Goal: Use online tool/utility: Utilize a website feature to perform a specific function

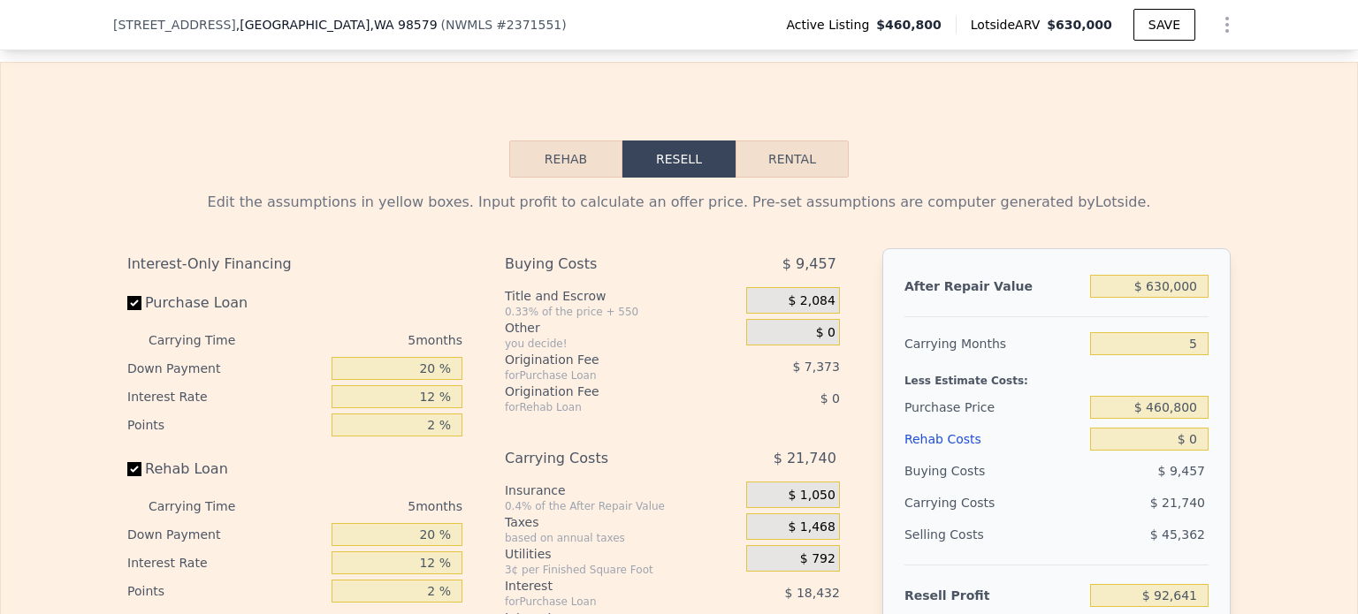
scroll to position [2644, 0]
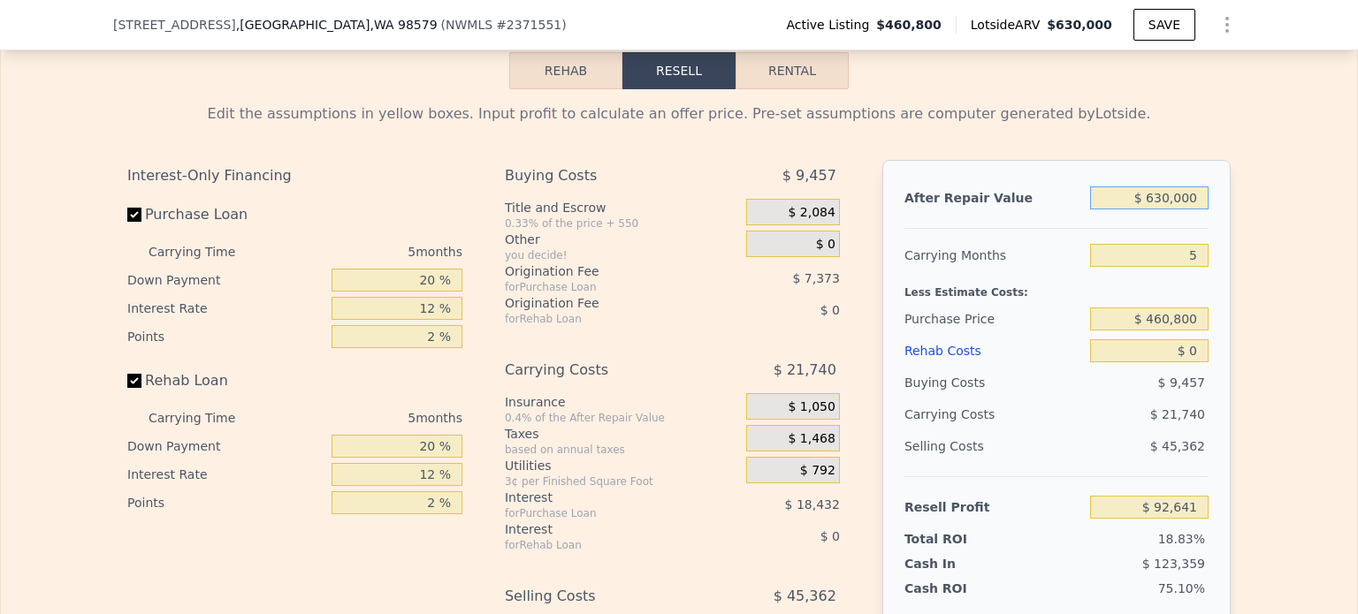
drag, startPoint x: 1149, startPoint y: 218, endPoint x: 1223, endPoint y: 221, distance: 74.3
click at [1218, 219] on div "After Repair Value $ 630,000 Carrying Months 5 Less Estimate Costs: Purchase Pr…" at bounding box center [1056, 405] width 348 height 491
type input "$ 510"
type input "-$ 491,025"
type input "$ 510,000"
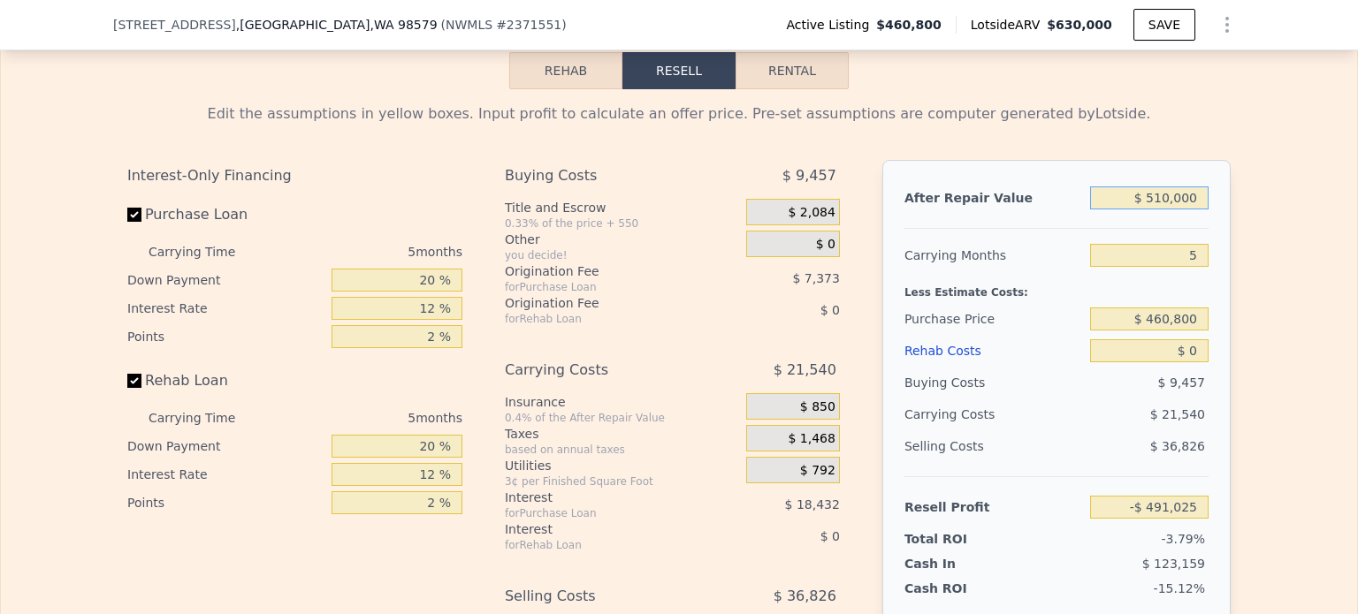
type input "-$ 18,623"
type input "$ 510,000"
drag, startPoint x: 1149, startPoint y: 340, endPoint x: 1220, endPoint y: 345, distance: 70.8
click at [1220, 345] on div "After Repair Value $ 510,000 Carrying Months 5 Less Estimate Costs: Purchase Pr…" at bounding box center [1056, 405] width 348 height 491
drag, startPoint x: 1184, startPoint y: 373, endPoint x: 1198, endPoint y: 370, distance: 13.5
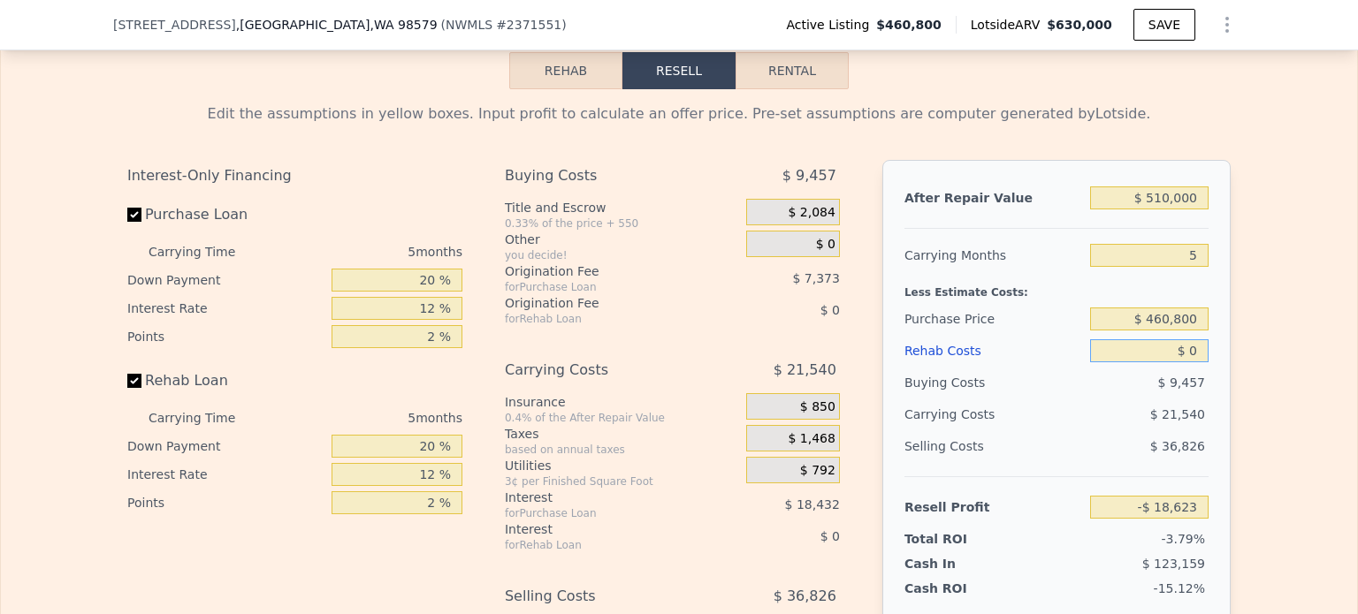
click at [1198, 362] on input "$ 0" at bounding box center [1149, 350] width 118 height 23
type input "$ 650"
type input "-$ 19,308"
type input "$ 6,500"
type input "-$ 25,487"
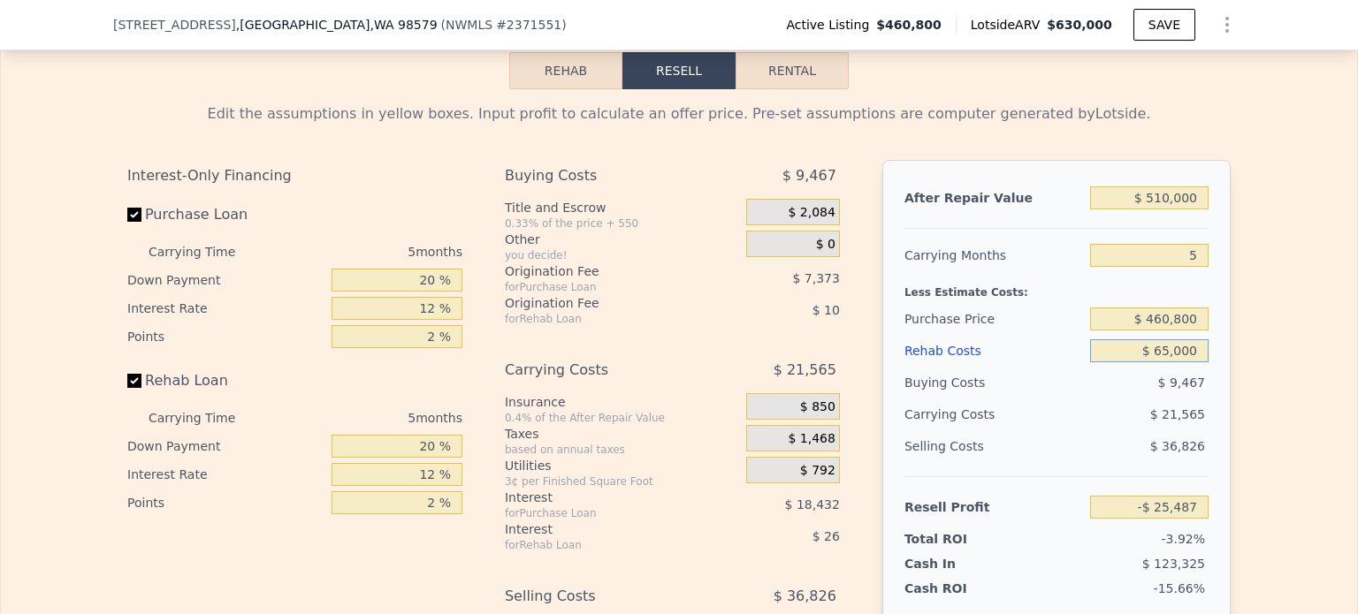
type input "$ 650,000"
type input "-$ 705,023"
type input "$ 65,000"
type input "-$ 87,263"
type input "$ 65,000"
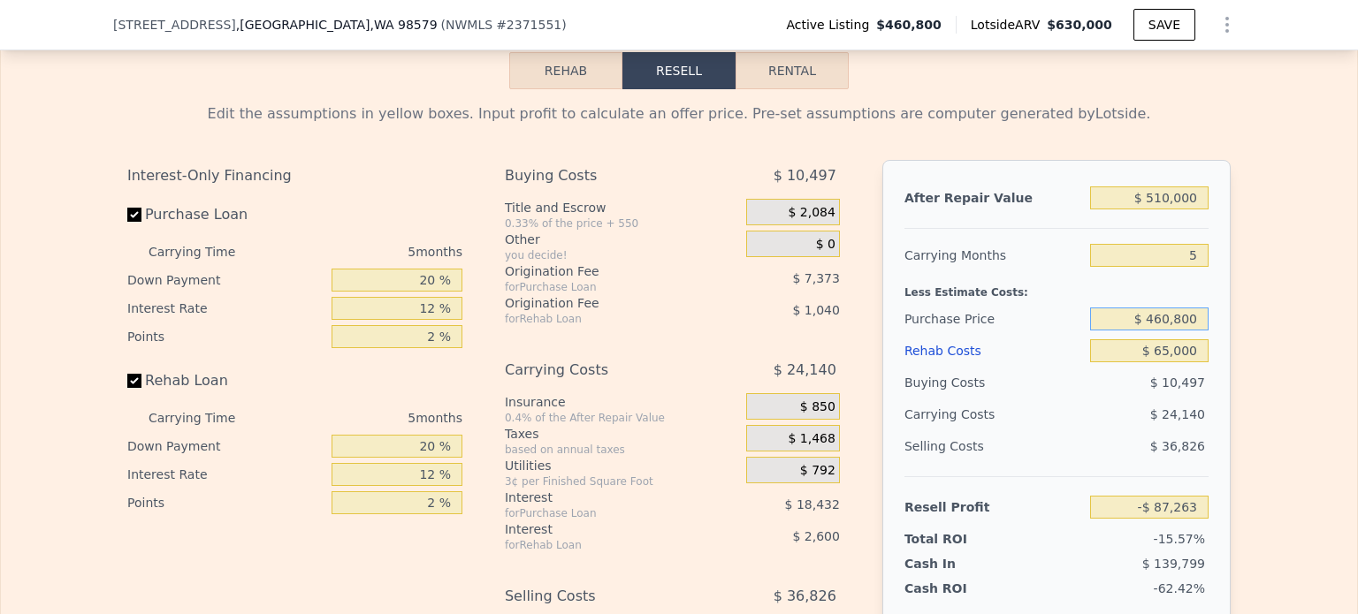
drag, startPoint x: 1147, startPoint y: 342, endPoint x: 1218, endPoint y: 338, distance: 70.8
click at [1217, 338] on div "After Repair Value $ 510,000 Carrying Months 5 Less Estimate Costs: Purchase Pr…" at bounding box center [1056, 405] width 348 height 491
type input "$ 380,000"
click at [1228, 338] on div "Edit the assumptions in yellow boxes. Input profit to calculate an offer price.…" at bounding box center [678, 418] width 1131 height 658
type input "-$ 1,671"
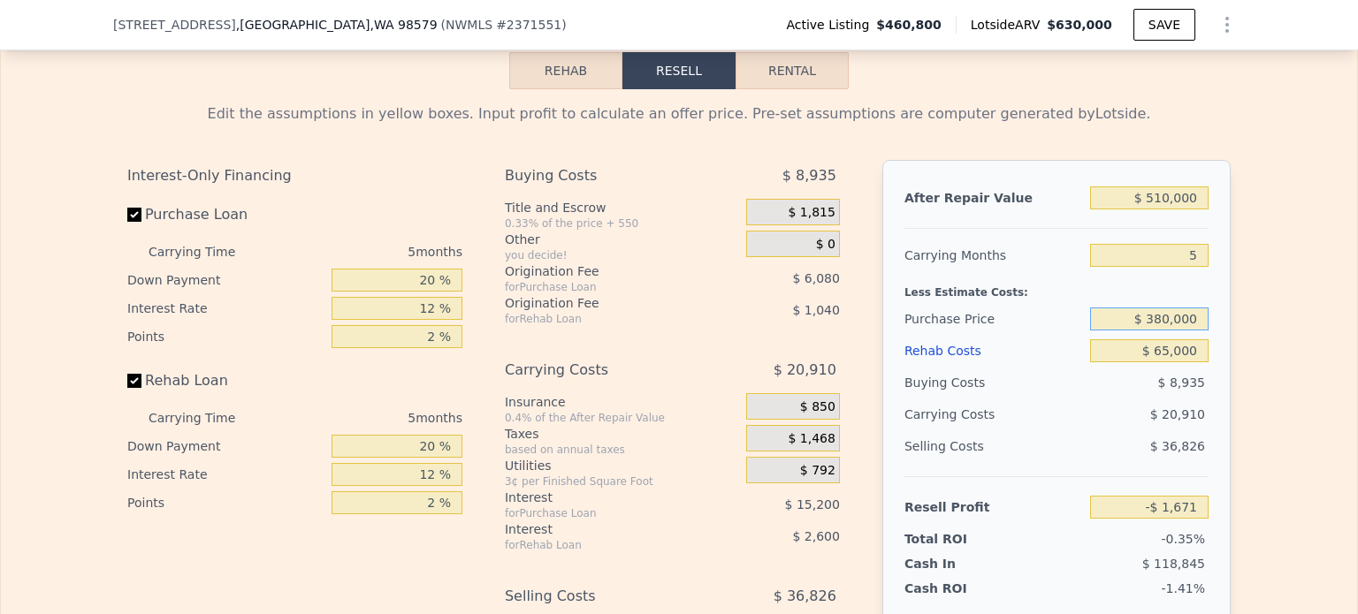
drag, startPoint x: 1153, startPoint y: 338, endPoint x: 1209, endPoint y: 353, distance: 57.4
click at [1206, 351] on div "After Repair Value $ 510,000 Carrying Months 5 Less Estimate Costs: Purchase Pr…" at bounding box center [1056, 405] width 348 height 491
type input "$ 350,000"
click at [1223, 353] on div "Edit the assumptions in yellow boxes. Input profit to calculate an offer price.…" at bounding box center [678, 418] width 1131 height 658
type input "$ 30,108"
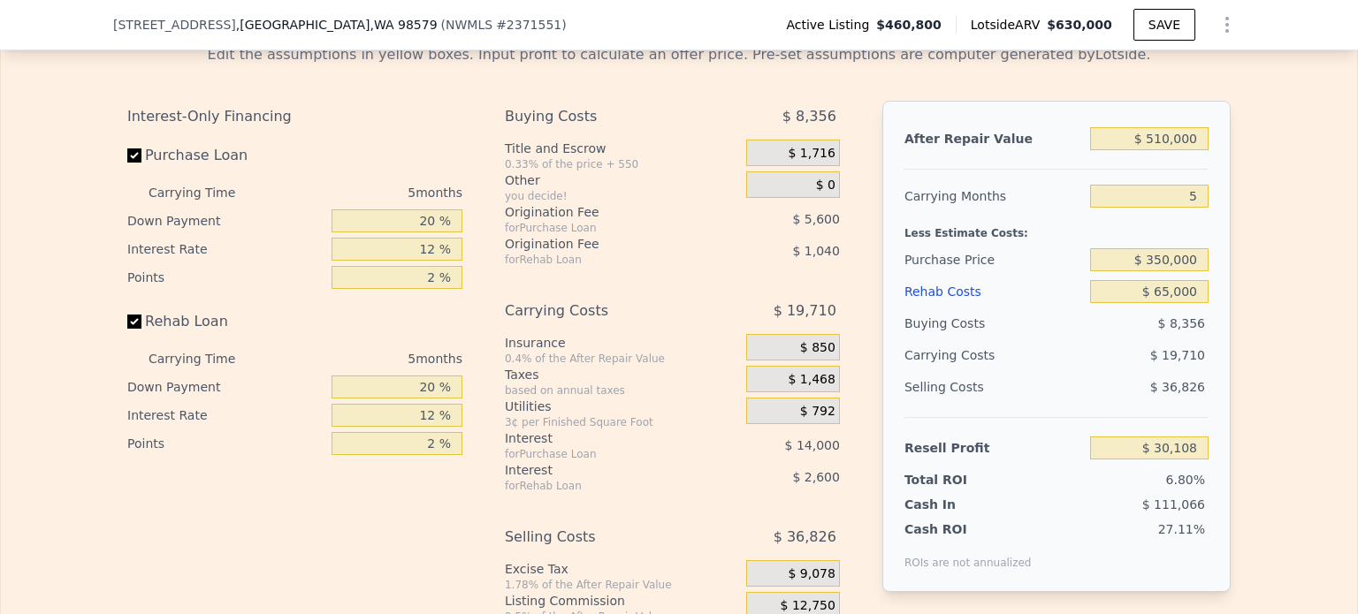
scroll to position [2733, 0]
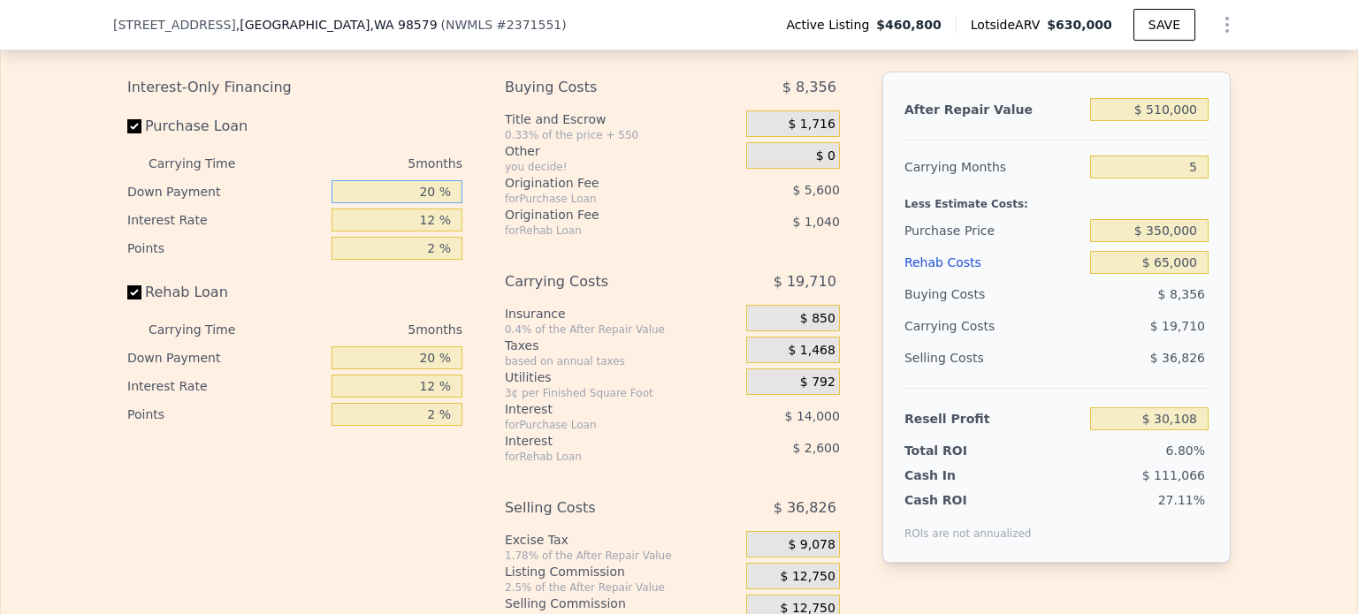
drag, startPoint x: 413, startPoint y: 217, endPoint x: 430, endPoint y: 215, distance: 17.8
click at [430, 203] on input "20 %" at bounding box center [396, 191] width 131 height 23
type input "5 %"
type input "$ 26,433"
type input "5 %"
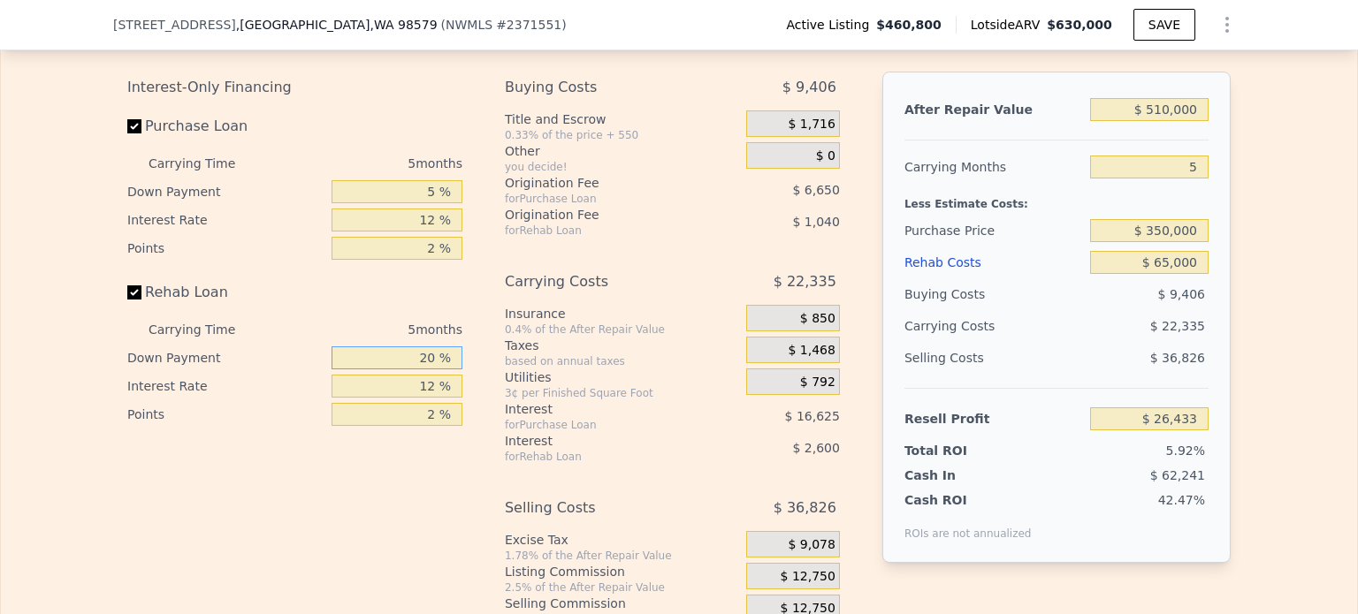
drag, startPoint x: 415, startPoint y: 385, endPoint x: 436, endPoint y: 381, distance: 20.8
click at [436, 369] on input "20 %" at bounding box center [396, 357] width 131 height 23
type input "5 %"
type input "$ 25,748"
type input "5 %"
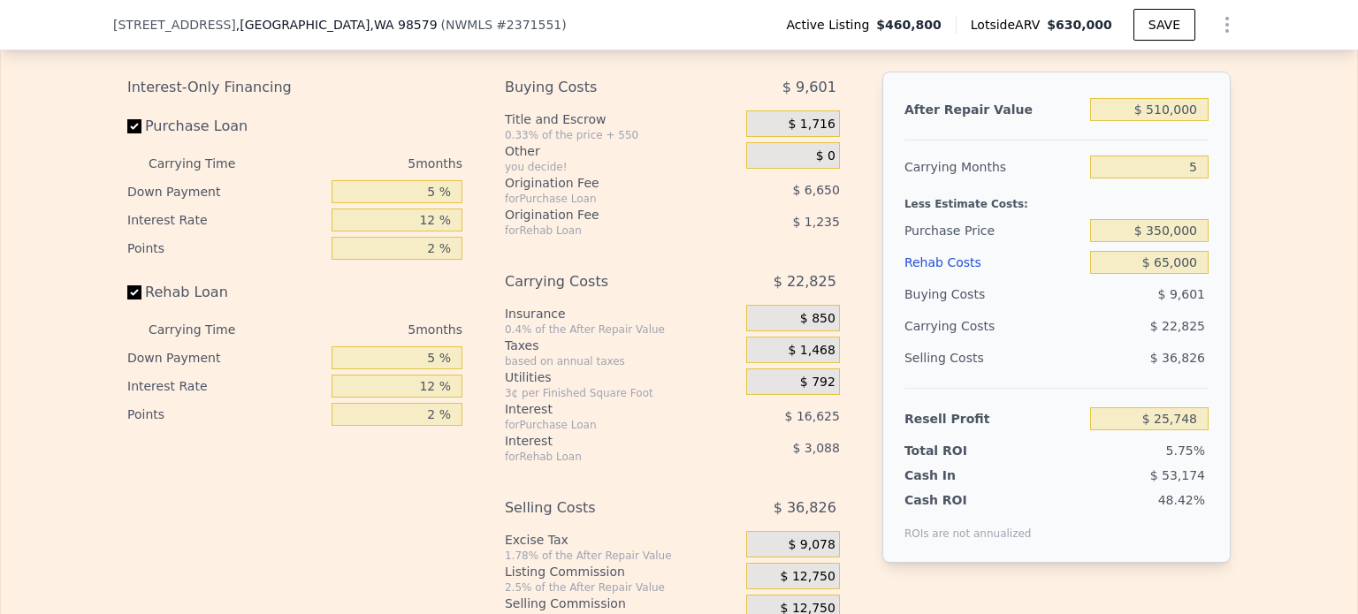
click at [472, 355] on div "Interest-Only Financing Purchase Loan Carrying Time 5 months Down Payment 5 % I…" at bounding box center [678, 365] width 1103 height 587
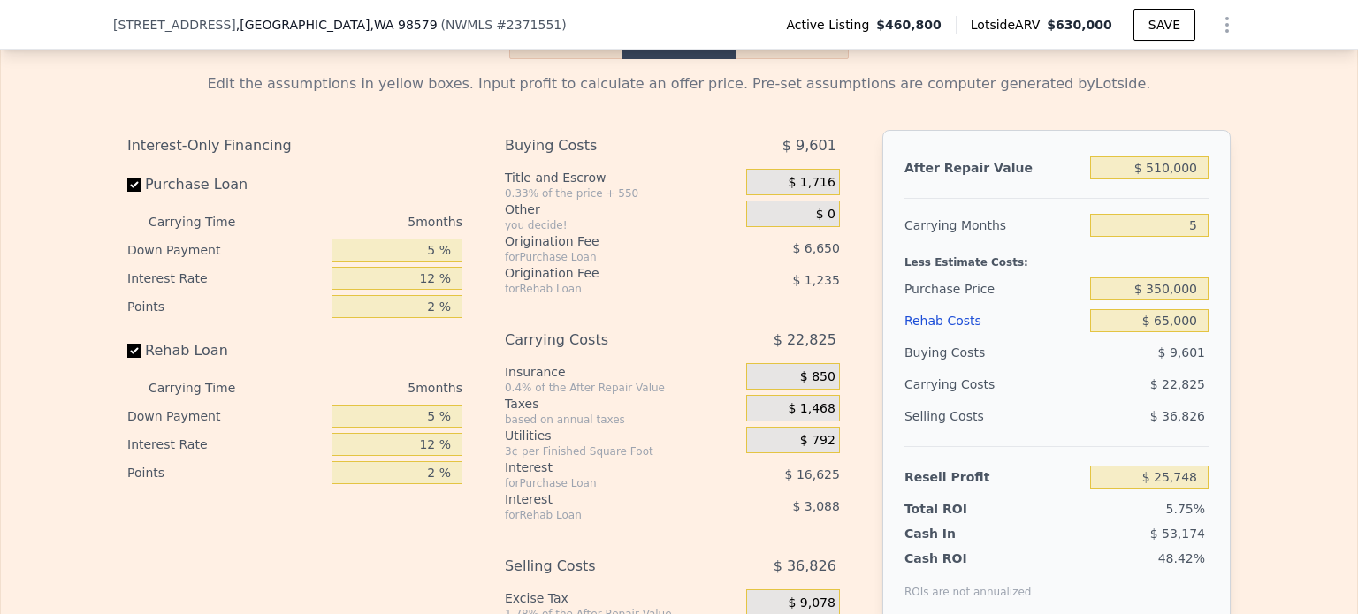
scroll to position [2644, 0]
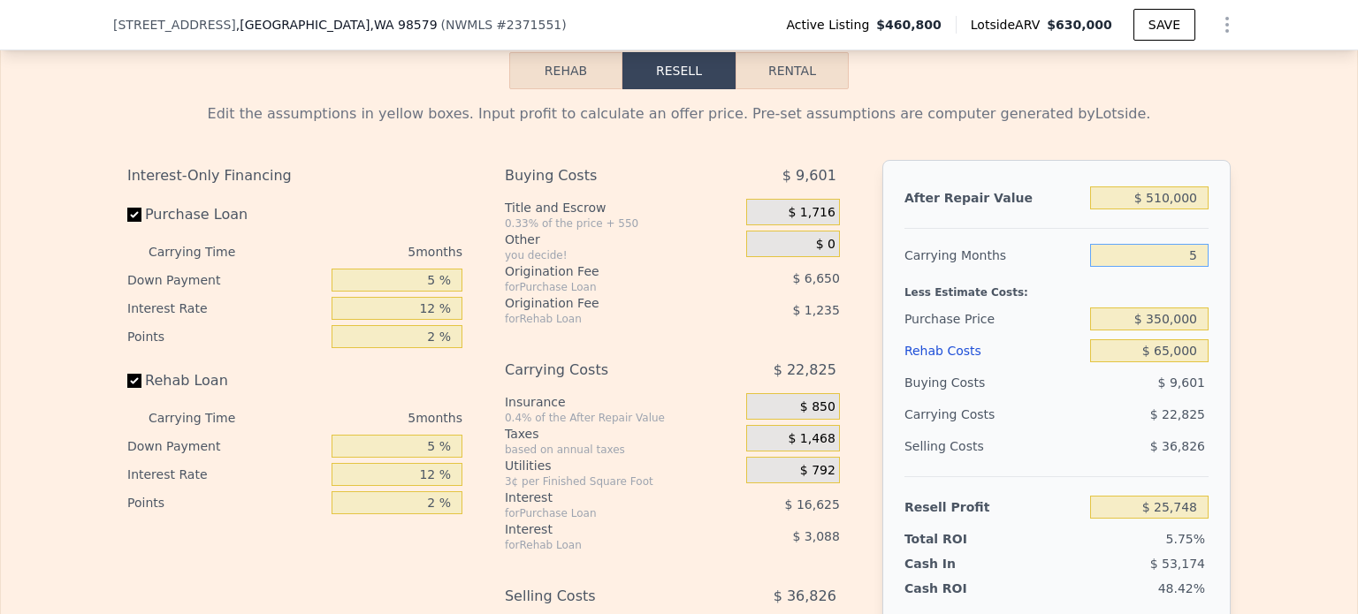
click at [1184, 267] on input "5" at bounding box center [1149, 255] width 118 height 23
drag, startPoint x: 1160, startPoint y: 215, endPoint x: 1230, endPoint y: 217, distance: 69.8
click at [1225, 215] on div "Edit the assumptions in yellow boxes. Input profit to calculate an offer price.…" at bounding box center [678, 418] width 1131 height 658
type input "$ 515"
type input "-$ 446,649"
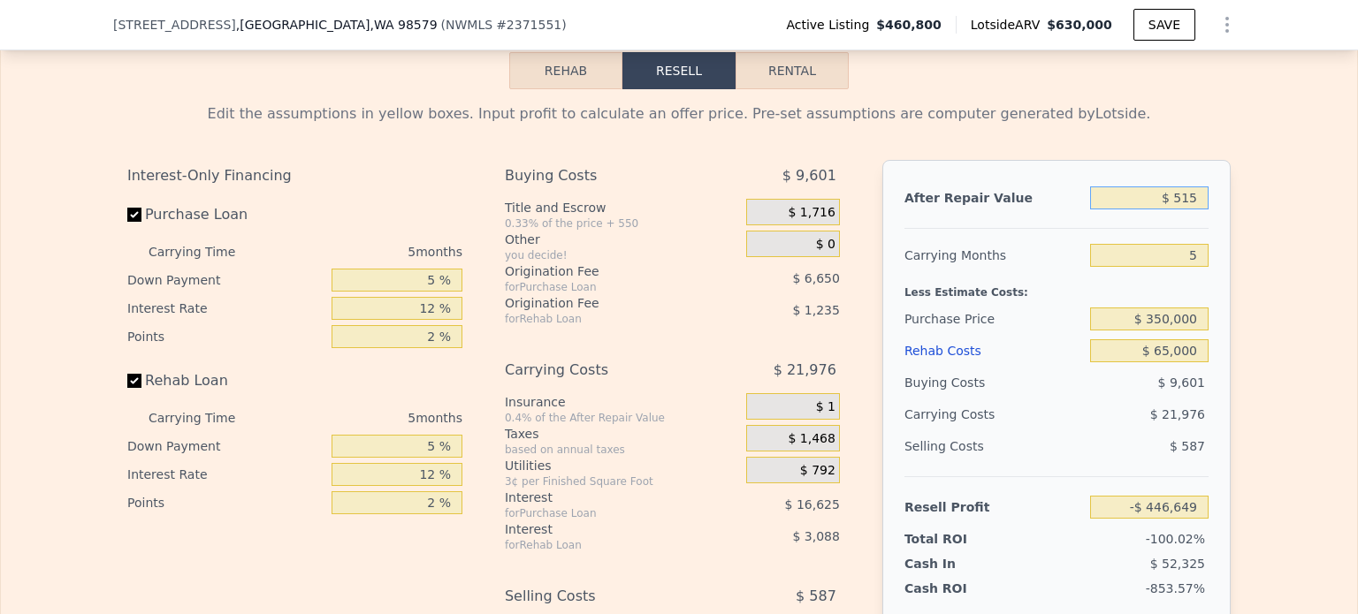
type input "$ 5,150"
type input "-$ 442,352"
type input "$ 515,000"
type input "$ 30,384"
type input "$ 515,000"
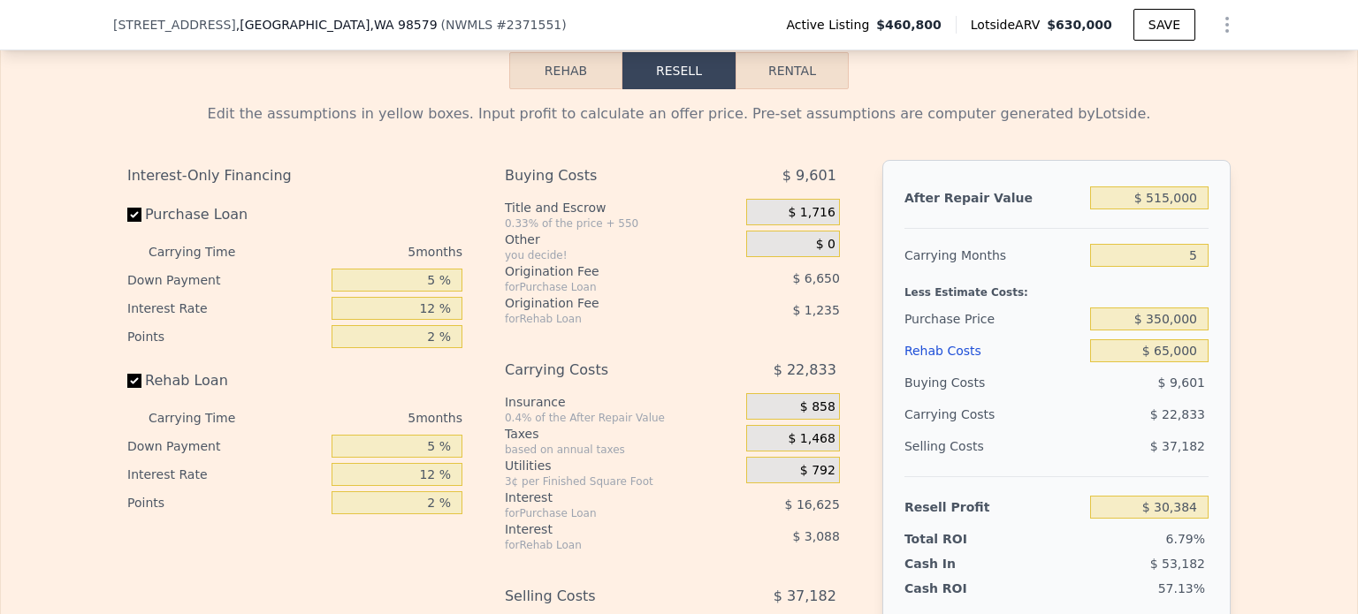
click at [1276, 274] on div "Edit the assumptions in yellow boxes. Input profit to calculate an offer price.…" at bounding box center [679, 418] width 1356 height 658
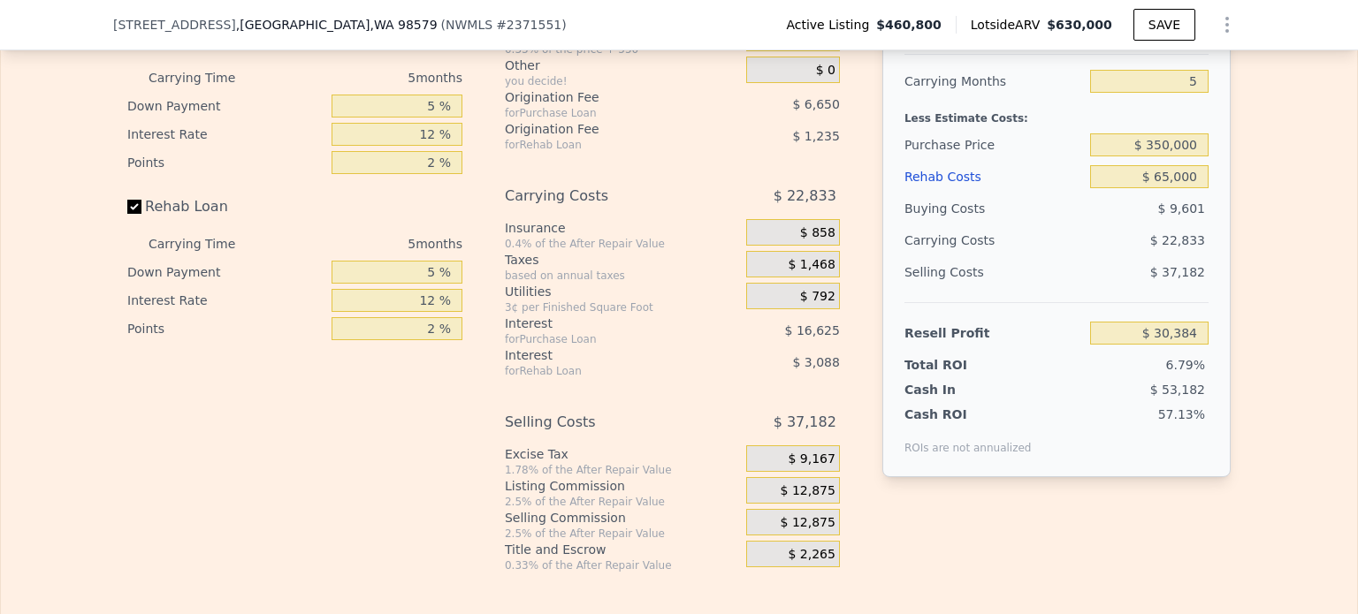
scroll to position [2821, 0]
drag, startPoint x: 1152, startPoint y: 167, endPoint x: 1241, endPoint y: 167, distance: 88.4
click at [1241, 167] on div "Edit the assumptions in yellow boxes. Input profit to calculate an offer price.…" at bounding box center [679, 242] width 1356 height 658
type input "$ 345,000"
click at [1241, 166] on div "Edit the assumptions in yellow boxes. Input profit to calculate an offer price.…" at bounding box center [679, 242] width 1356 height 658
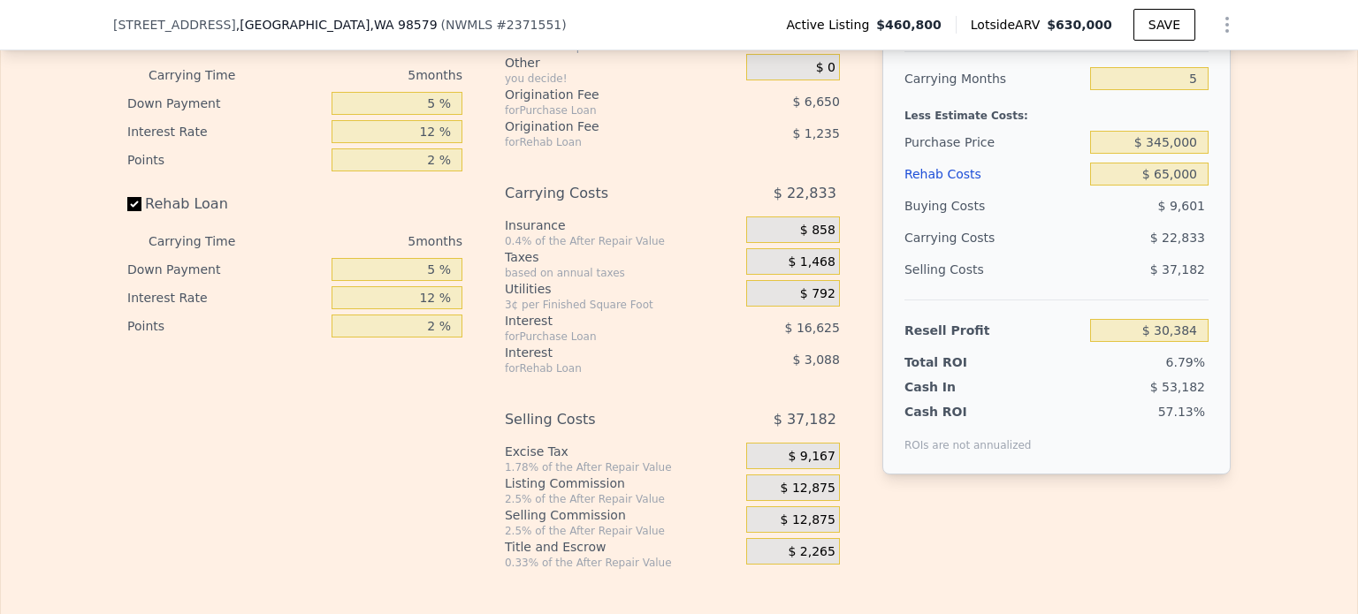
type input "$ 35,731"
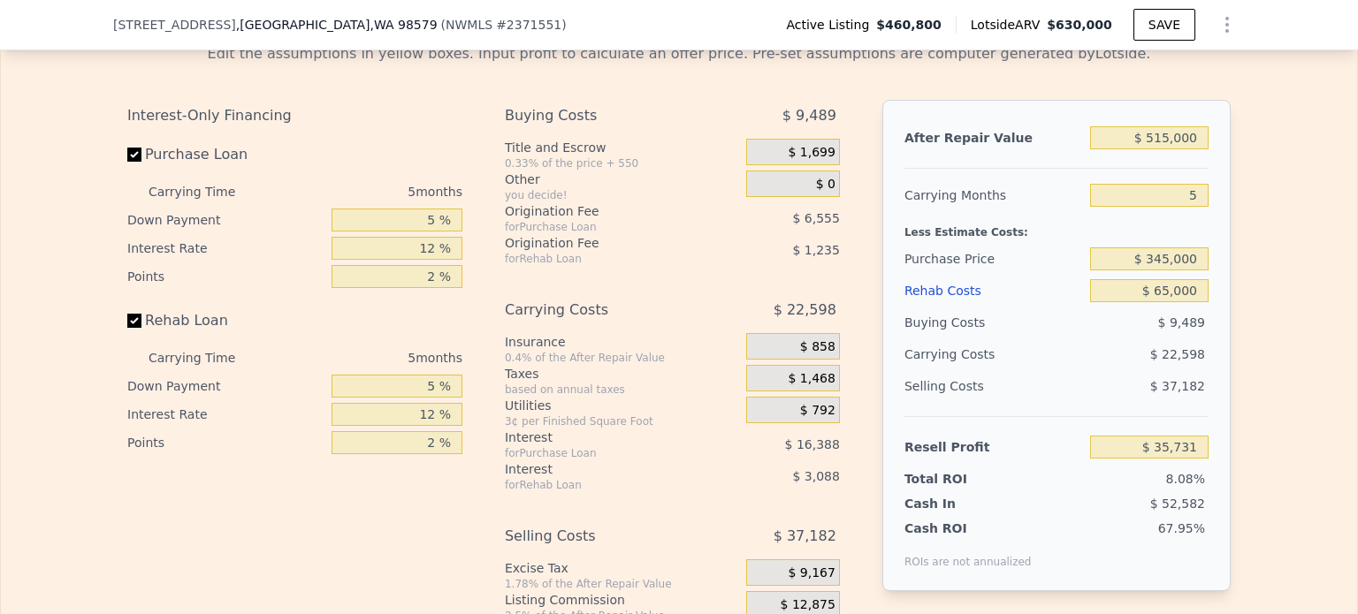
scroll to position [2733, 0]
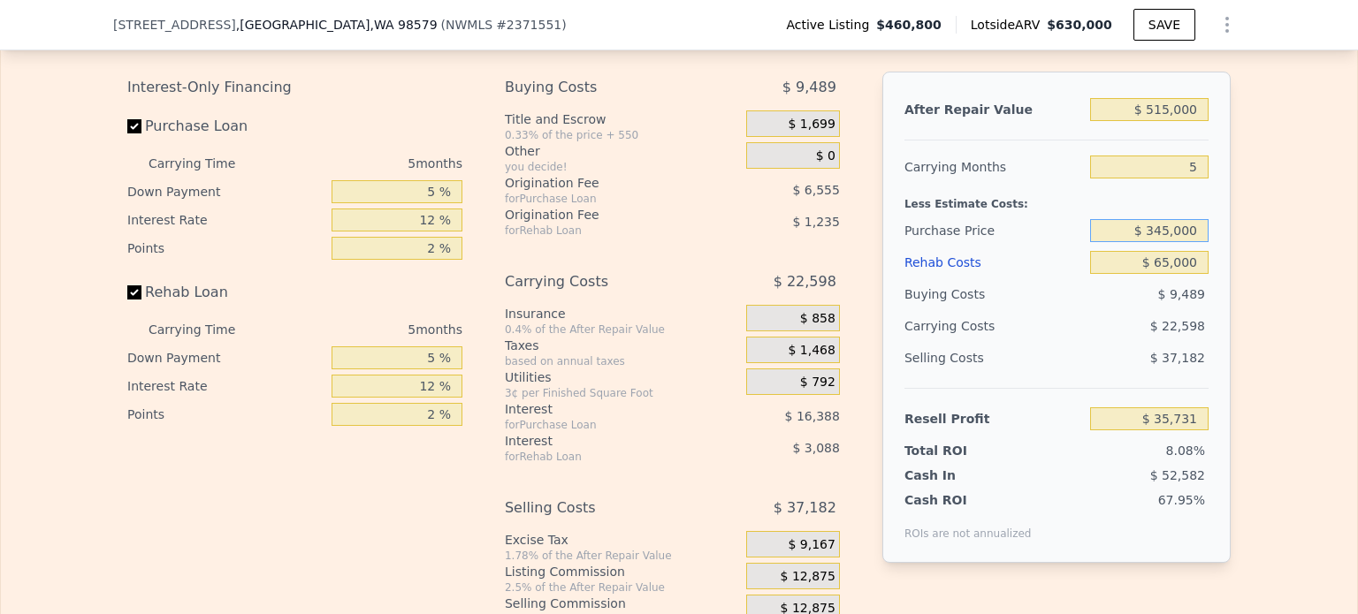
drag, startPoint x: 1152, startPoint y: 255, endPoint x: 1244, endPoint y: 261, distance: 91.2
click at [1244, 261] on div "Edit the assumptions in yellow boxes. Input profit to calculate an offer price.…" at bounding box center [679, 330] width 1356 height 658
type input "$ 340,000"
click at [1244, 261] on div "Edit the assumptions in yellow boxes. Input profit to calculate an offer price.…" at bounding box center [679, 330] width 1356 height 658
type input "$ 41,083"
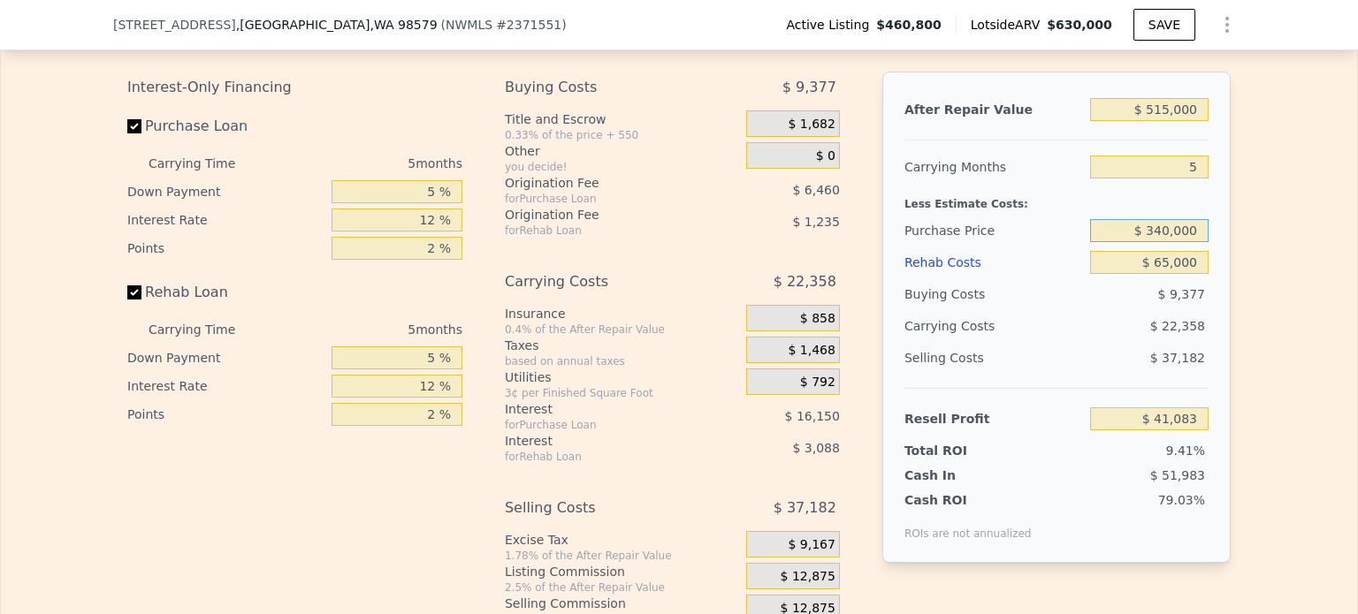
drag, startPoint x: 1154, startPoint y: 247, endPoint x: 1230, endPoint y: 255, distance: 76.4
click at [1230, 255] on div "Edit the assumptions in yellow boxes. Input profit to calculate an offer price.…" at bounding box center [678, 330] width 1131 height 658
click at [868, 191] on div "Interest-Only Financing Purchase Loan Carrying Time 5 months Down Payment 5 % I…" at bounding box center [678, 365] width 1103 height 587
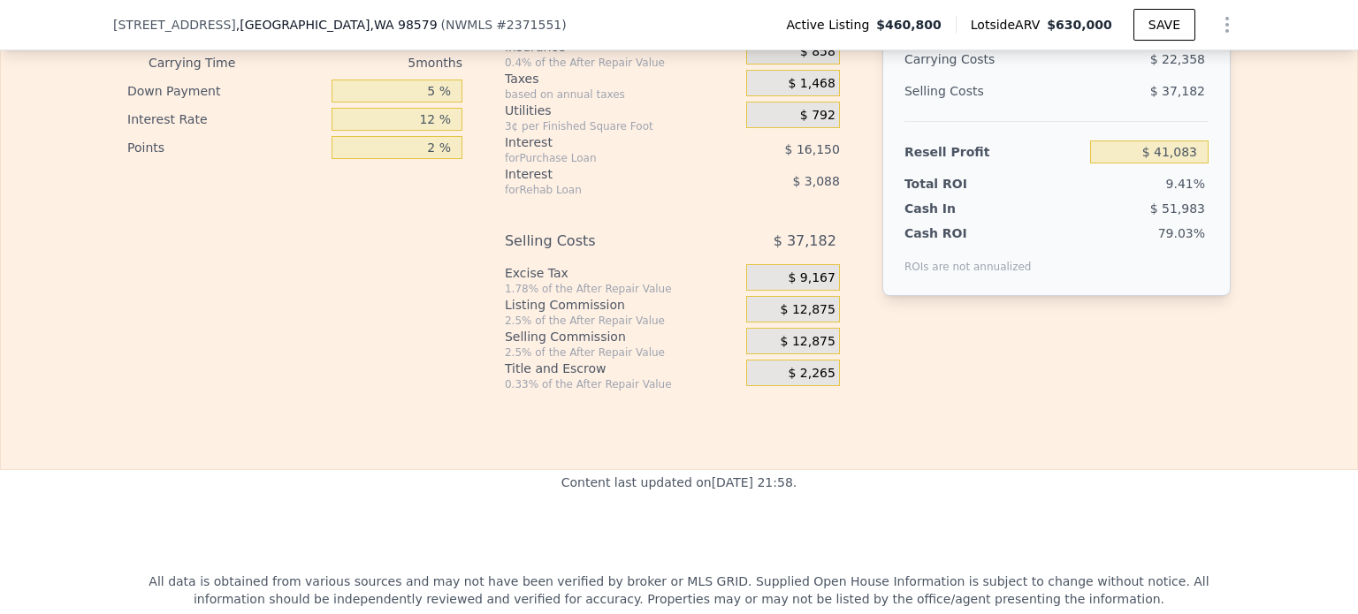
scroll to position [3037, 0]
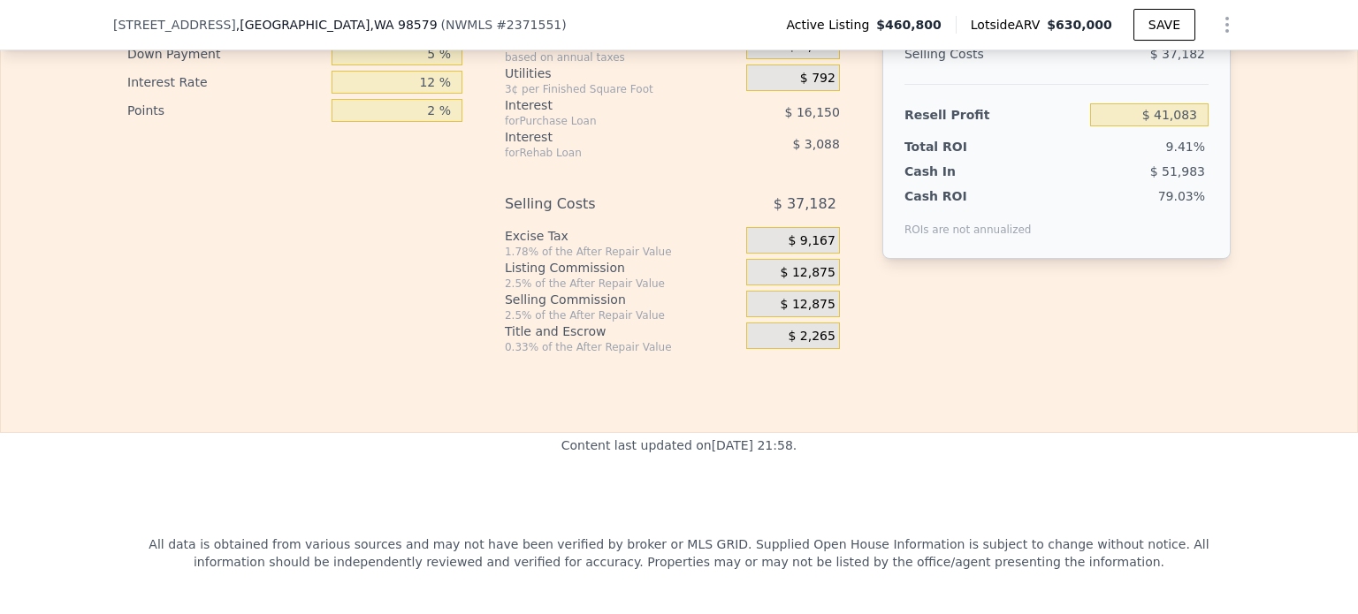
click at [815, 281] on span "$ 12,875" at bounding box center [807, 273] width 55 height 16
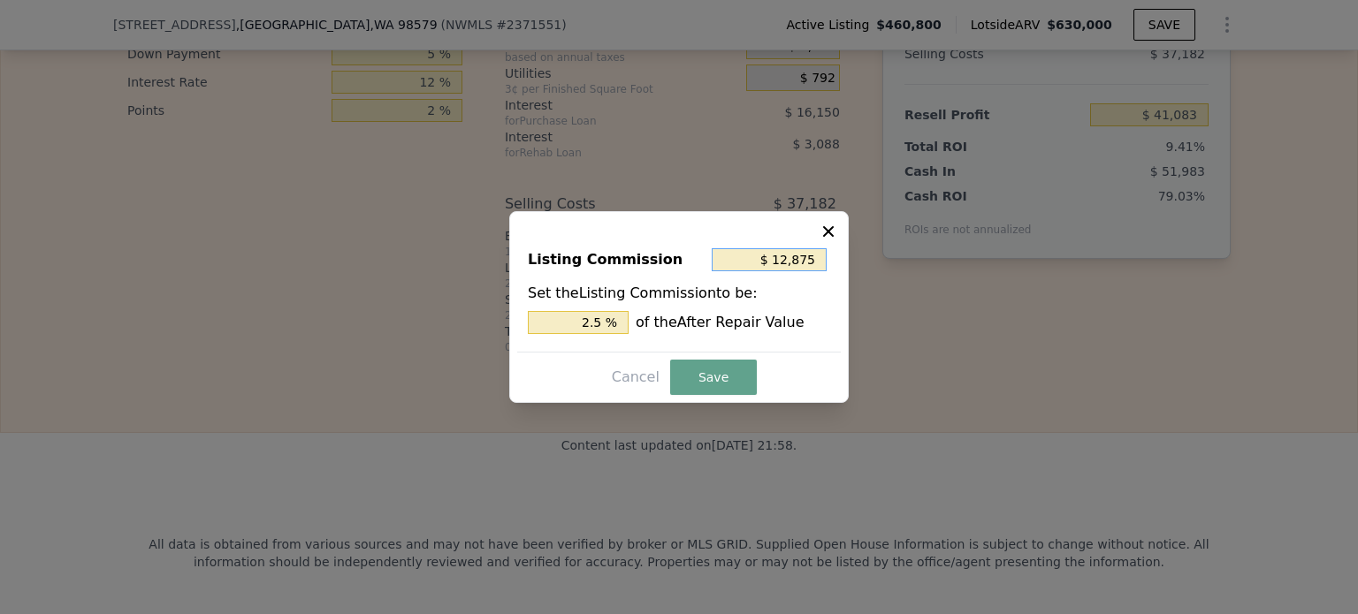
drag, startPoint x: 793, startPoint y: 264, endPoint x: 878, endPoint y: 285, distance: 87.5
click at [871, 278] on div "​ Listing Commission $ 12,875 Set the Listing Commission to be: 2.5 % of the Af…" at bounding box center [679, 307] width 1358 height 614
type input "$ 1"
type input "0.000 %"
type input "$ 10"
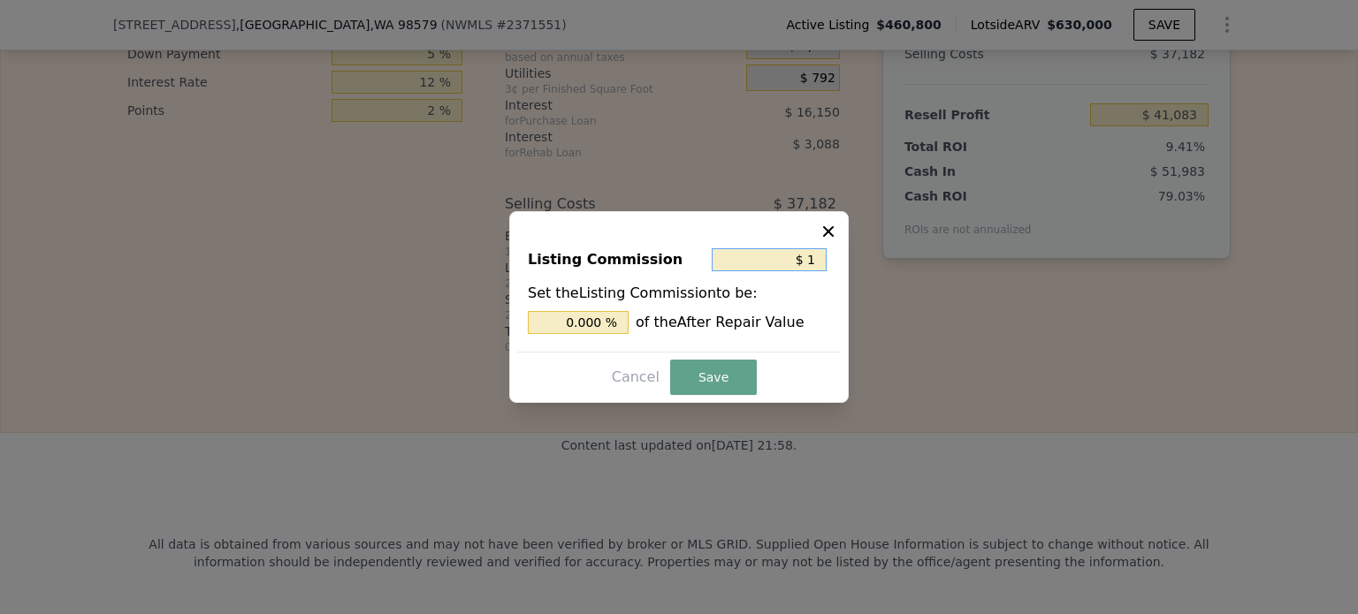
type input "0.002 %"
type input "$ 100"
type input "0.019 %"
type input "$ 1,000"
type input "0.194 %"
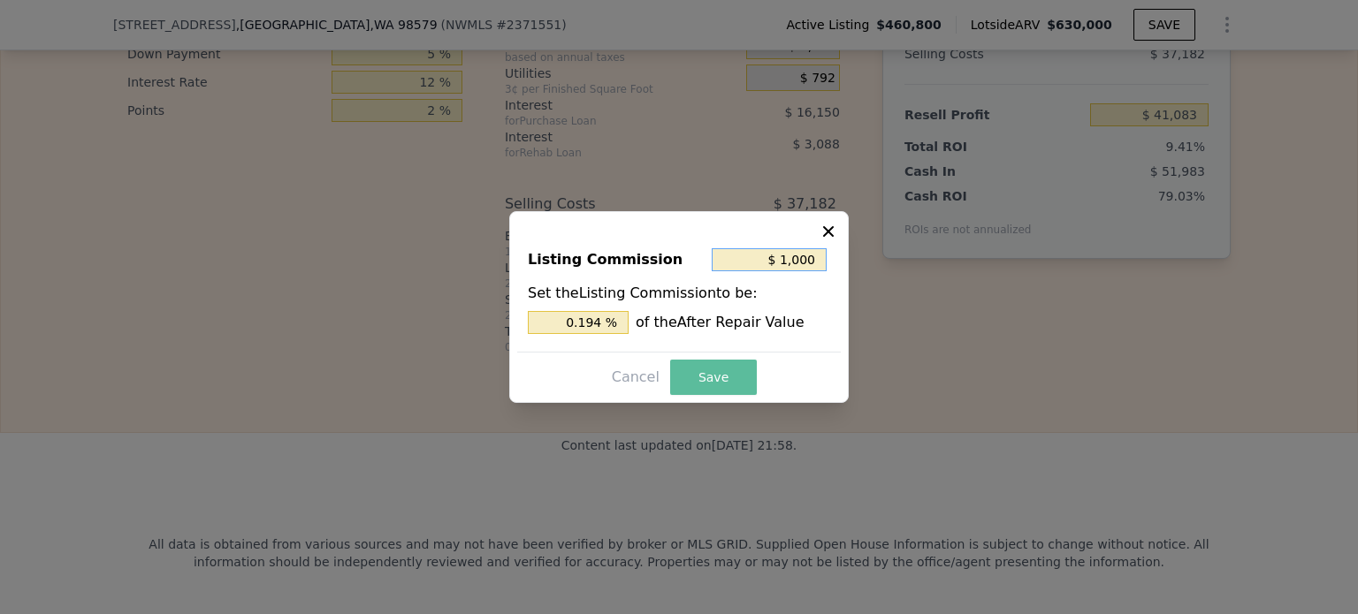
type input "$ 1,000"
click at [707, 369] on button "Save" at bounding box center [713, 377] width 87 height 35
type input "$ 52,958"
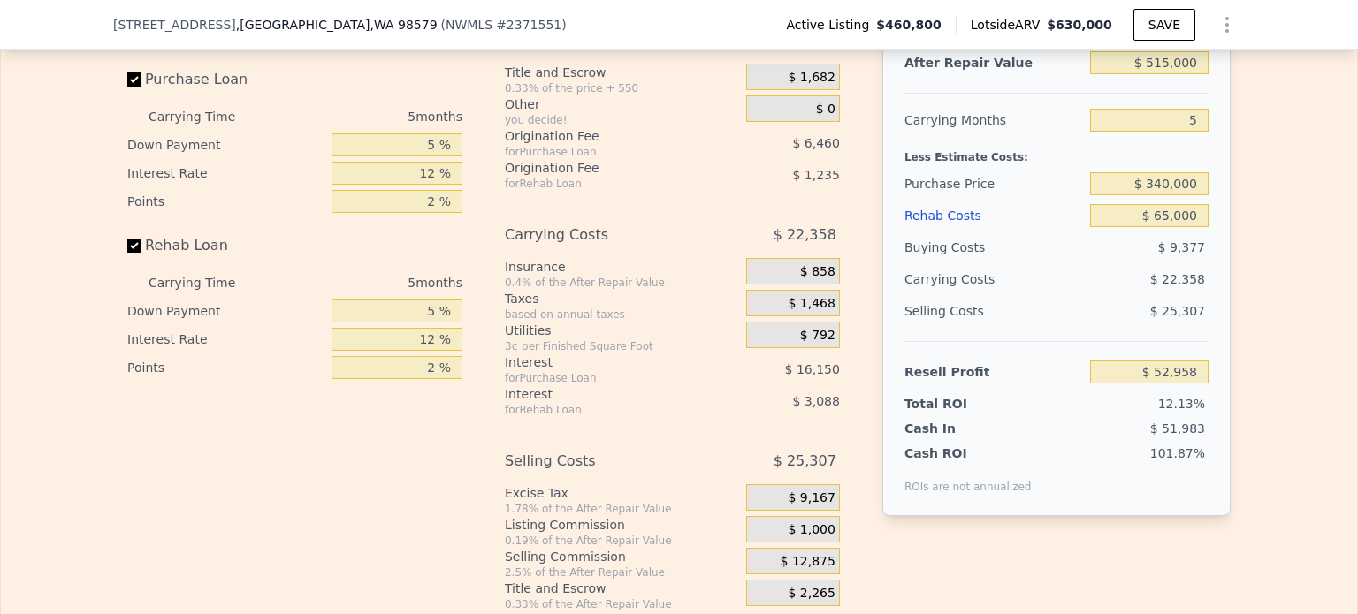
scroll to position [2773, 0]
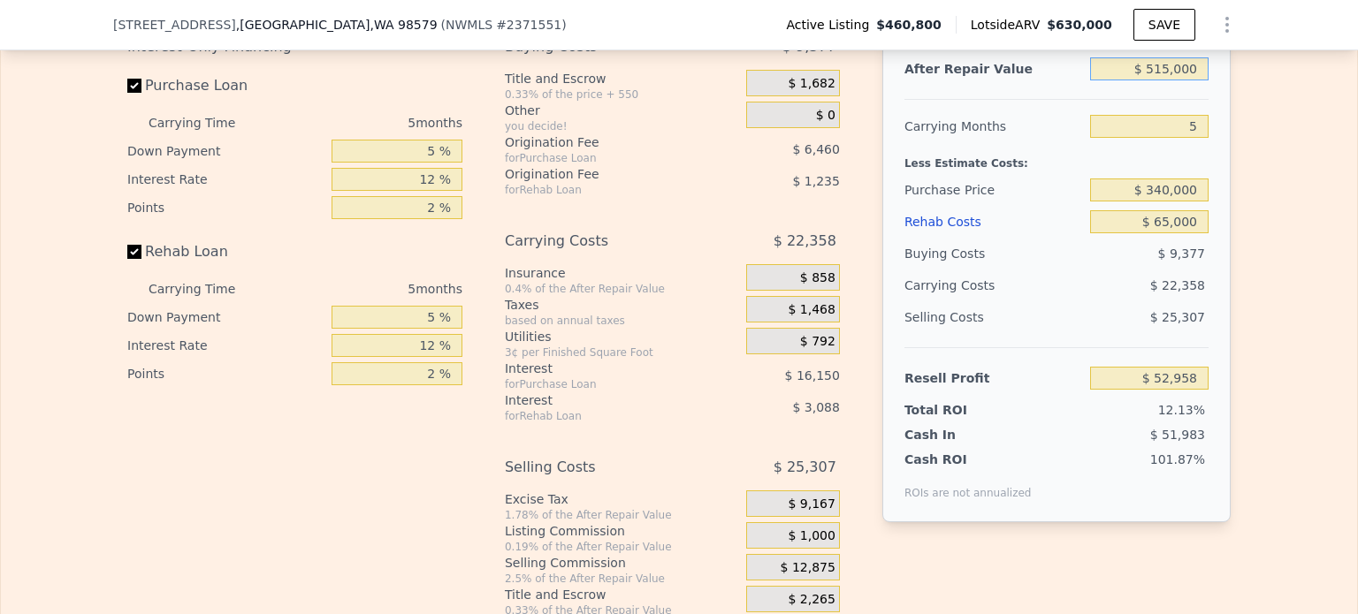
drag, startPoint x: 1157, startPoint y: 87, endPoint x: 1241, endPoint y: 117, distance: 88.9
click at [1241, 117] on div "Edit the assumptions in yellow boxes. Input profit to calculate an offer price.…" at bounding box center [679, 289] width 1356 height 658
type input "$ 510"
type input "-$ 435,943"
type input "$ 510,000"
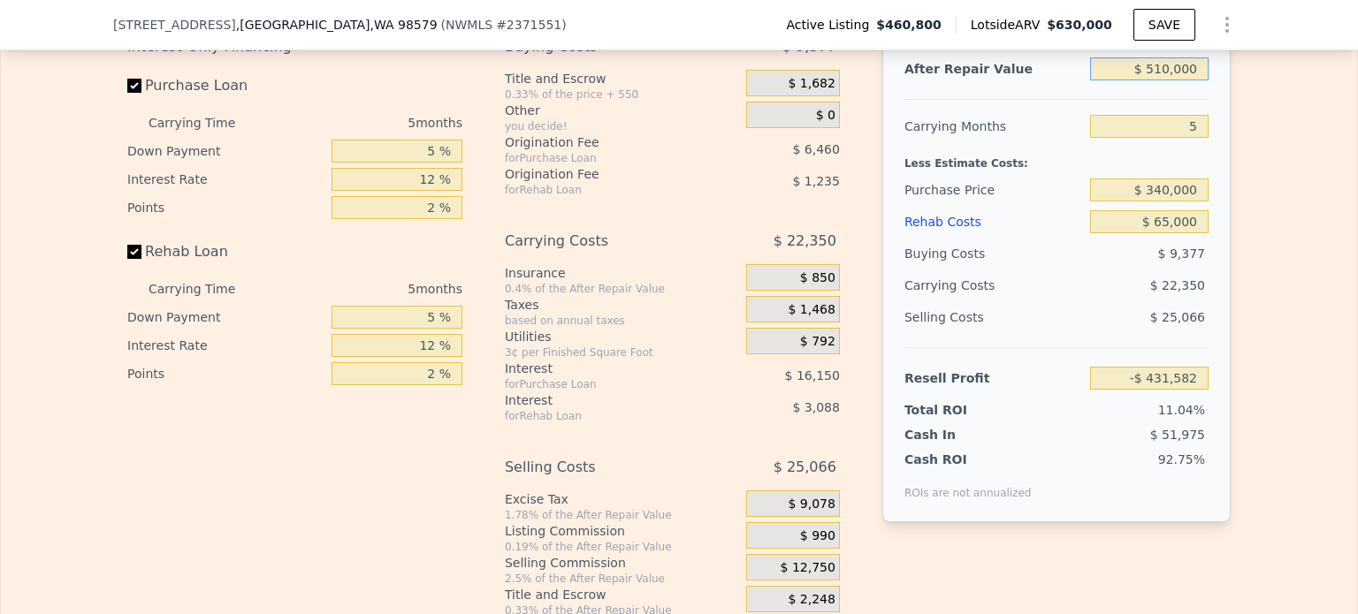
type input "$ 48,207"
type input "$ 510,000"
click at [1251, 210] on div "Edit the assumptions in yellow boxes. Input profit to calculate an offer price.…" at bounding box center [679, 289] width 1356 height 658
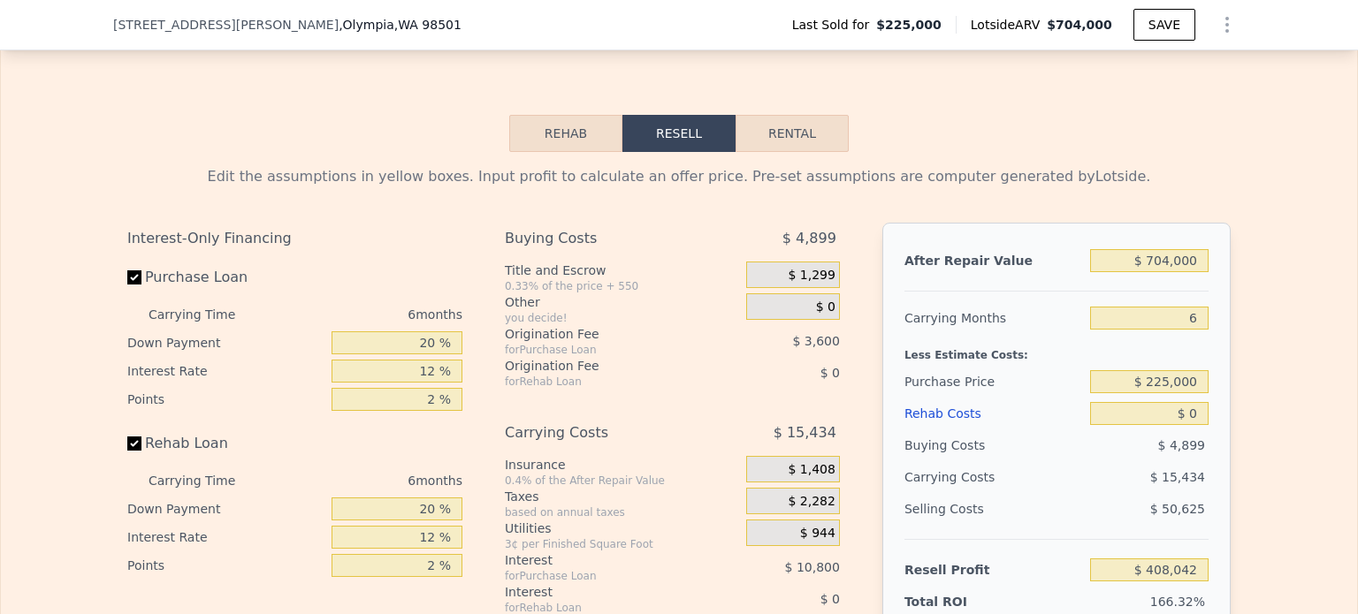
scroll to position [2821, 0]
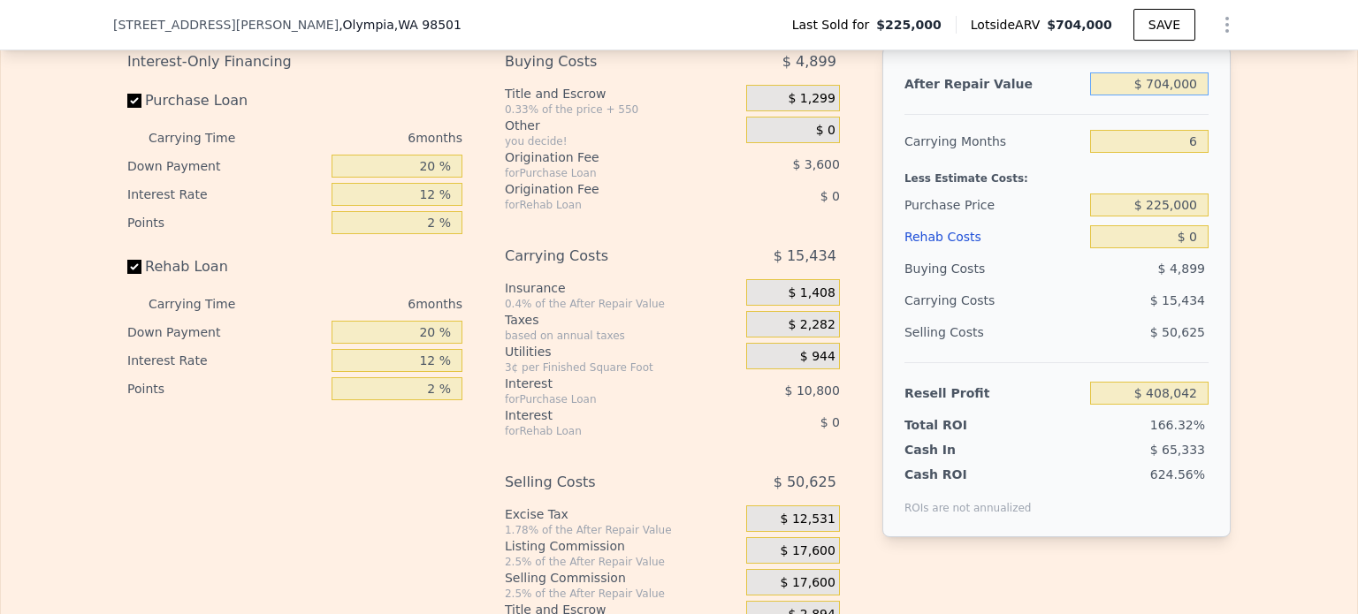
drag, startPoint x: 1146, startPoint y: 106, endPoint x: 1190, endPoint y: 109, distance: 44.3
click at [1183, 95] on input "$ 704,000" at bounding box center [1149, 83] width 118 height 23
type input "$ 0"
type input "-$ 244,475"
type input "$ 7"
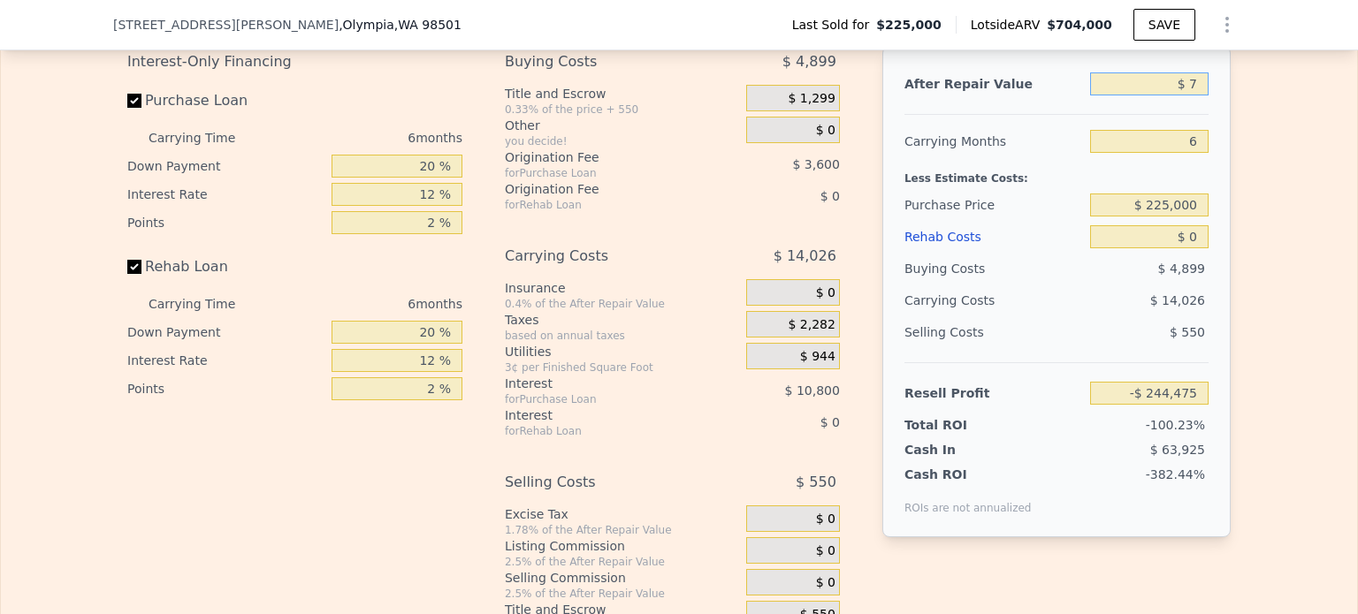
type input "-$ 244,468"
type input "$ 700"
type input "-$ 243,826"
type input "$ 70,000"
type input "-$ 179,594"
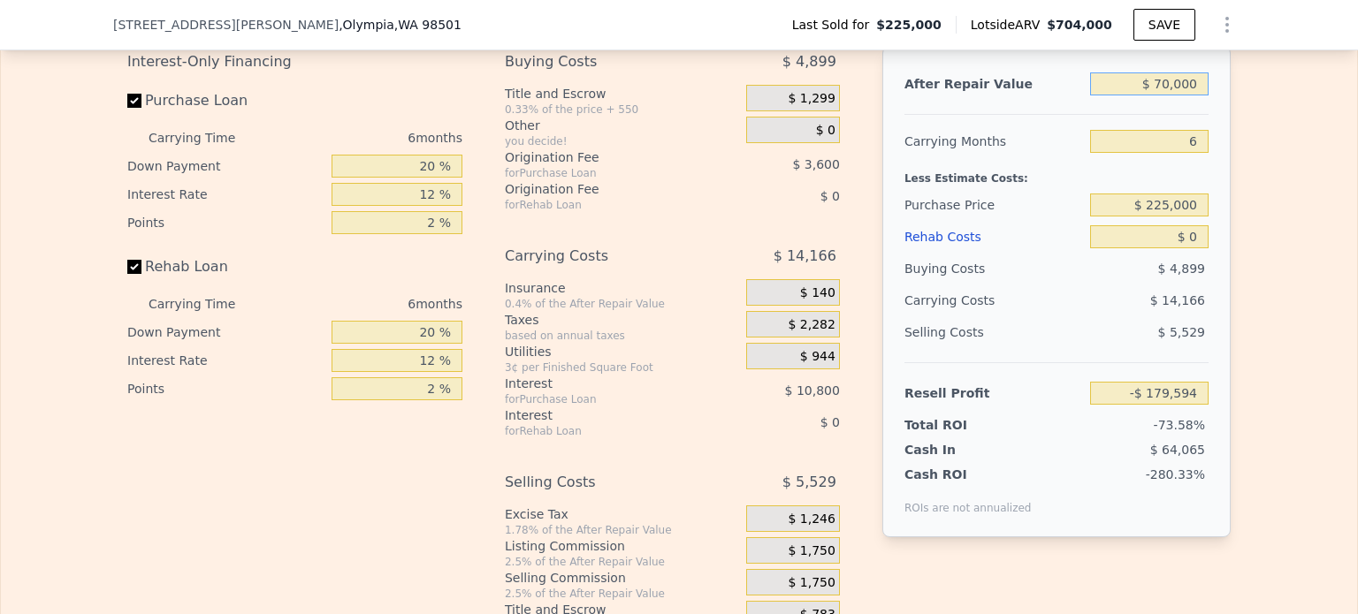
type input "$ 700,000"
type input "$ 404,334"
type input "$ 700,000"
drag, startPoint x: 1147, startPoint y: 225, endPoint x: 1223, endPoint y: 230, distance: 76.1
click at [1222, 229] on div "After Repair Value $ 700,000 Carrying Months 6 Less Estimate Costs: Purchase Pr…" at bounding box center [1056, 291] width 348 height 491
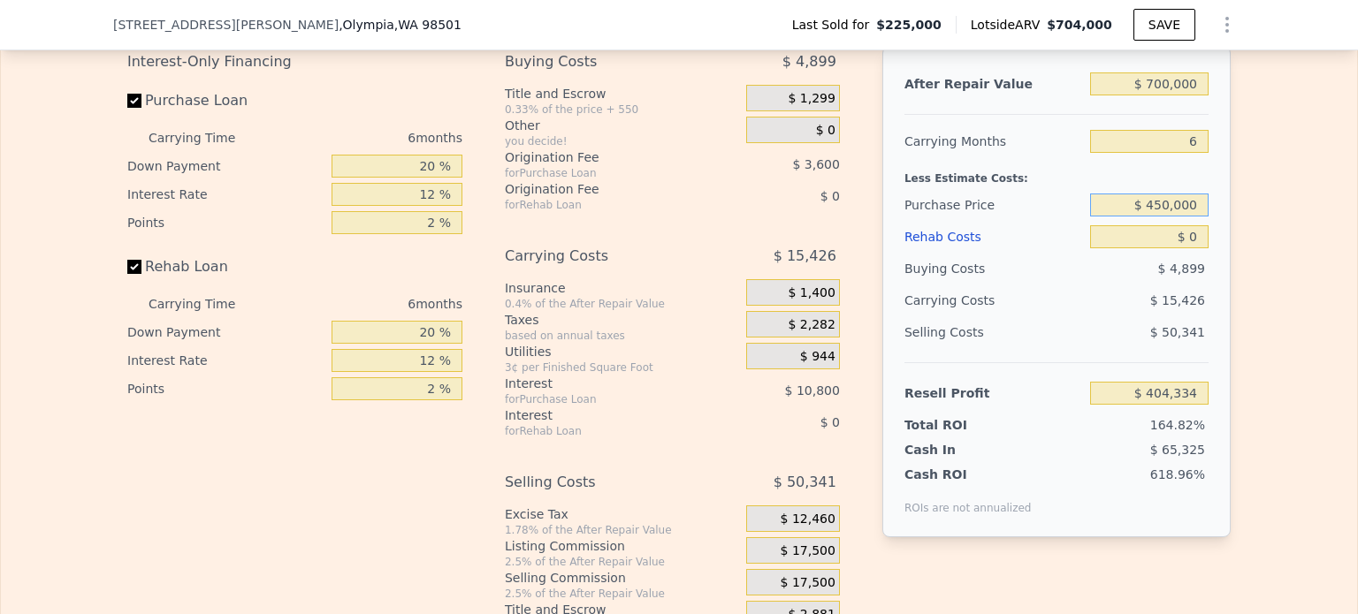
type input "$ 450,000"
click at [1223, 230] on div "After Repair Value $ 700,000 Carrying Months 6 Less Estimate Costs: Purchase Pr…" at bounding box center [1056, 291] width 348 height 491
type input "$ 164,184"
drag, startPoint x: 1183, startPoint y: 259, endPoint x: 1199, endPoint y: 257, distance: 16.0
click at [1199, 248] on input "$ 0" at bounding box center [1149, 236] width 118 height 23
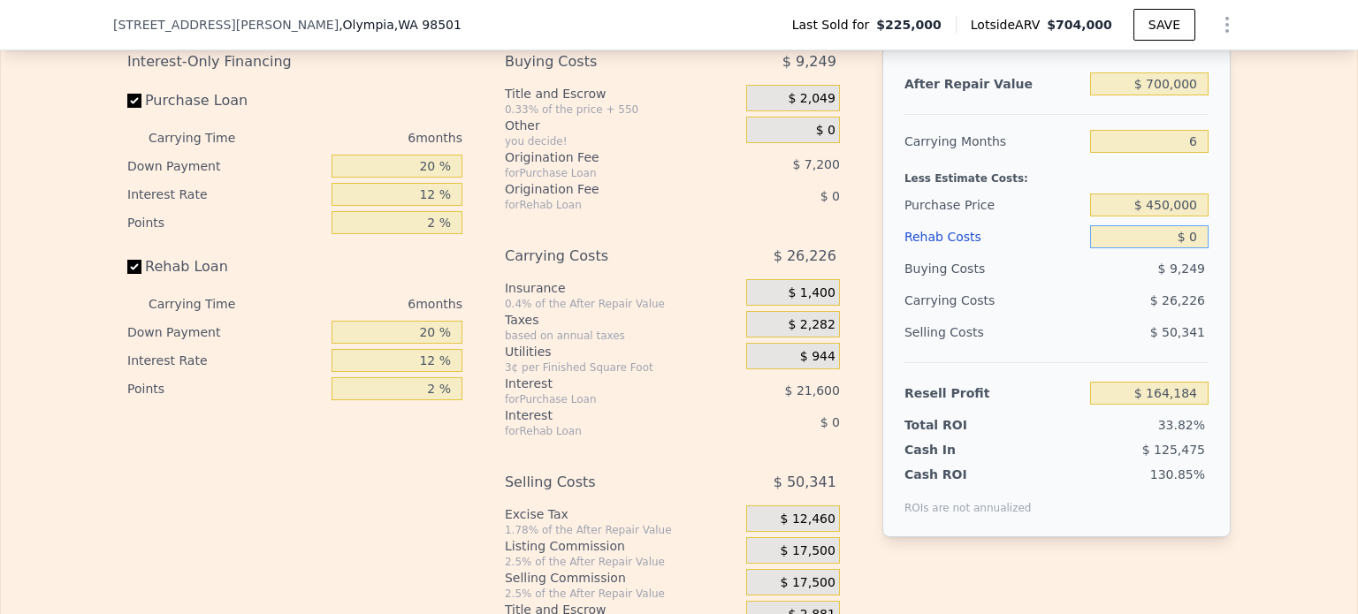
type input "$ 1"
type input "$ 164,183"
type input "$ 10"
type input "$ 164,174"
type input "$ 100"
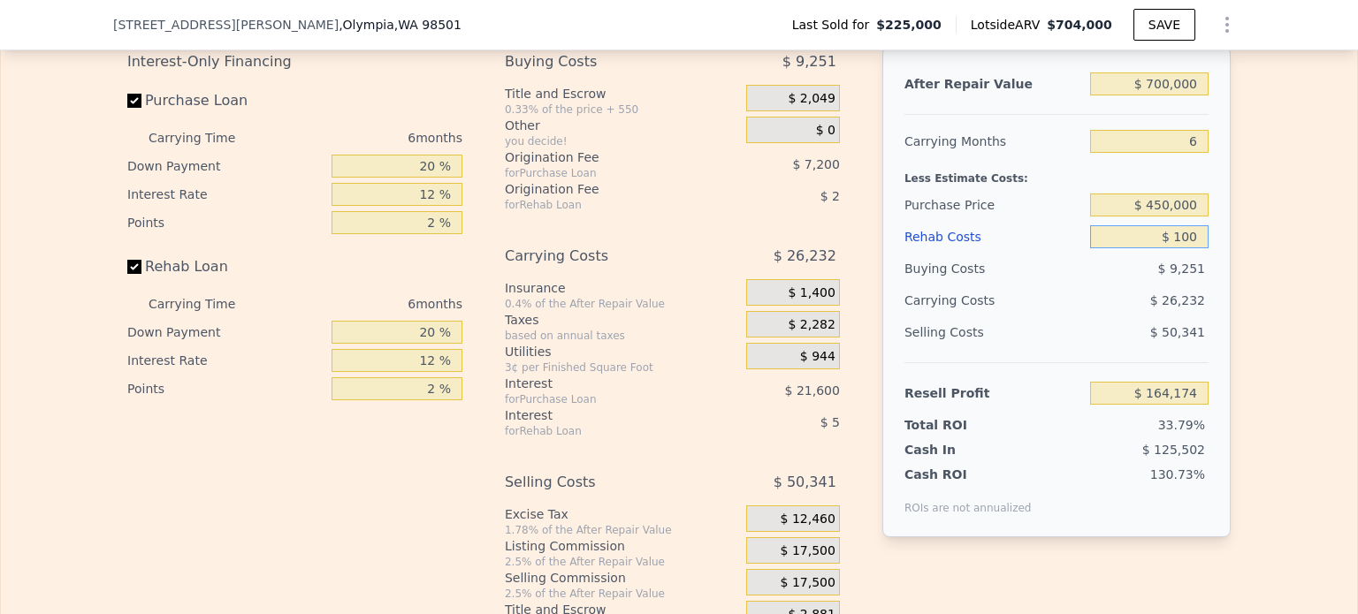
type input "$ 164,076"
type input "$ 10,000"
type input "$ 153,544"
type input "$ 100,000"
type input "$ 57,784"
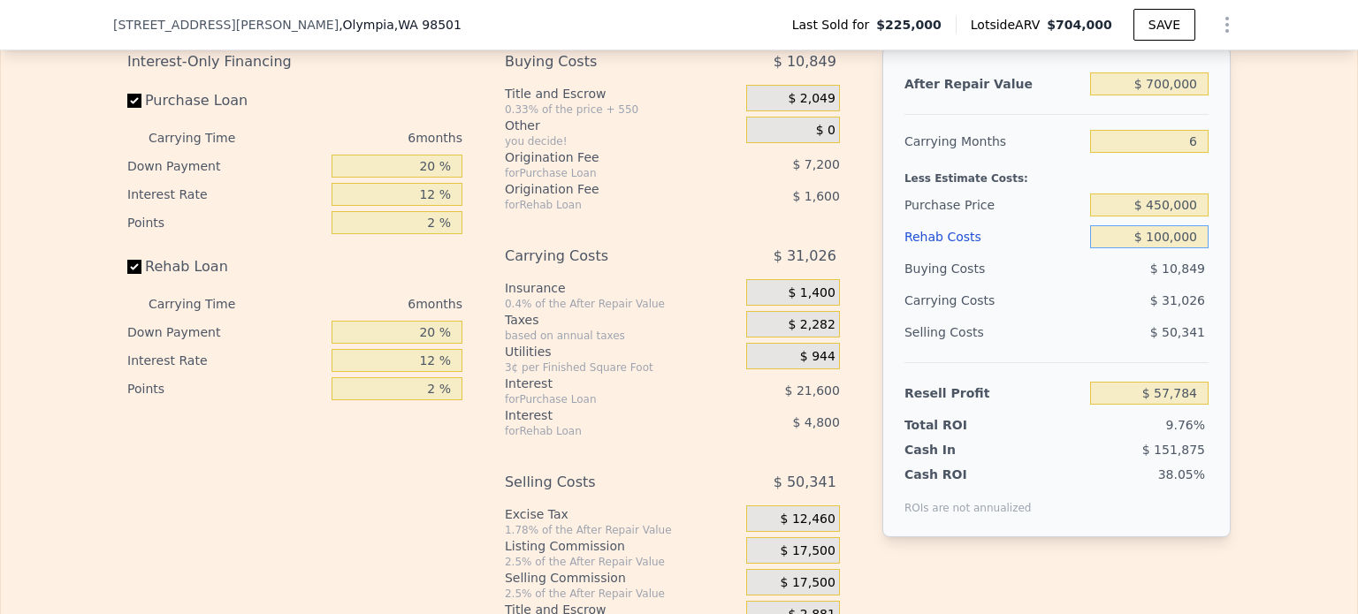
drag, startPoint x: 1152, startPoint y: 254, endPoint x: 1216, endPoint y: 259, distance: 64.7
click at [1216, 259] on div "After Repair Value $ 700,000 Carrying Months 6 Less Estimate Costs: Purchase Pr…" at bounding box center [1056, 291] width 348 height 491
type input "$ 120"
type input "$ 164,056"
type input "$ 1,200"
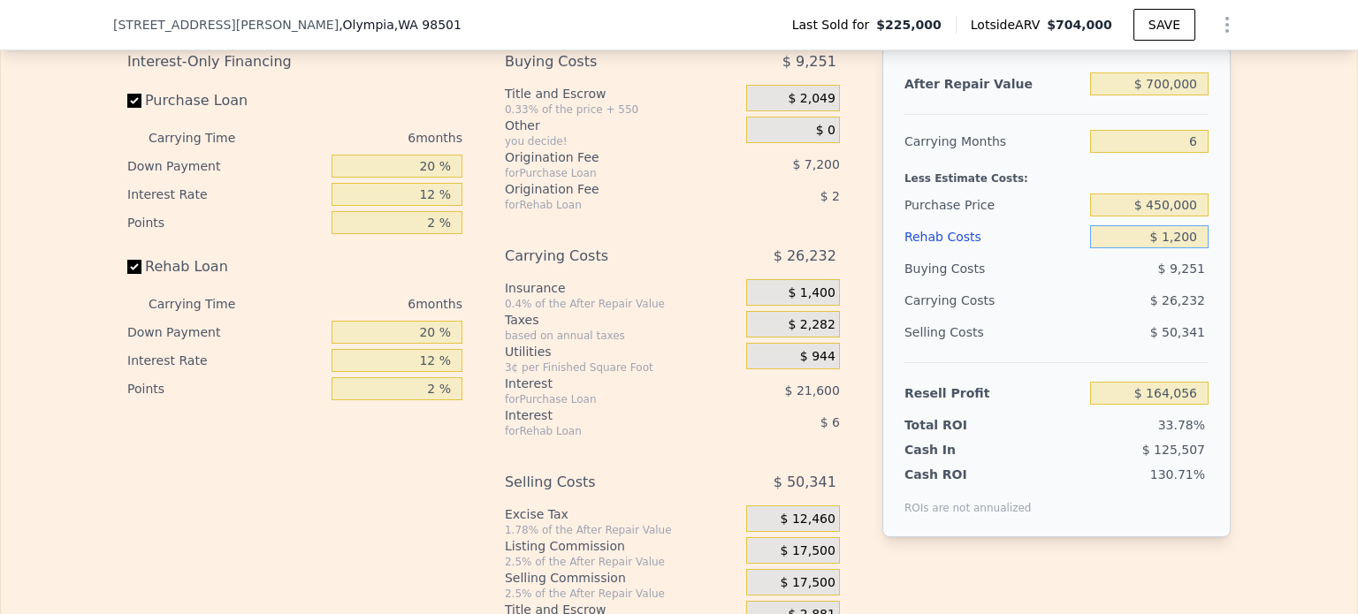
type input "$ 162,905"
type input "$ 120,000"
type input "$ 36,504"
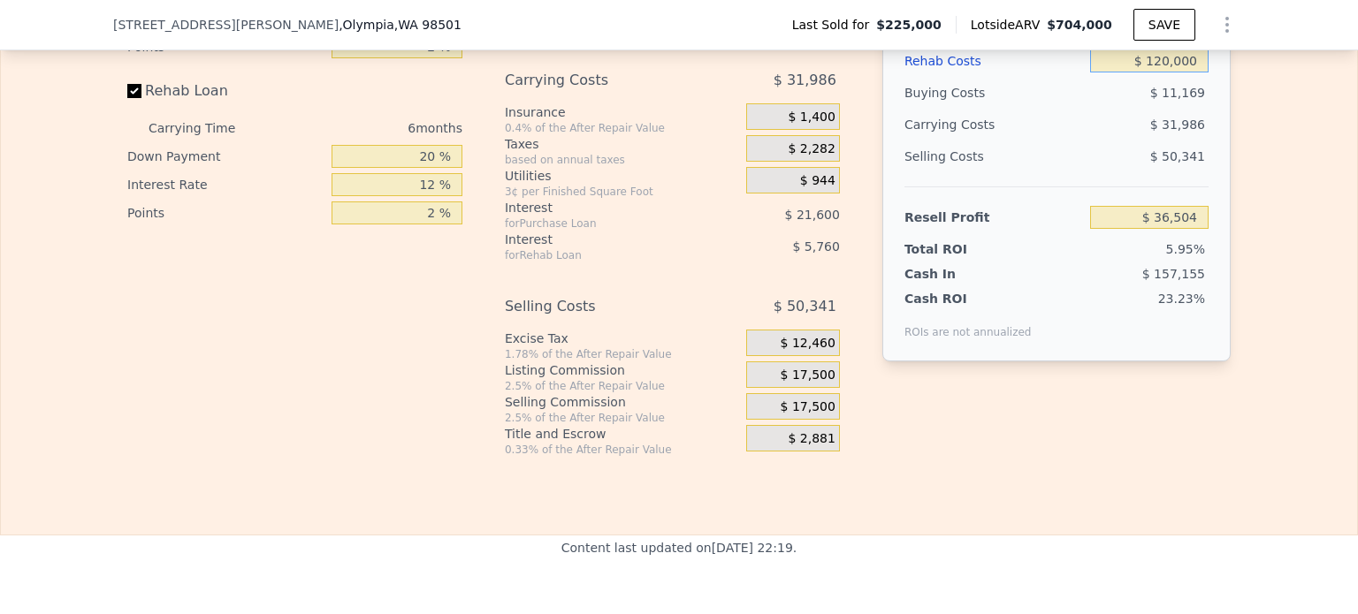
scroll to position [2998, 0]
type input "$ 120,000"
click at [810, 383] on span "$ 17,500" at bounding box center [807, 375] width 55 height 16
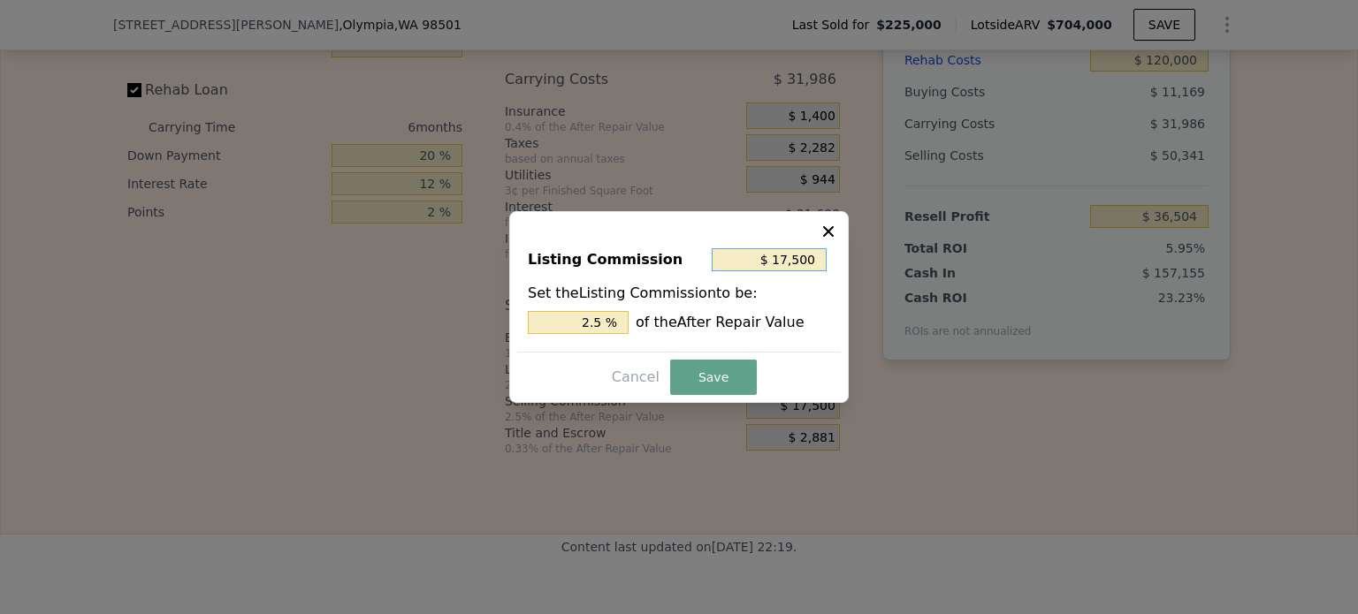
drag, startPoint x: 778, startPoint y: 263, endPoint x: 882, endPoint y: 284, distance: 106.3
click at [879, 282] on div "​ Listing Commission $ 17,500 Set the Listing Commission to be: 2.5 % of the Af…" at bounding box center [679, 307] width 1358 height 614
type input "$ 0"
type input "0 %"
type input "$ 0"
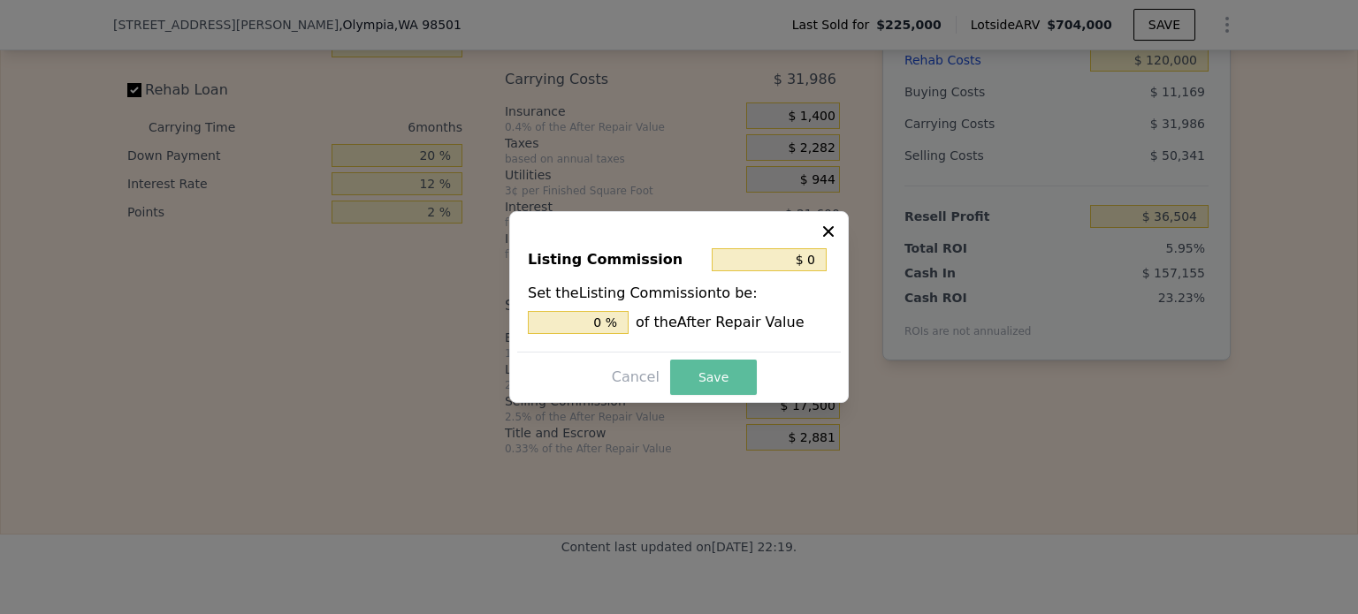
click at [706, 381] on button "Save" at bounding box center [713, 377] width 87 height 35
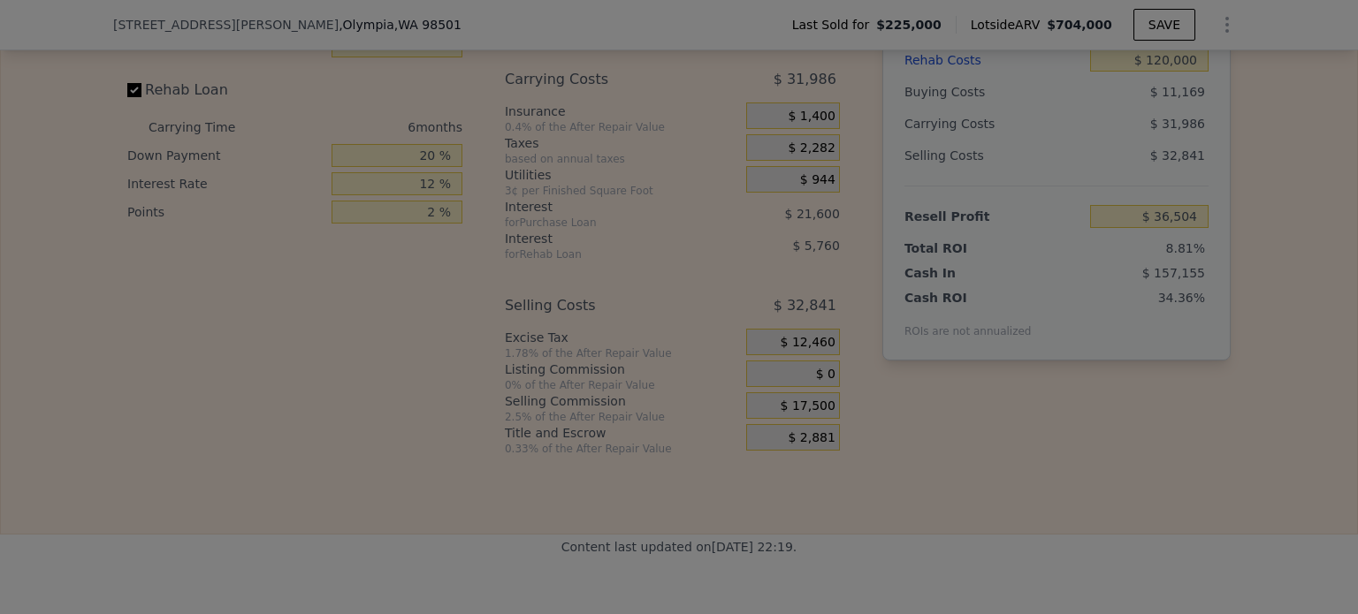
type input "$ 54,004"
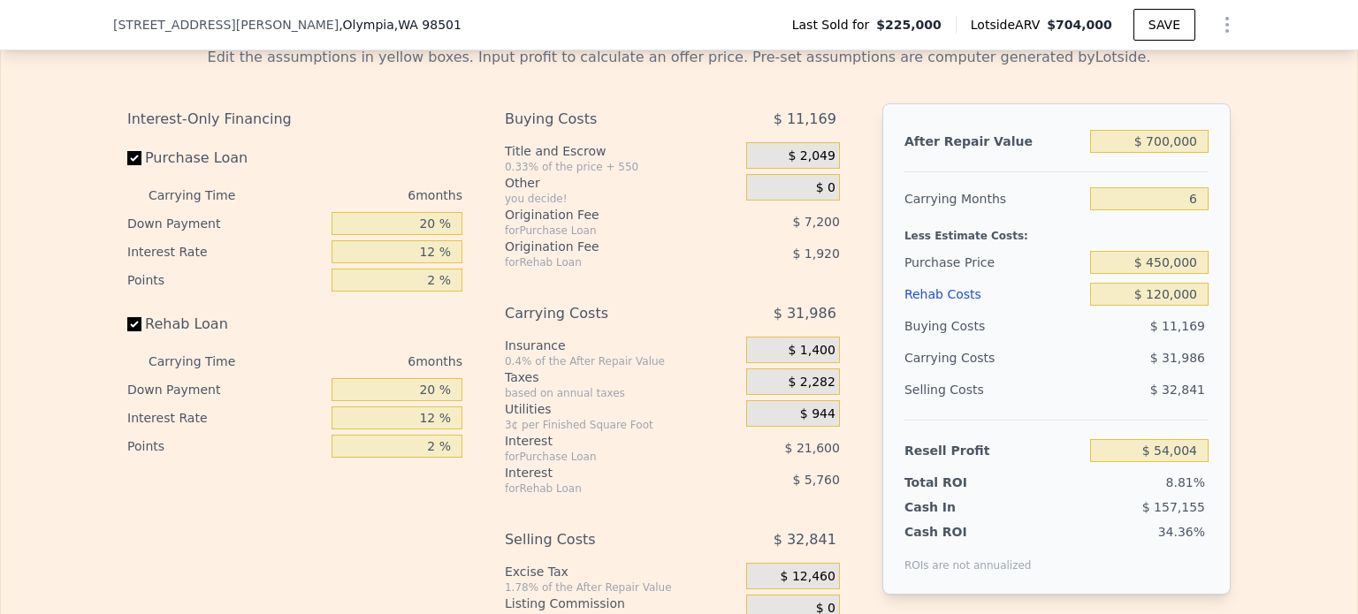
scroll to position [2733, 0]
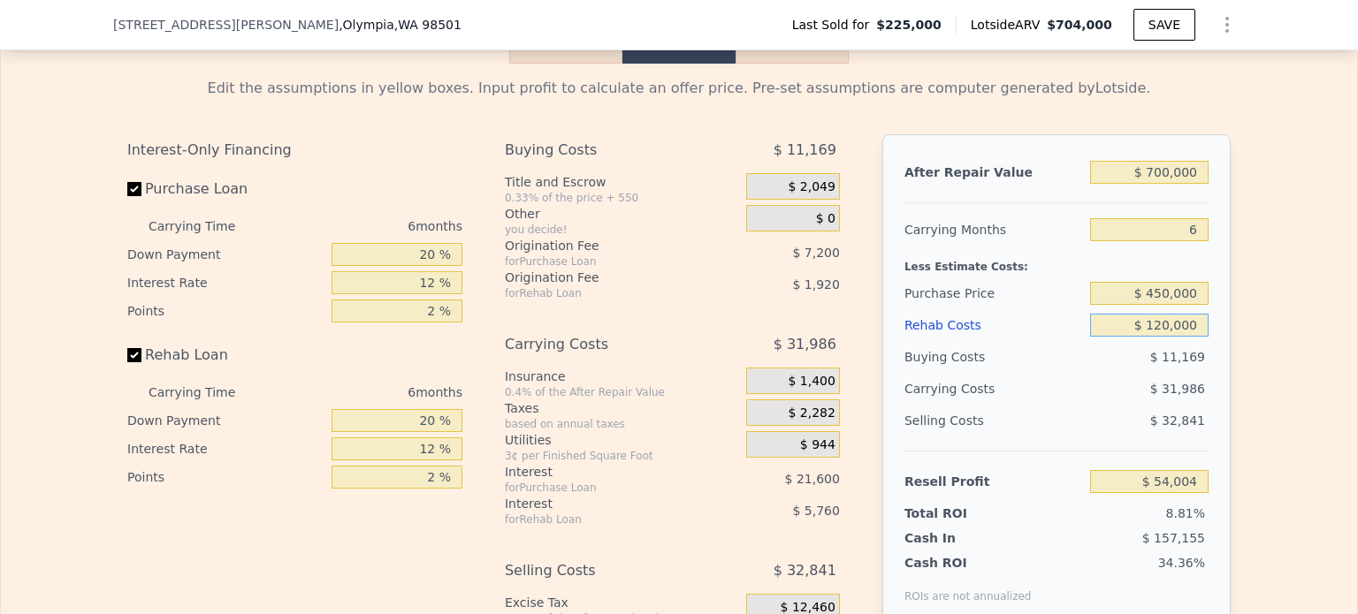
drag, startPoint x: 1152, startPoint y: 344, endPoint x: 1226, endPoint y: 346, distance: 73.4
click at [1226, 346] on div "Edit the assumptions in yellow boxes. Input profit to calculate an offer price.…" at bounding box center [678, 393] width 1131 height 658
type input "$ 100"
type input "$ 181,576"
type input "$ 1,000"
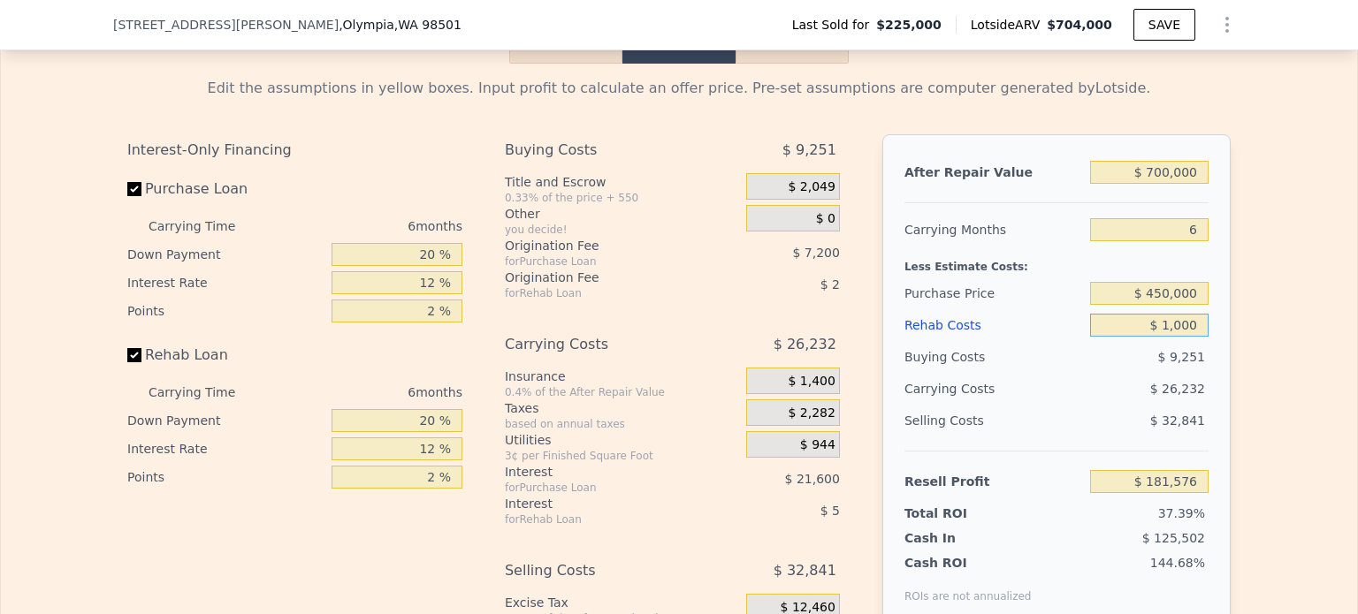
type input "$ 180,620"
type input "$ 100,000"
type input "$ 75,284"
type input "$ 100,000"
click at [1248, 333] on div "Edit the assumptions in yellow boxes. Input profit to calculate an offer price.…" at bounding box center [679, 393] width 1356 height 658
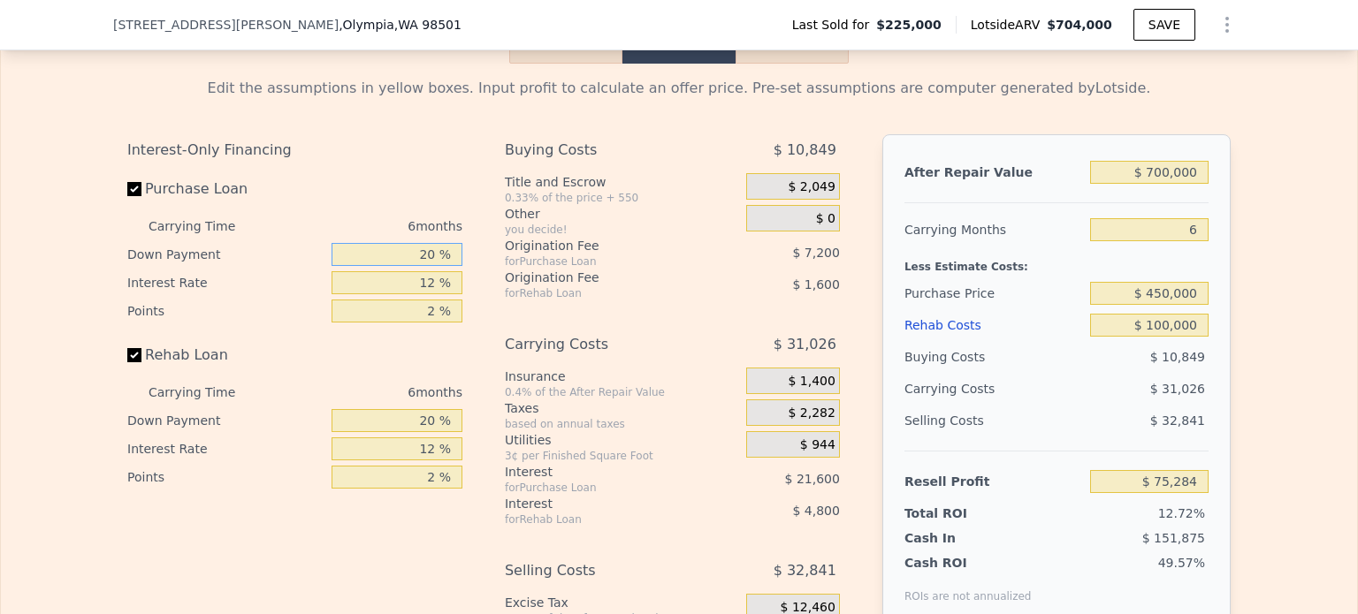
drag, startPoint x: 407, startPoint y: 272, endPoint x: 454, endPoint y: 278, distance: 48.0
click at [452, 266] on input "20 %" at bounding box center [396, 254] width 131 height 23
type input "5 %"
type input "$ 69,884"
type input "5 %"
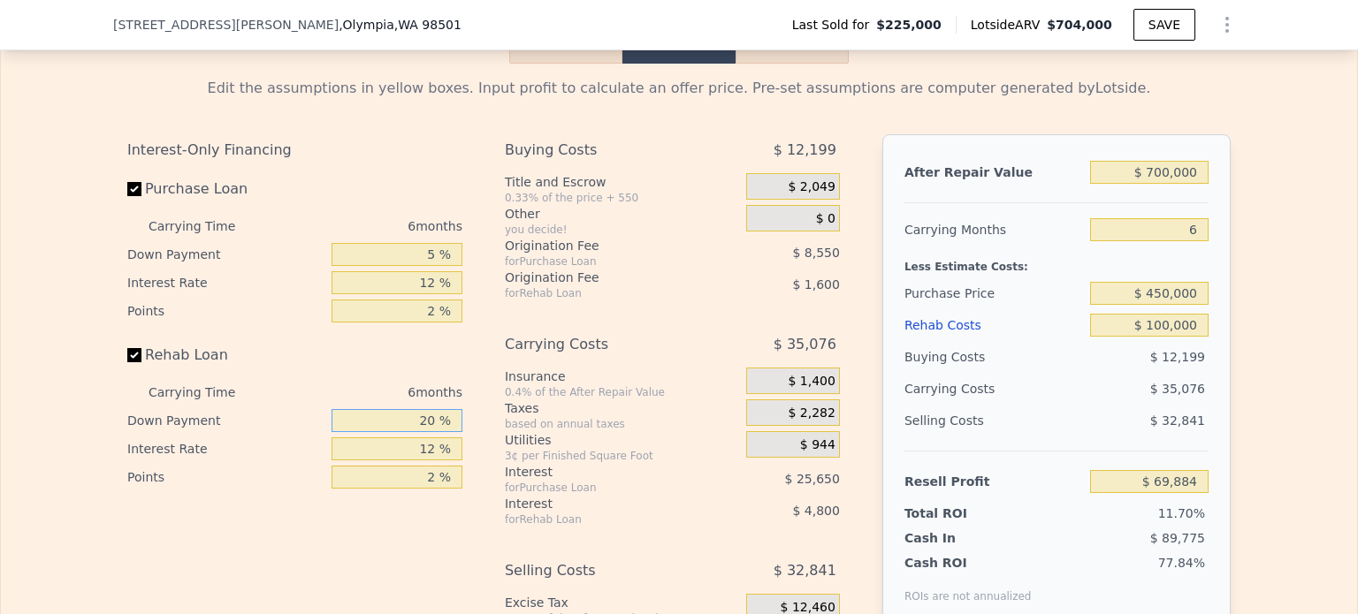
drag, startPoint x: 400, startPoint y: 441, endPoint x: 474, endPoint y: 459, distance: 75.5
click at [473, 459] on div "Interest-Only Financing Purchase Loan Carrying Time 6 months Down Payment 5 % I…" at bounding box center [678, 427] width 1103 height 587
type input "5 %"
type input "$ 68,684"
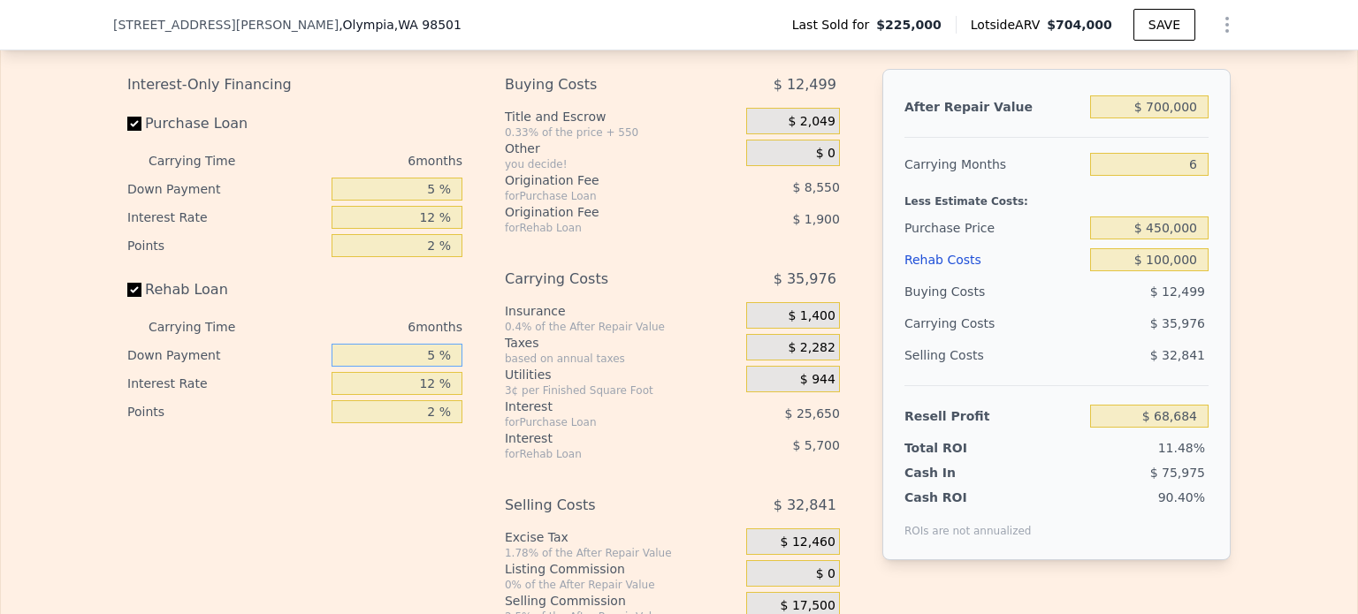
scroll to position [2821, 0]
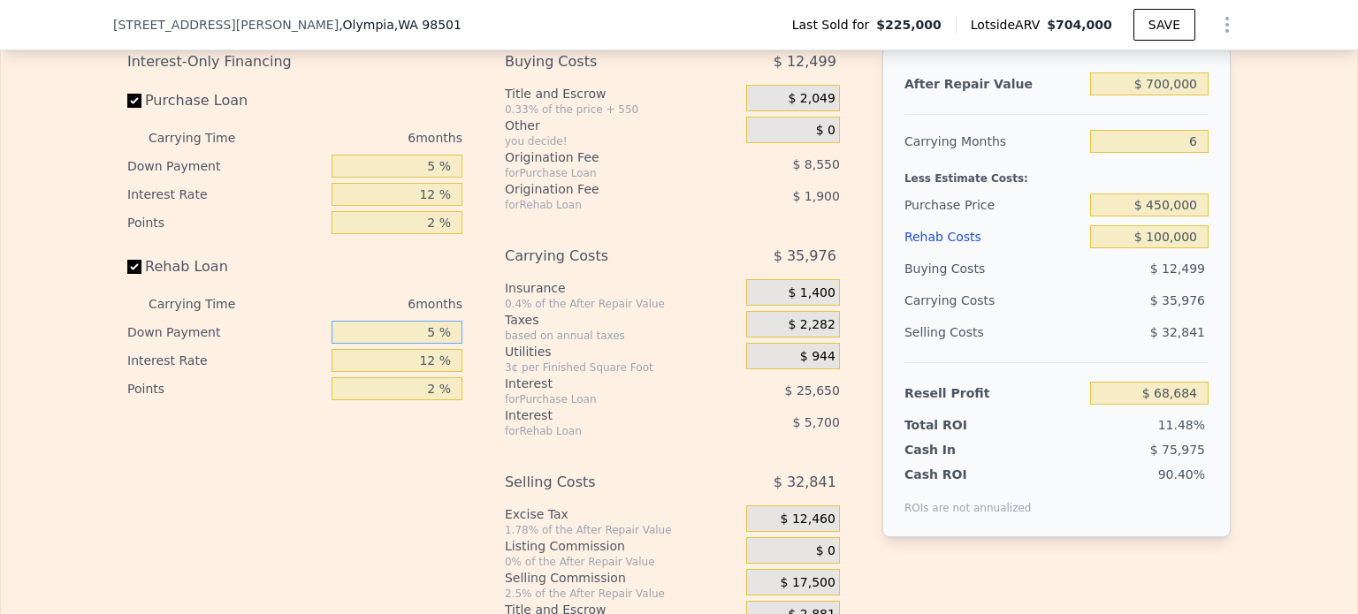
type input "5 %"
drag, startPoint x: 1154, startPoint y: 225, endPoint x: 1227, endPoint y: 232, distance: 72.7
click at [1223, 232] on div "Edit the assumptions in yellow boxes. Input profit to calculate an offer price.…" at bounding box center [678, 304] width 1131 height 658
type input "$ 448,000"
click at [1244, 282] on div "Edit the assumptions in yellow boxes. Input profit to calculate an offer price.…" at bounding box center [679, 304] width 1356 height 658
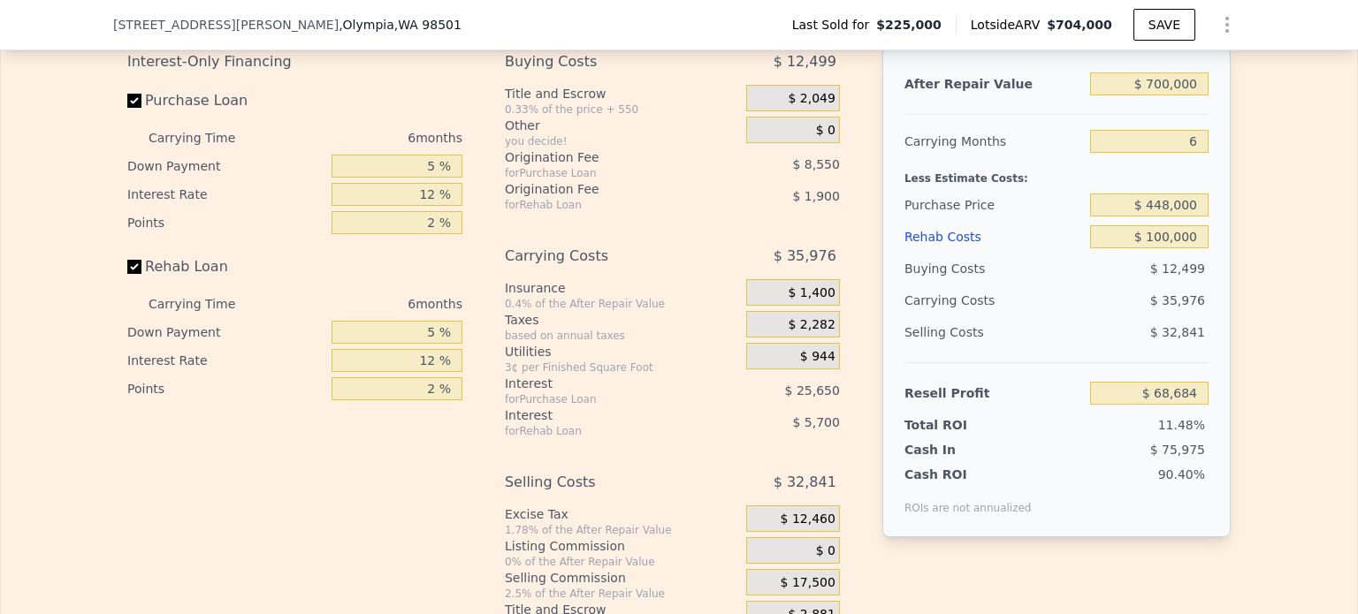
type input "$ 70,843"
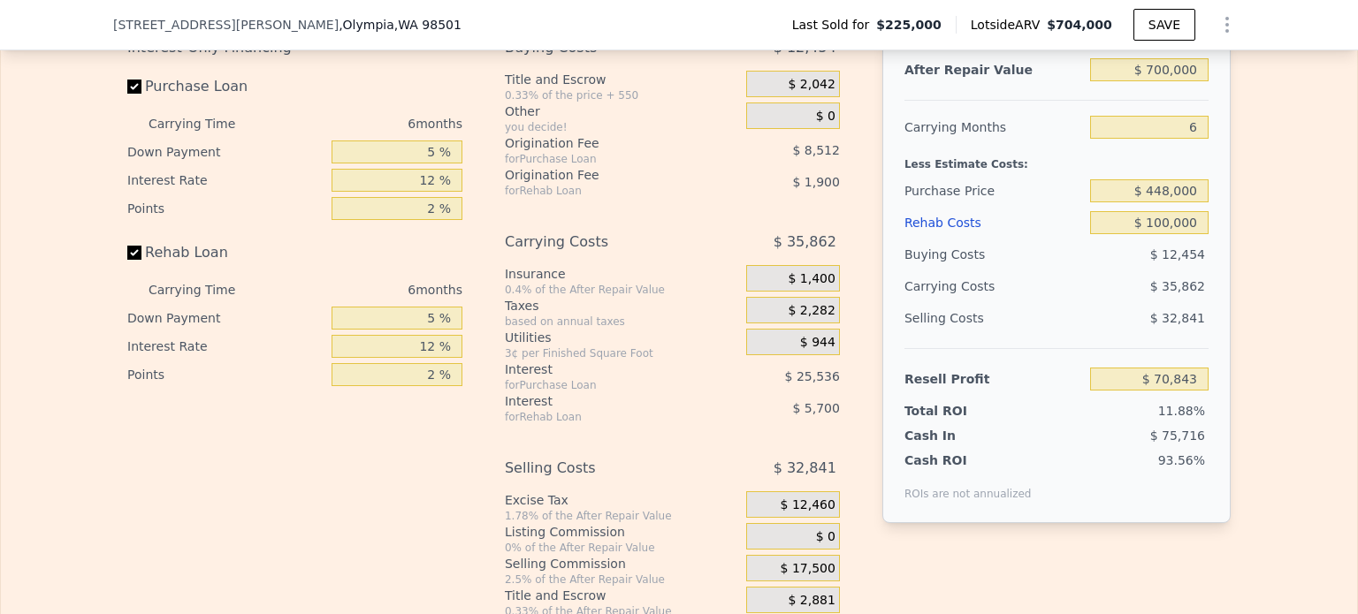
scroll to position [2829, 0]
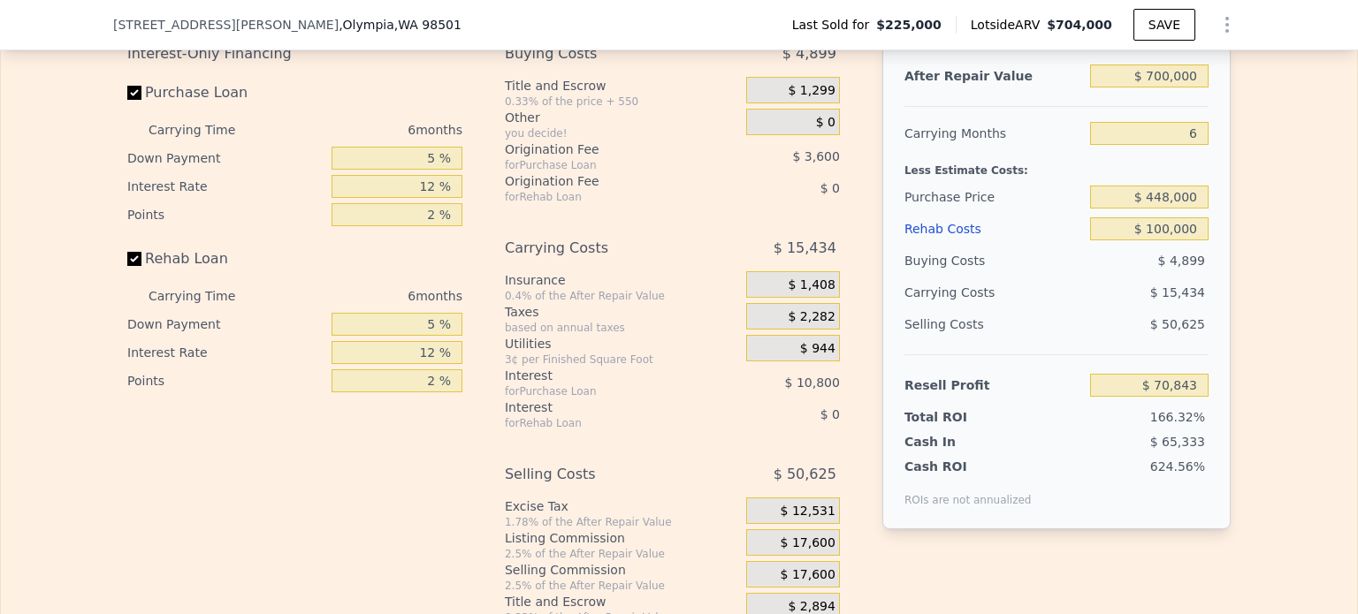
type input "$ 704,000"
type input "$ 0"
click at [871, 316] on div "Interest-Only Financing Purchase Loan Carrying Time 6 months Down Payment 5 % I…" at bounding box center [678, 331] width 1103 height 587
click at [1150, 209] on input "$ 448,000" at bounding box center [1149, 197] width 118 height 23
type input "$ 170,027"
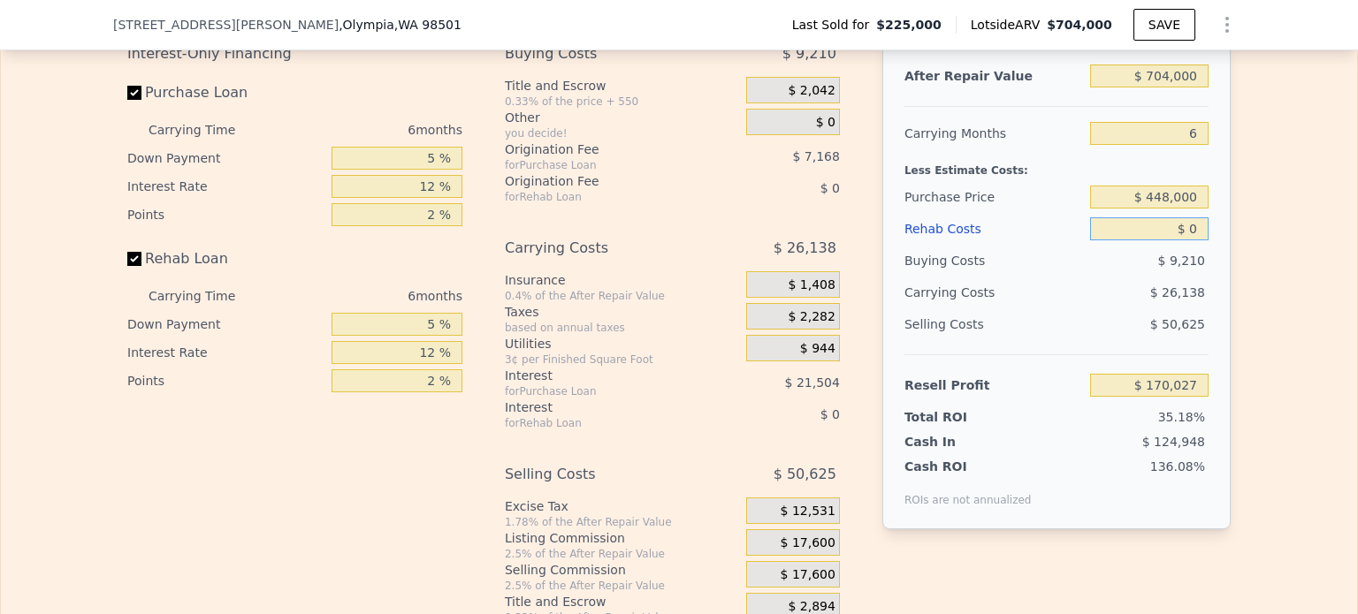
click at [1202, 247] on div "After Repair Value $ 704,000 Carrying Months 6 Less Estimate Costs: Purchase Pr…" at bounding box center [1056, 283] width 348 height 491
type input "$ 100"
type input "$ 169,919"
type input "$ 10,000"
type input "$ 168,963"
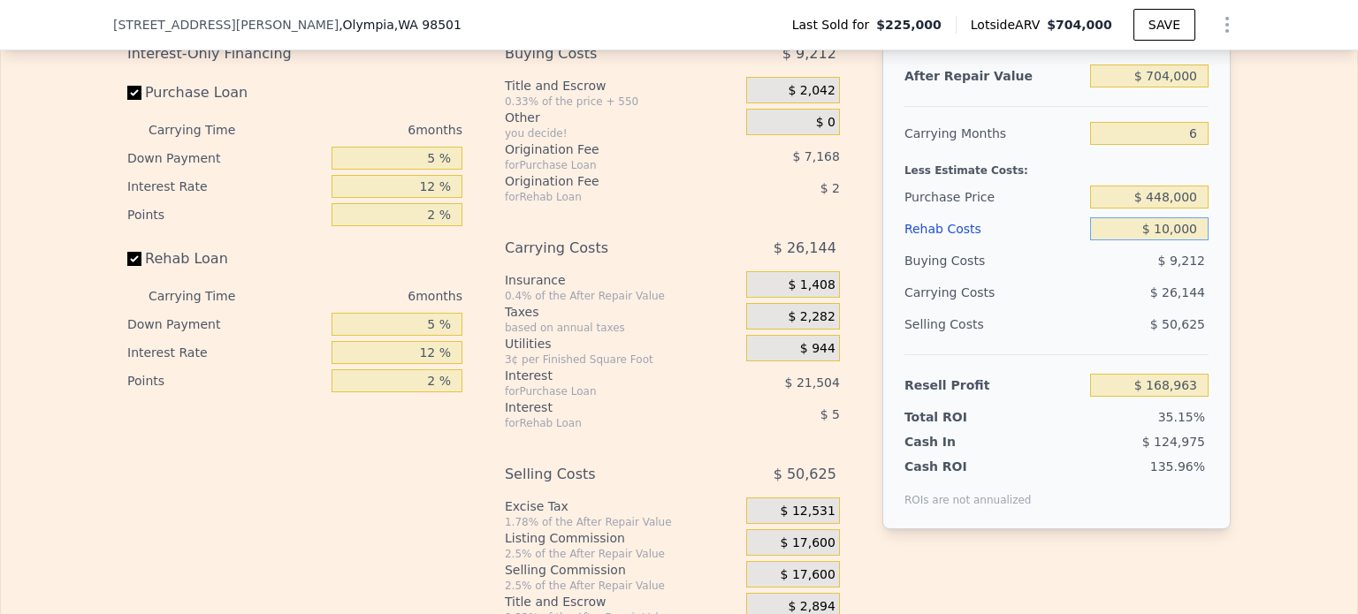
type input "$ 100,000"
type input "$ 63,627"
type input "$ 100,000"
click at [1241, 255] on div "Edit the assumptions in yellow boxes. Input profit to calculate an offer price.…" at bounding box center [679, 296] width 1356 height 658
drag, startPoint x: 1145, startPoint y: 99, endPoint x: 1235, endPoint y: 105, distance: 89.5
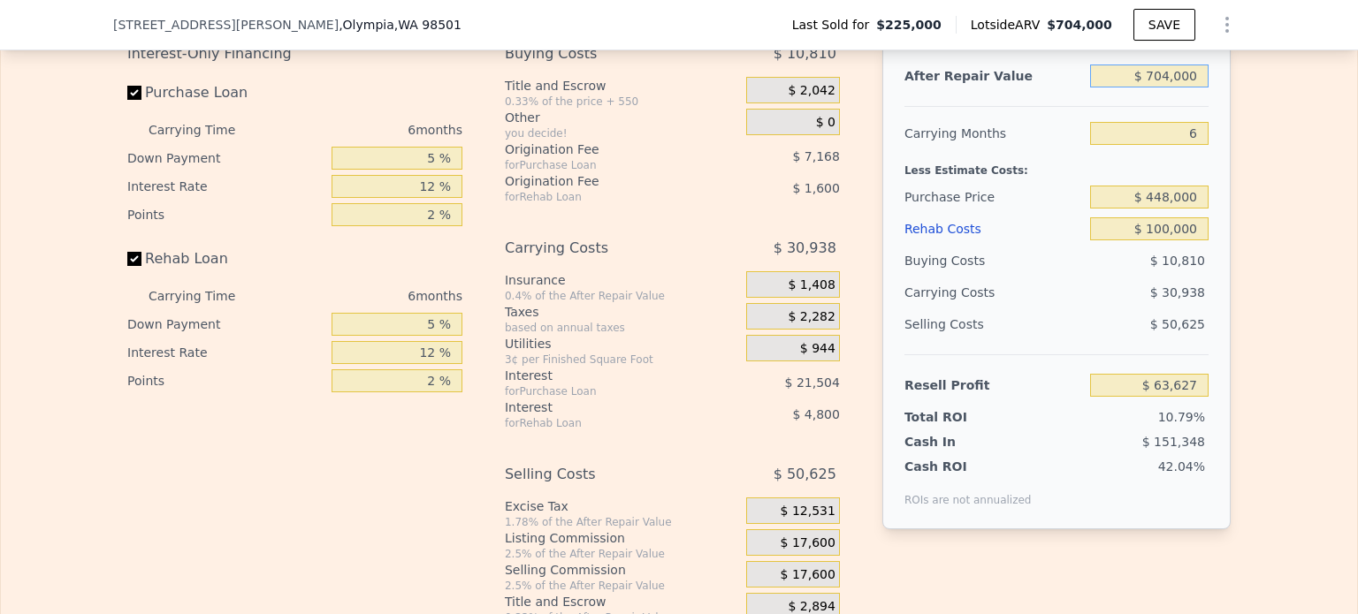
click at [1230, 104] on div "Edit the assumptions in yellow boxes. Input profit to calculate an offer price.…" at bounding box center [678, 296] width 1131 height 658
type input "$ 700"
type input "-$ 588,241"
type input "$ 70,000"
type input "-$ 524,009"
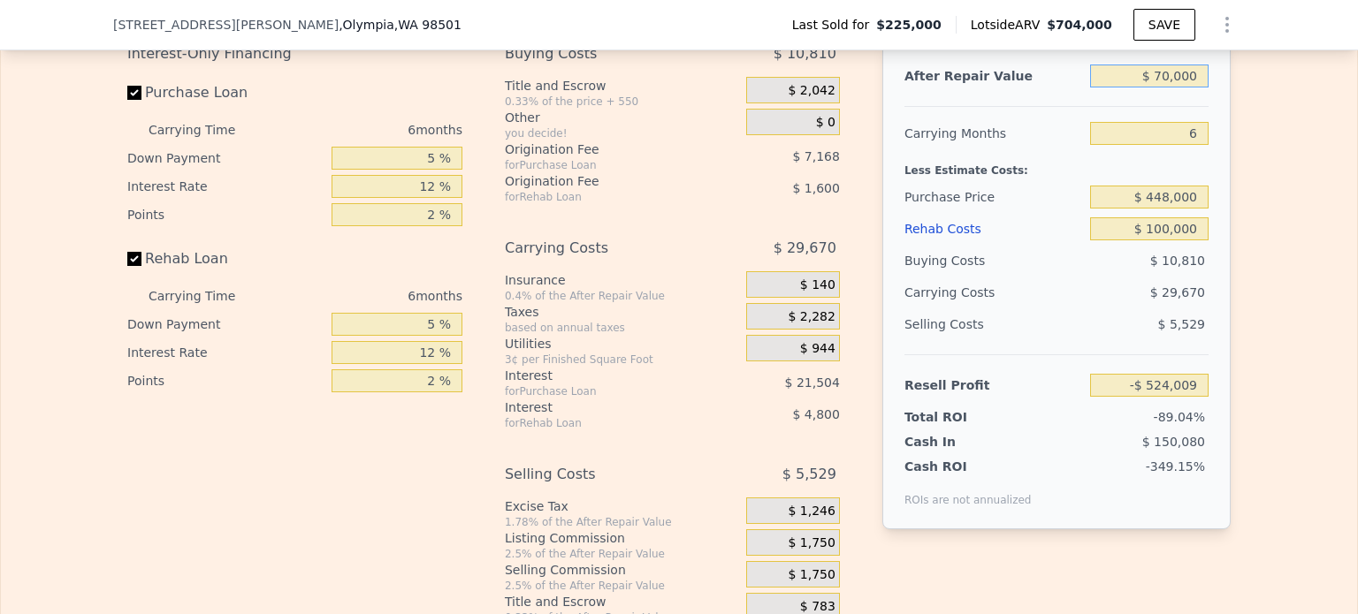
type input "$ 700,000"
type input "$ 59,919"
type input "$ 700,000"
click at [1248, 151] on div "Edit the assumptions in yellow boxes. Input profit to calculate an offer price.…" at bounding box center [679, 296] width 1356 height 658
click at [806, 551] on span "$ 17,500" at bounding box center [807, 544] width 55 height 16
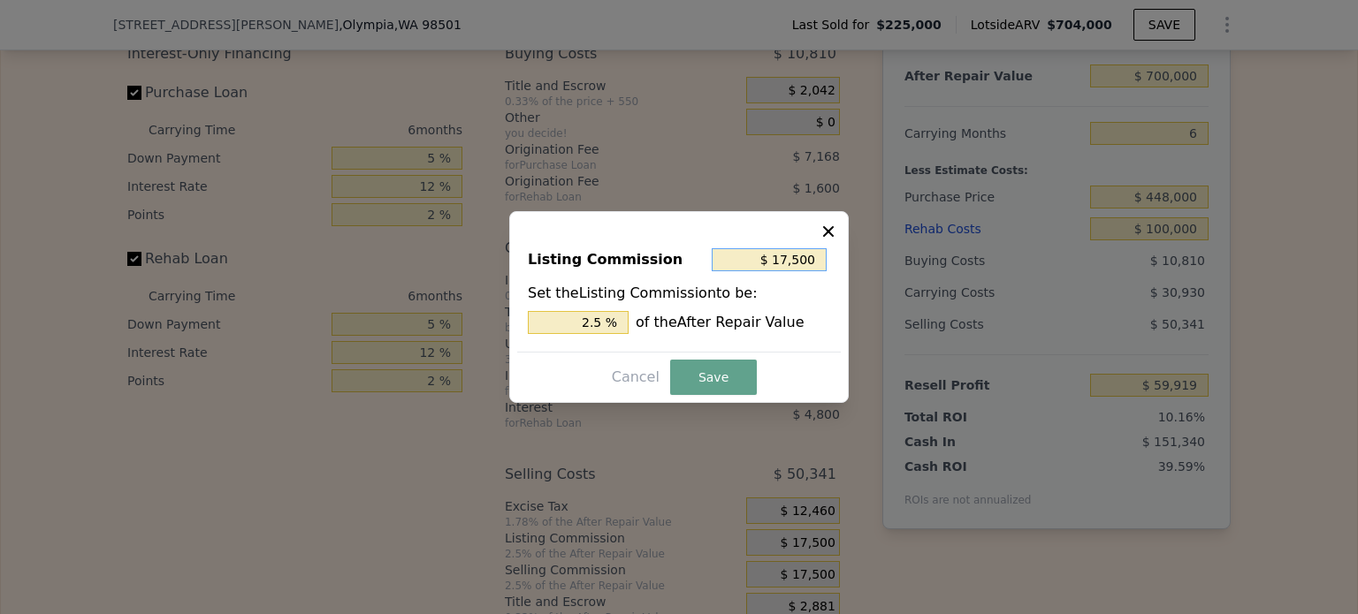
drag, startPoint x: 780, startPoint y: 259, endPoint x: 901, endPoint y: 281, distance: 122.2
click at [891, 281] on div "​ Listing Commission $ 17,500 Set the Listing Commission to be: 2.5 % of the Af…" at bounding box center [679, 307] width 1358 height 614
type input "$ 1"
type input "0.000 %"
type input "$ 10"
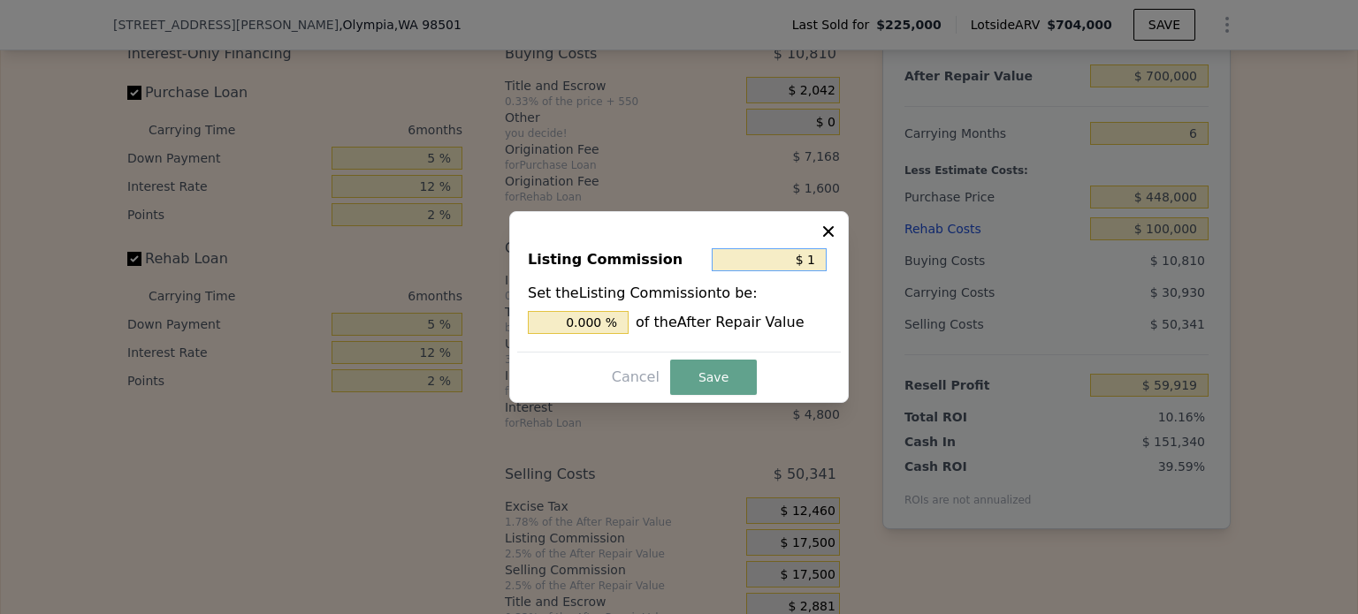
type input "0.001 %"
type input "$ 100"
type input "0.014 %"
type input "$ 1,000"
type input "0.143 %"
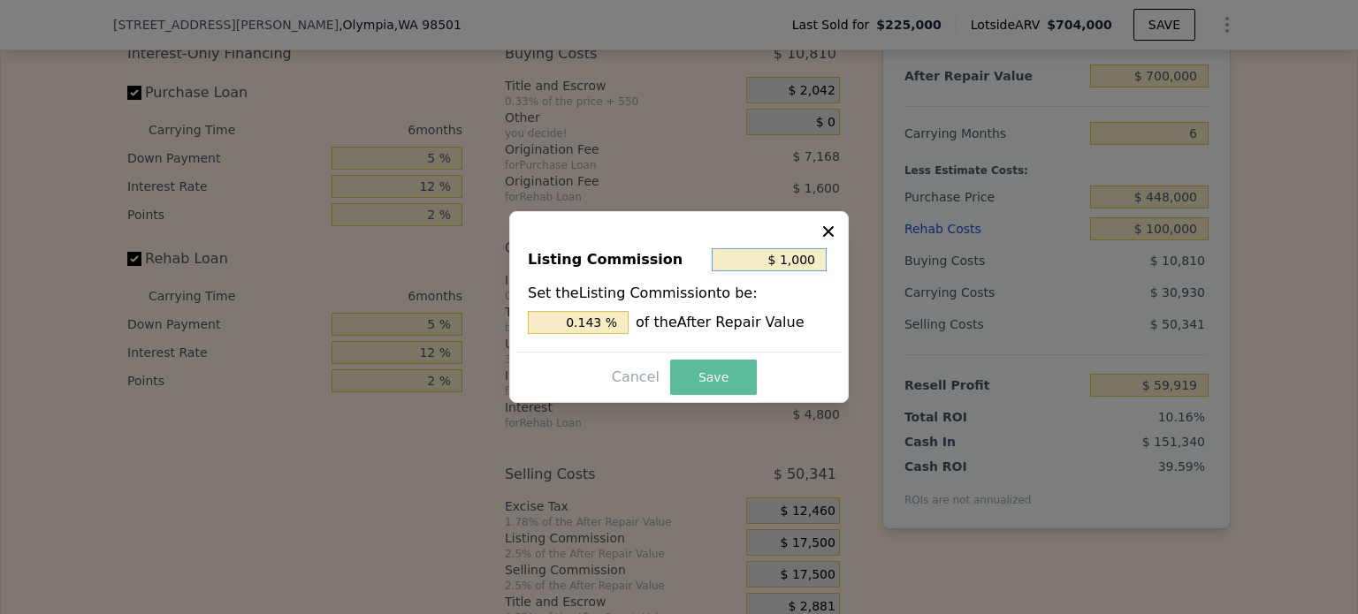
type input "$ 1,000"
click at [721, 363] on button "Save" at bounding box center [713, 377] width 87 height 35
type input "$ 76,419"
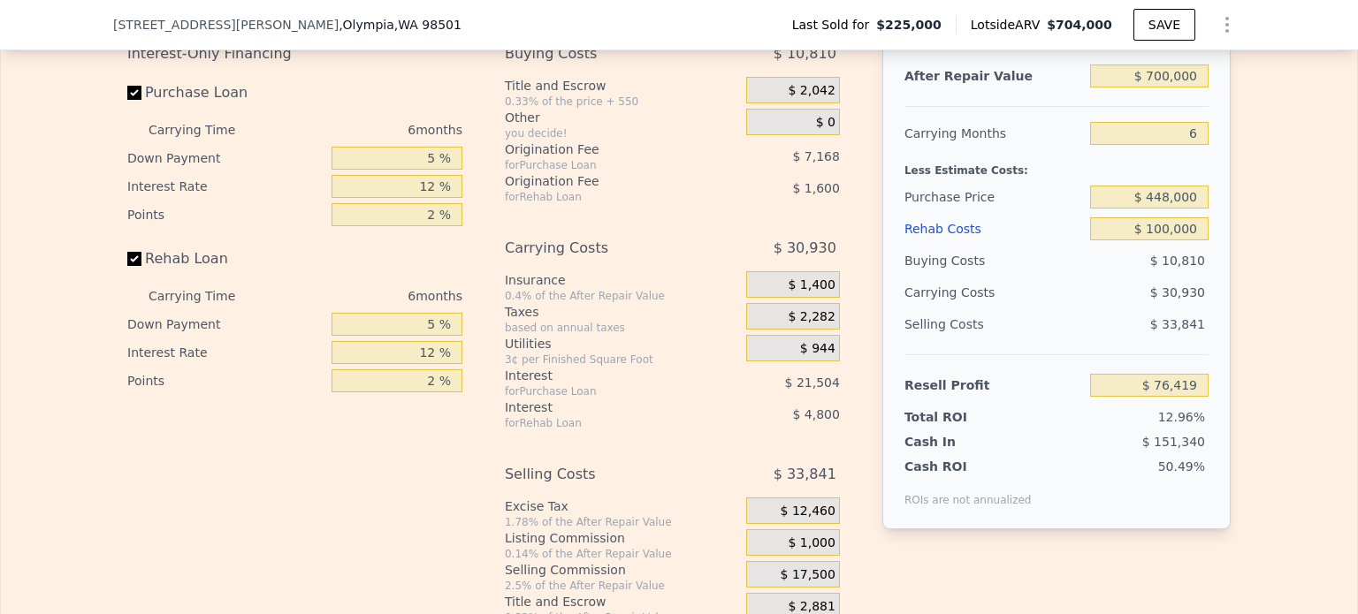
click at [852, 411] on div "Interest-Only Financing Purchase Loan Carrying Time 6 months Down Payment 5 % I…" at bounding box center [678, 331] width 1103 height 587
drag, startPoint x: 1153, startPoint y: 217, endPoint x: 1227, endPoint y: 217, distance: 73.4
click at [1227, 217] on div "Edit the assumptions in yellow boxes. Input profit to calculate an offer price.…" at bounding box center [678, 296] width 1131 height 658
type input "$ 450,000"
type input "$ 74,284"
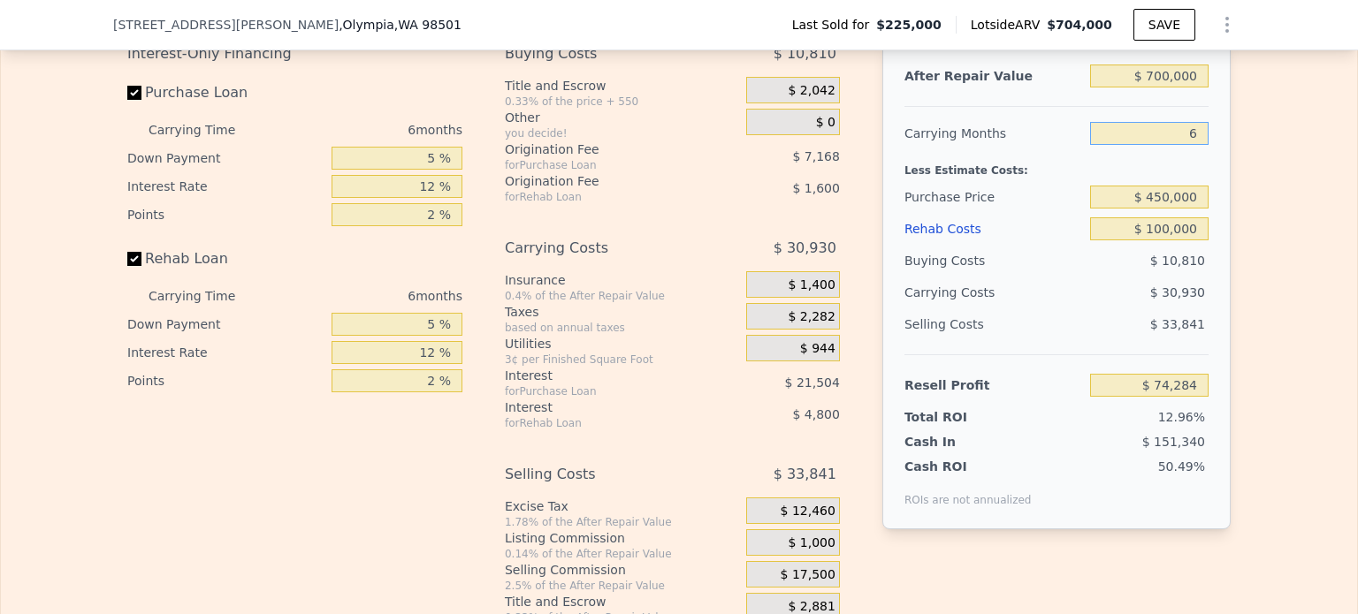
drag, startPoint x: 1182, startPoint y: 154, endPoint x: 1251, endPoint y: 158, distance: 70.0
click at [1251, 158] on div "Edit the assumptions in yellow boxes. Input profit to calculate an offer price.…" at bounding box center [679, 296] width 1356 height 658
type input "5"
type input "$ 79,455"
type input "5"
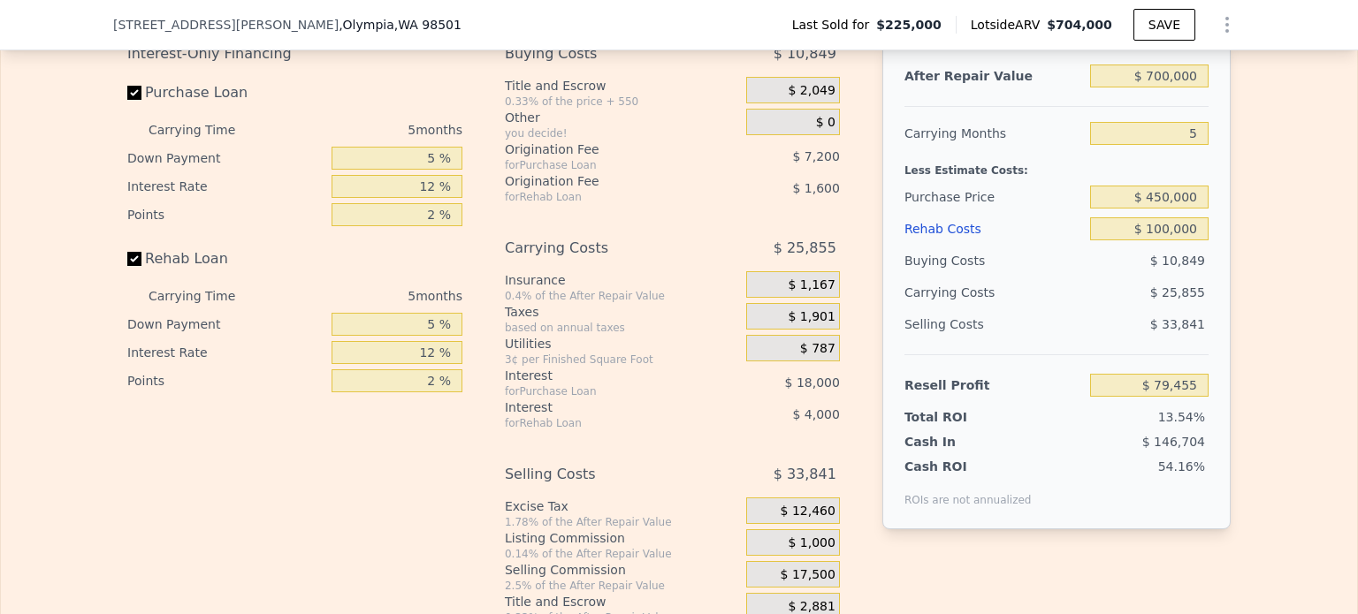
click at [1296, 142] on div "Edit the assumptions in yellow boxes. Input profit to calculate an offer price.…" at bounding box center [679, 296] width 1356 height 658
drag, startPoint x: 407, startPoint y: 179, endPoint x: 430, endPoint y: 176, distance: 23.1
click at [430, 170] on input "5 %" at bounding box center [396, 158] width 131 height 23
type input "10 %"
type input "$ 76,305"
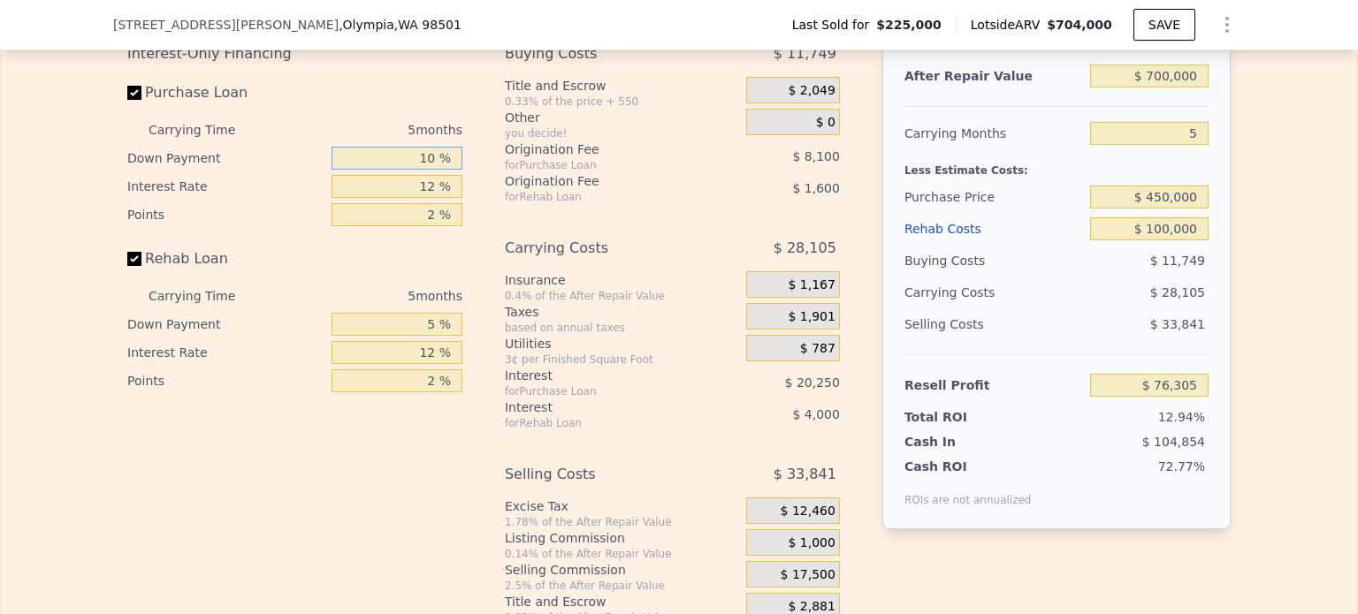
type input "10 %"
drag, startPoint x: 407, startPoint y: 342, endPoint x: 440, endPoint y: 344, distance: 33.6
click at [440, 336] on input "5 %" at bounding box center [396, 324] width 131 height 23
type input "10 %"
type input "$ 75,605"
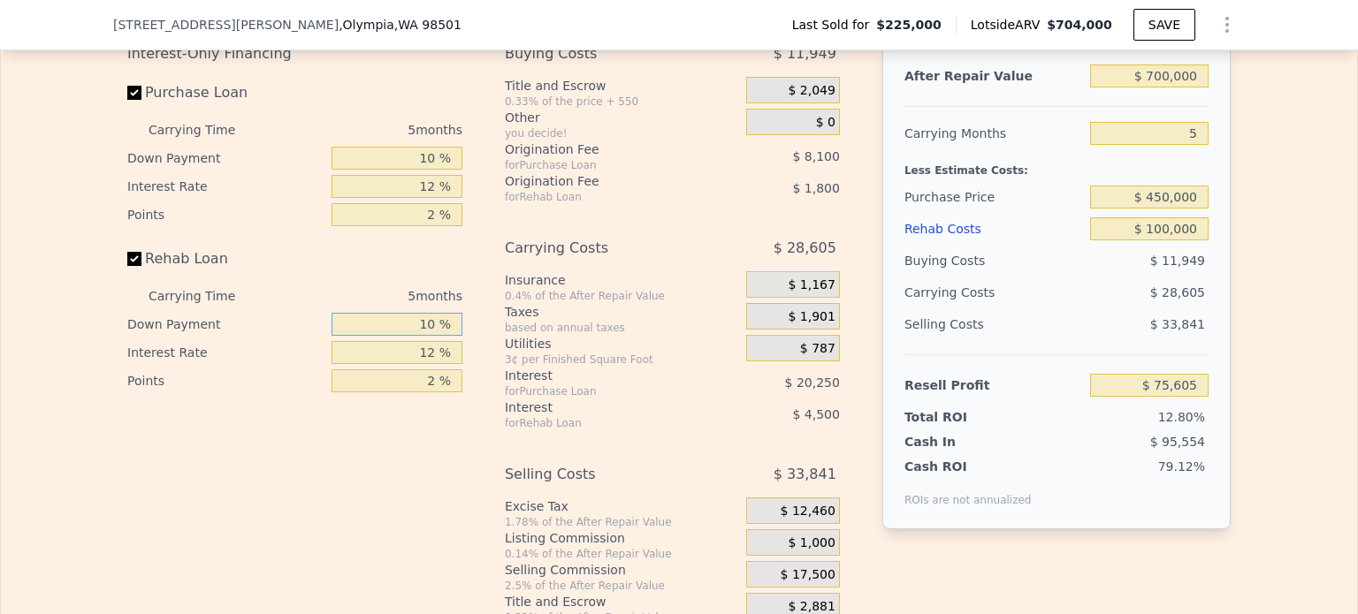
type input "10 %"
click at [856, 428] on div "Interest-Only Financing Purchase Loan Carrying Time 5 months Down Payment 10 % …" at bounding box center [678, 331] width 1103 height 587
drag, startPoint x: 402, startPoint y: 172, endPoint x: 445, endPoint y: 190, distance: 46.8
click at [445, 172] on div "10 %" at bounding box center [396, 158] width 131 height 28
type input "2 %"
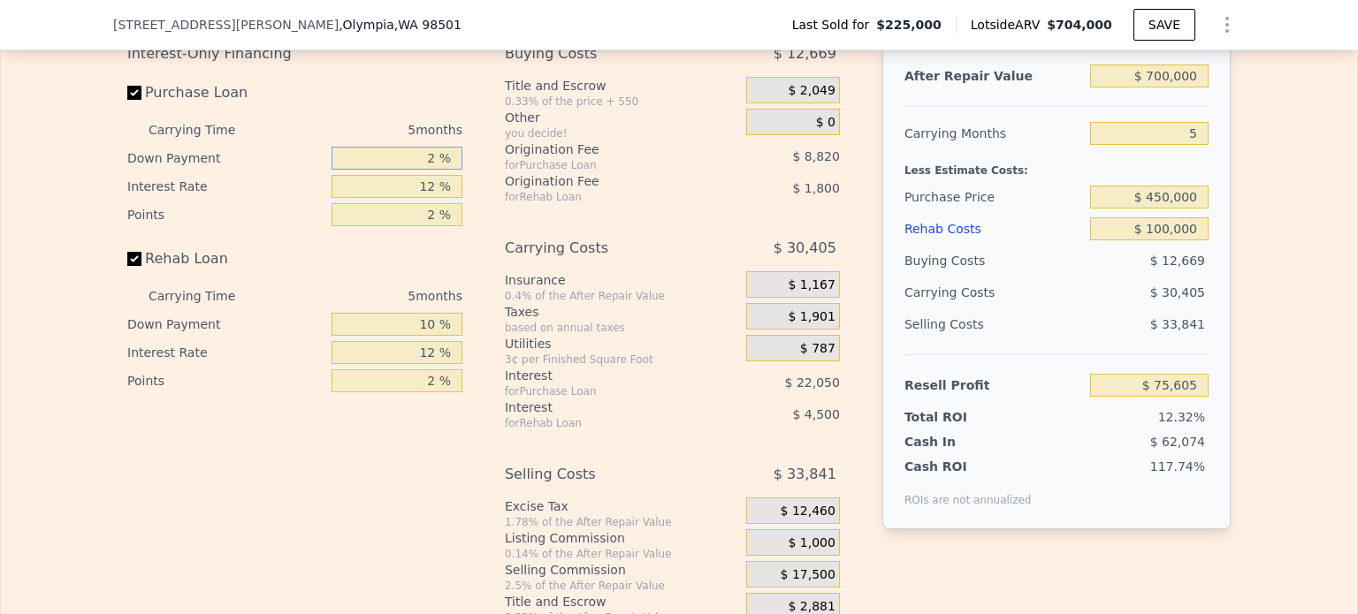
type input "$ 73,085"
type input "5 %"
type input "$ 74,030"
type input "5 %"
drag, startPoint x: 386, startPoint y: 344, endPoint x: 437, endPoint y: 346, distance: 51.3
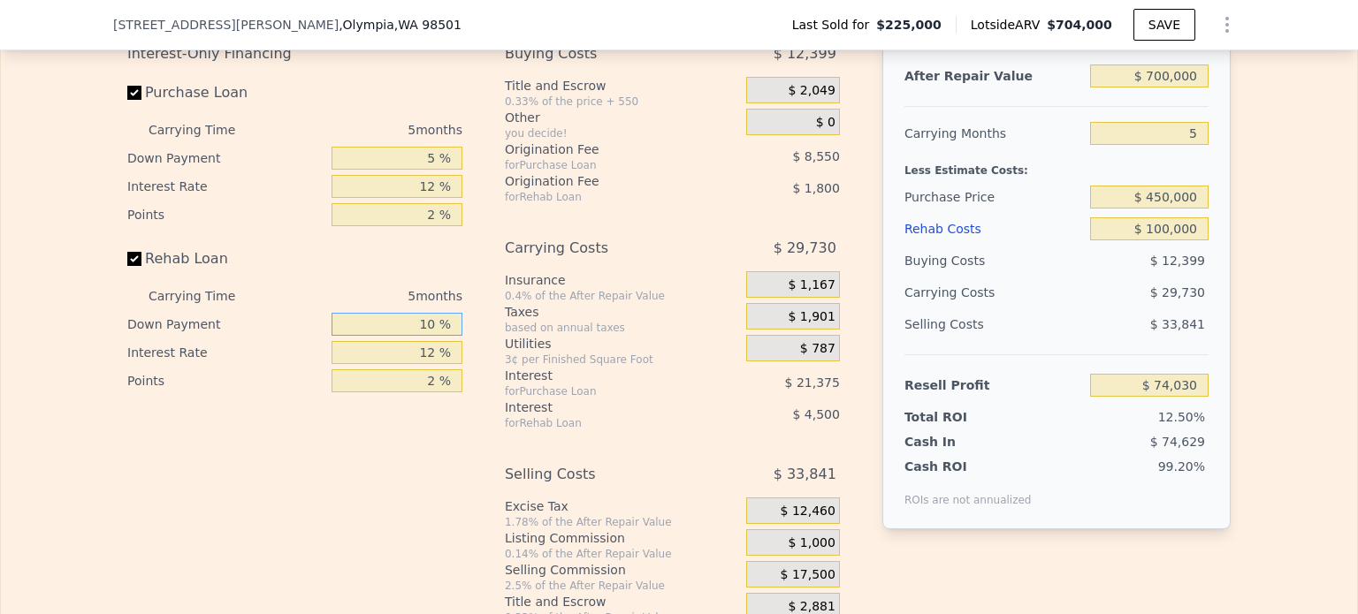
click at [437, 336] on input "10 %" at bounding box center [396, 324] width 131 height 23
type input "5 %"
type input "$ 73,680"
type input "5 %"
click at [475, 301] on div "Interest-Only Financing Purchase Loan Carrying Time 5 months Down Payment 5 % I…" at bounding box center [678, 331] width 1103 height 587
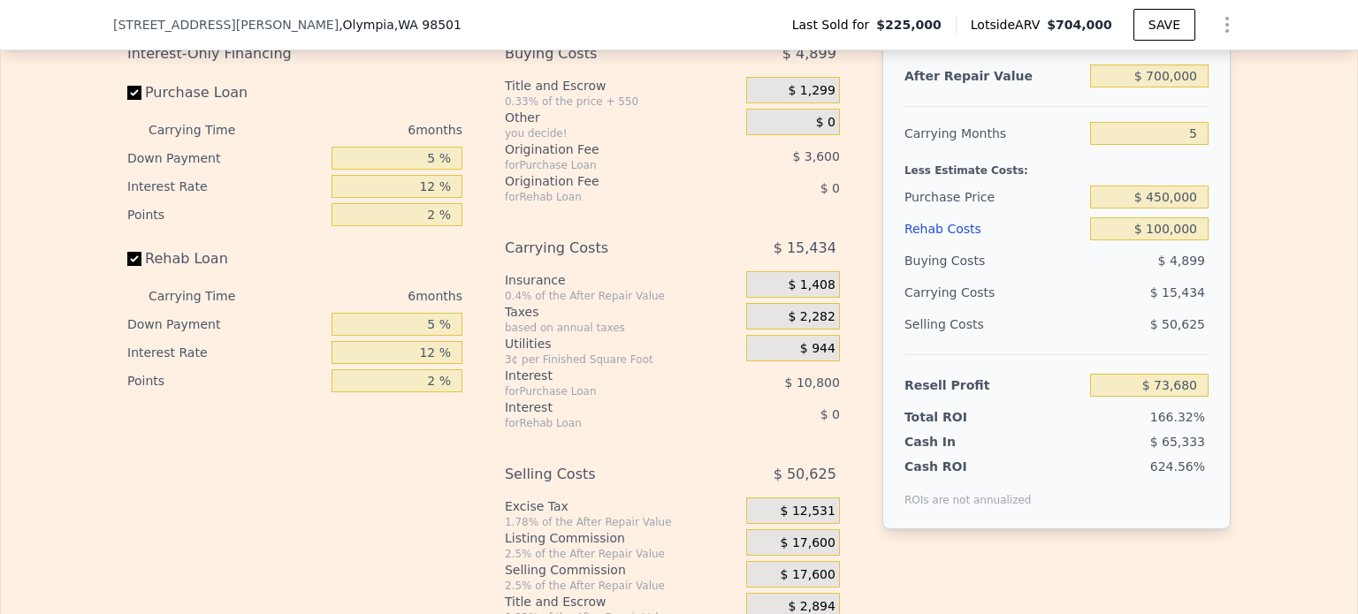
type input "$ 704,000"
type input "6"
type input "$ 0"
type input "$ 408,042"
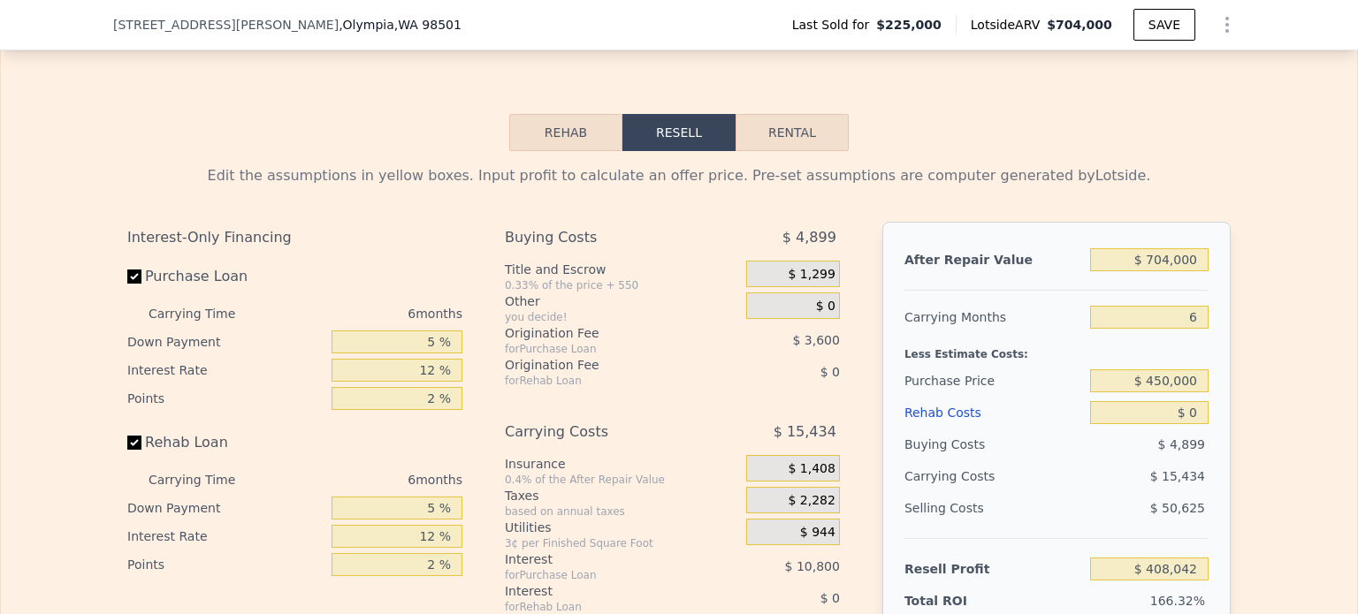
scroll to position [2741, 0]
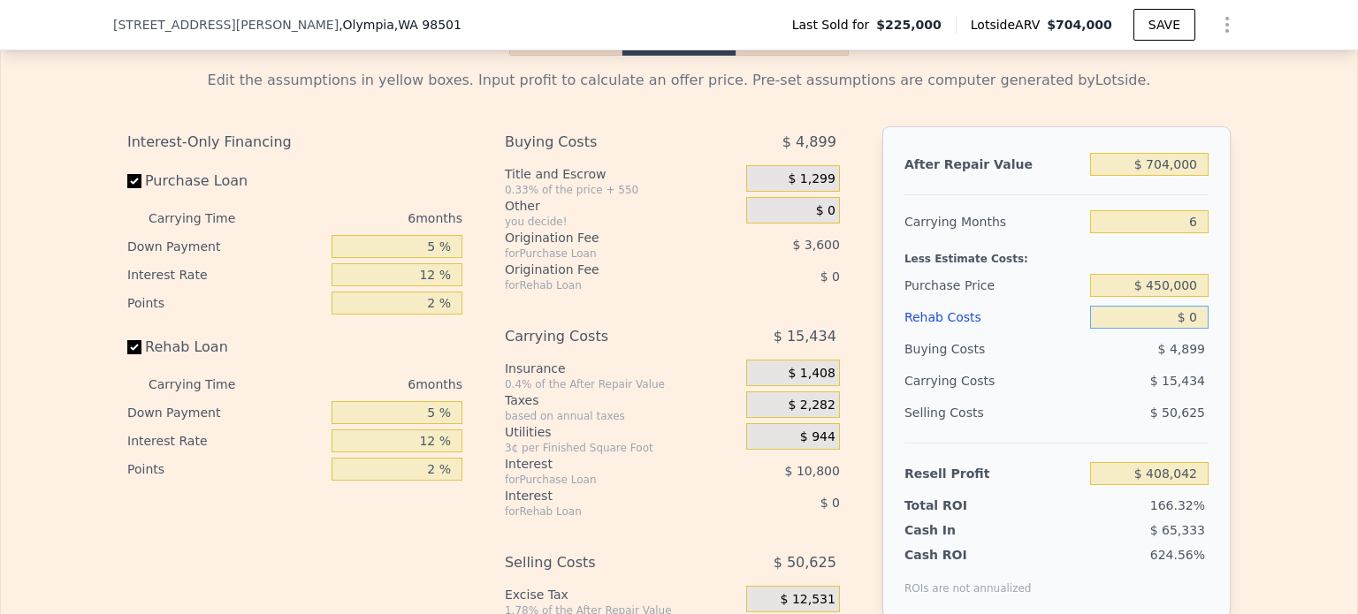
drag, startPoint x: 1184, startPoint y: 339, endPoint x: 1202, endPoint y: 338, distance: 17.7
click at [1202, 338] on div "After Repair Value $ 704,000 Carrying Months 6 Less Estimate Costs: Purchase Pr…" at bounding box center [1056, 371] width 348 height 491
type input "$ 1"
type input "$ 408,041"
type input "$ 10"
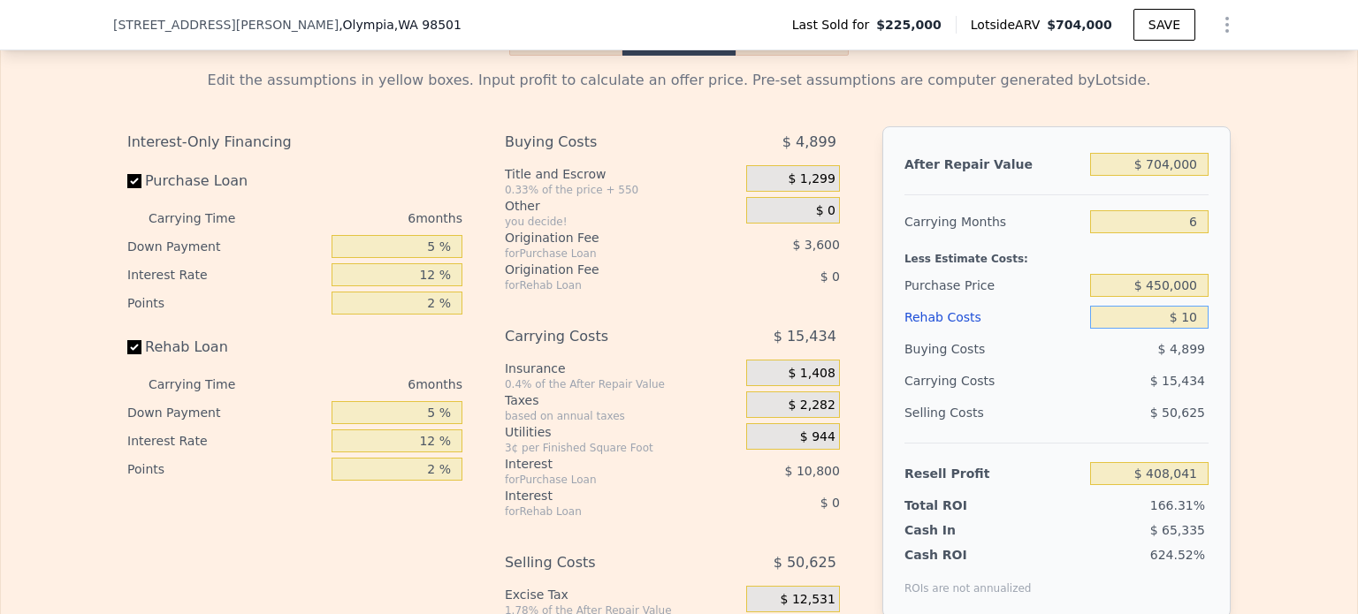
type input "$ 408,032"
type input "$ 1,000"
type input "$ 406,978"
type input "$ 100,000"
type input "$ 301,642"
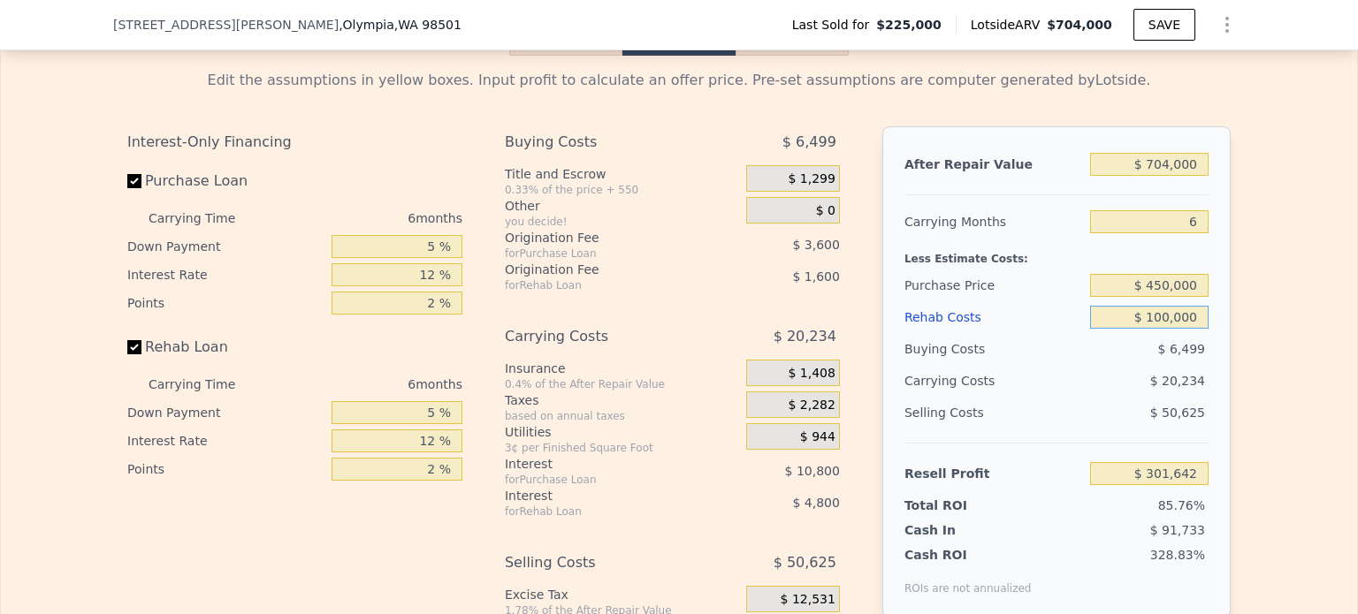
type input "$ 100,000"
drag, startPoint x: 1149, startPoint y: 186, endPoint x: 1227, endPoint y: 185, distance: 77.8
click at [1226, 186] on div "Edit the assumptions in yellow boxes. Input profit to calculate an offer price.…" at bounding box center [678, 385] width 1131 height 658
type input "$ 700"
type input "-$ 350,226"
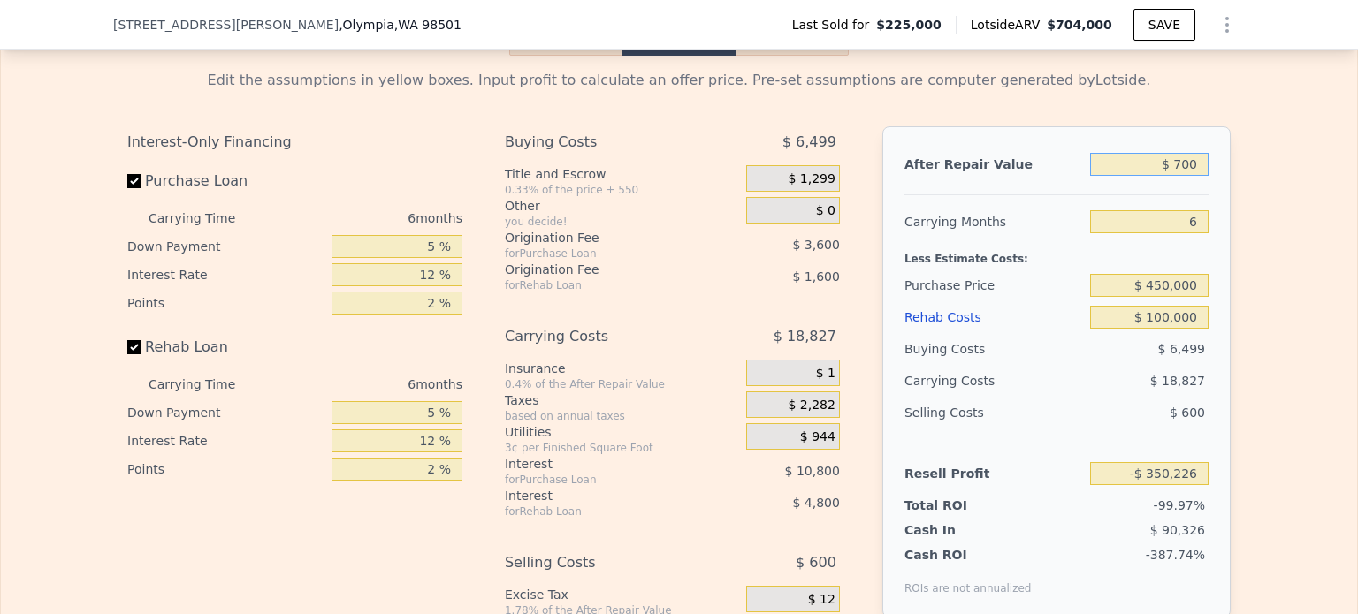
type input "$ 7,000"
type input "-$ 344,387"
type input "$ 70,000"
type input "-$ 285,994"
type input "$ 700,000"
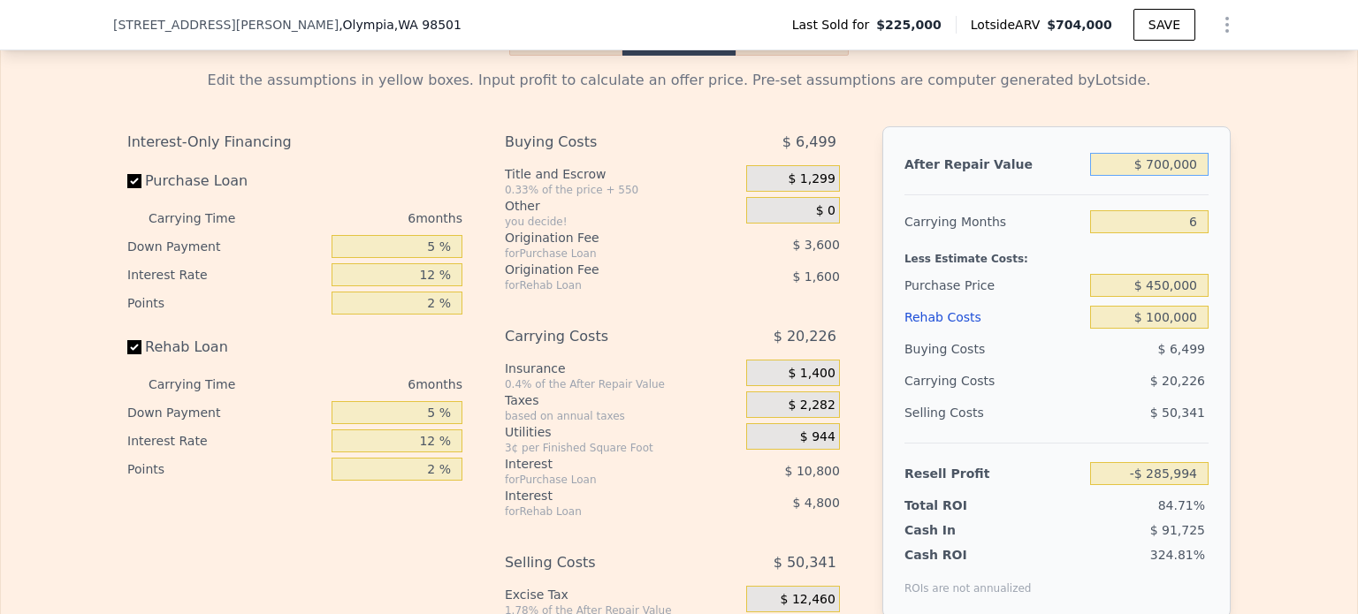
type input "$ 297,934"
type input "$ 700,000"
click at [1156, 297] on input "$ 450,000" at bounding box center [1149, 285] width 118 height 23
drag, startPoint x: 1146, startPoint y: 307, endPoint x: 1230, endPoint y: 303, distance: 84.0
click at [1215, 303] on div "After Repair Value $ 700,000 Carrying Months 6 Less Estimate Costs: Purchase Pr…" at bounding box center [1056, 371] width 348 height 491
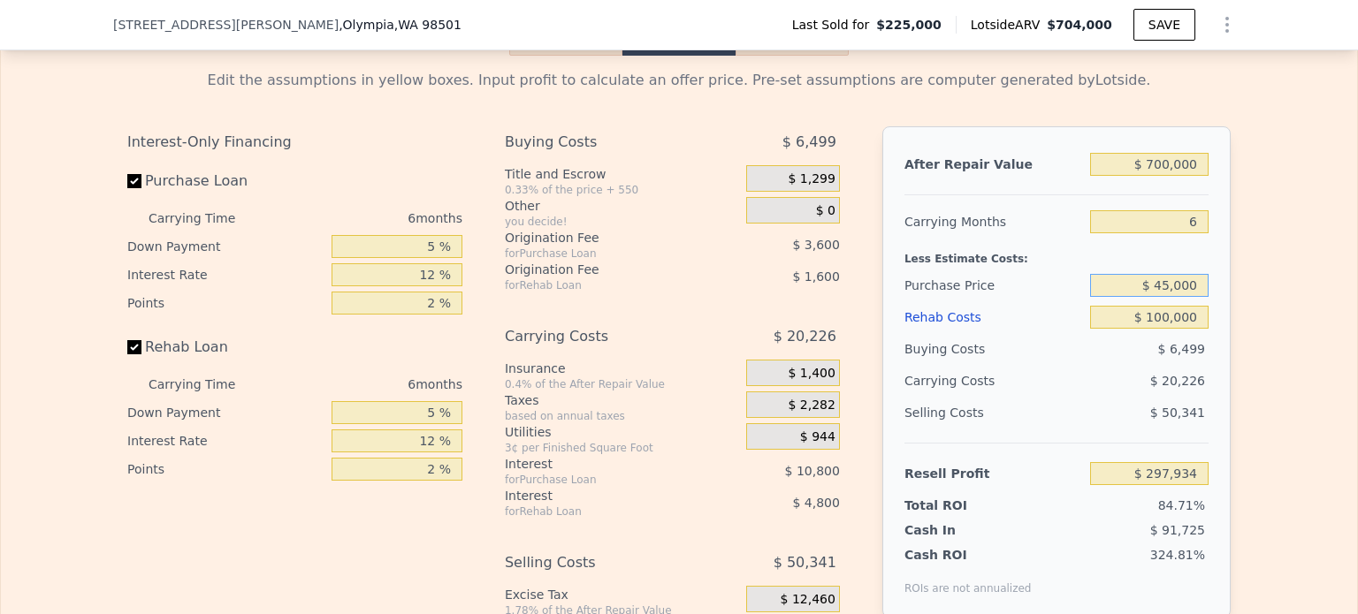
type input "$ 450,000"
click at [1242, 304] on div "Edit the assumptions in yellow boxes. Input profit to calculate an offer price.…" at bounding box center [679, 385] width 1356 height 658
type input "$ 57,784"
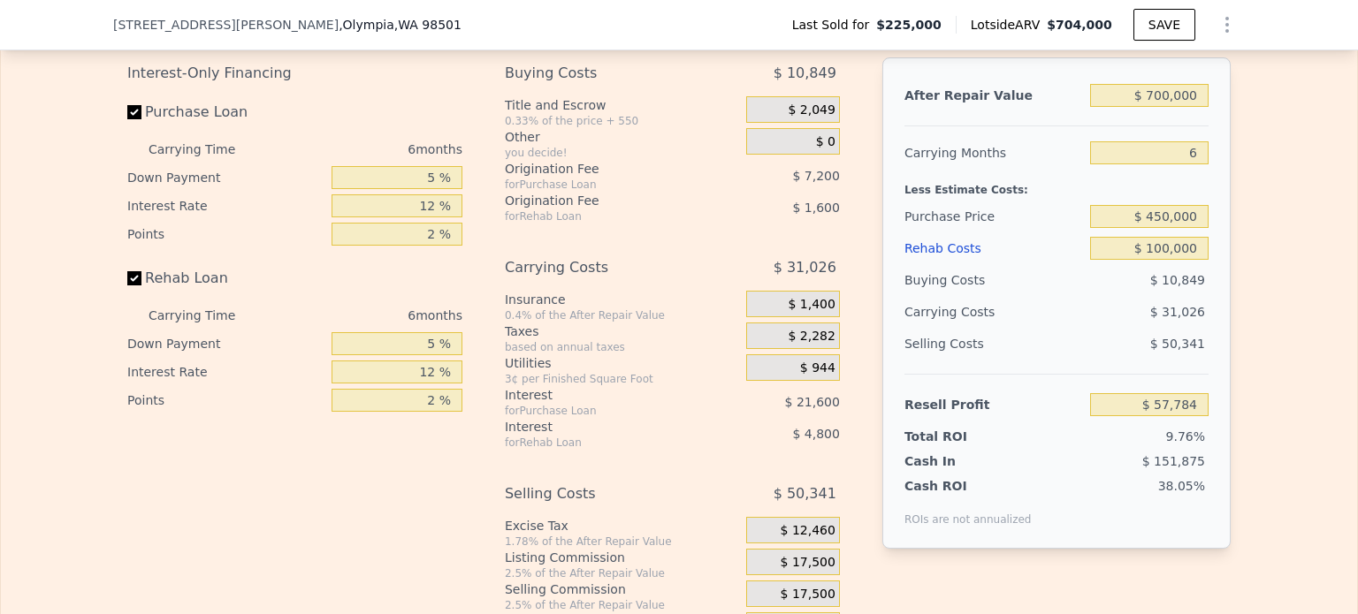
scroll to position [2917, 0]
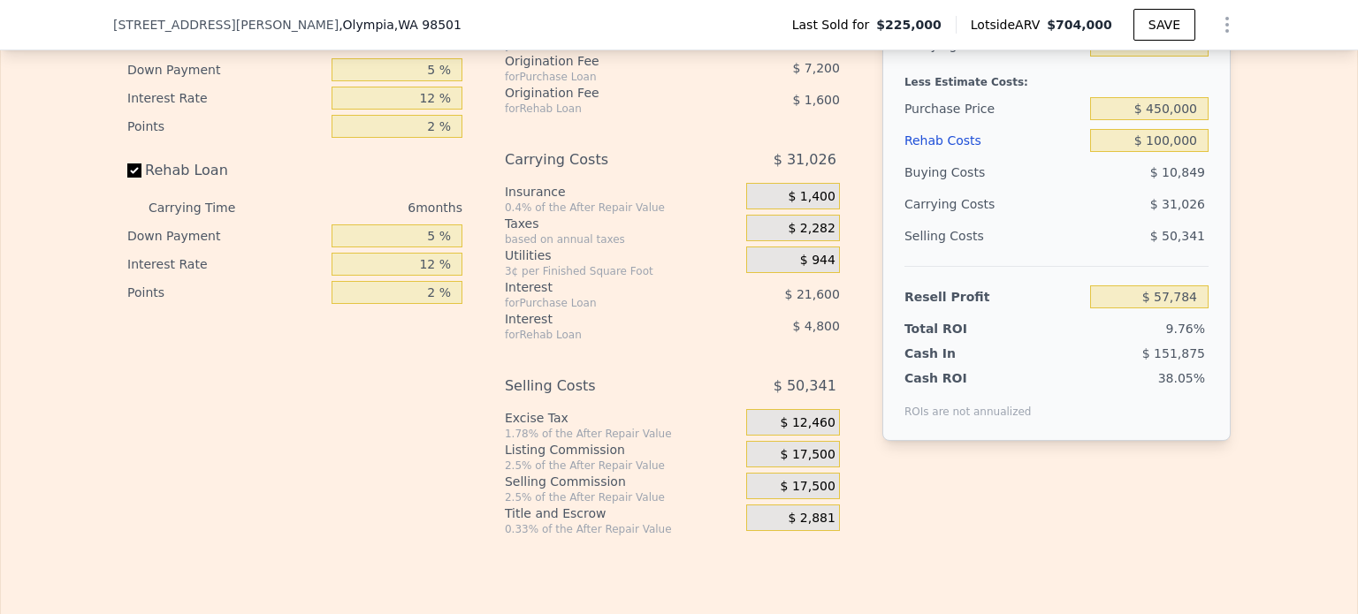
click at [803, 463] on span "$ 17,500" at bounding box center [807, 455] width 55 height 16
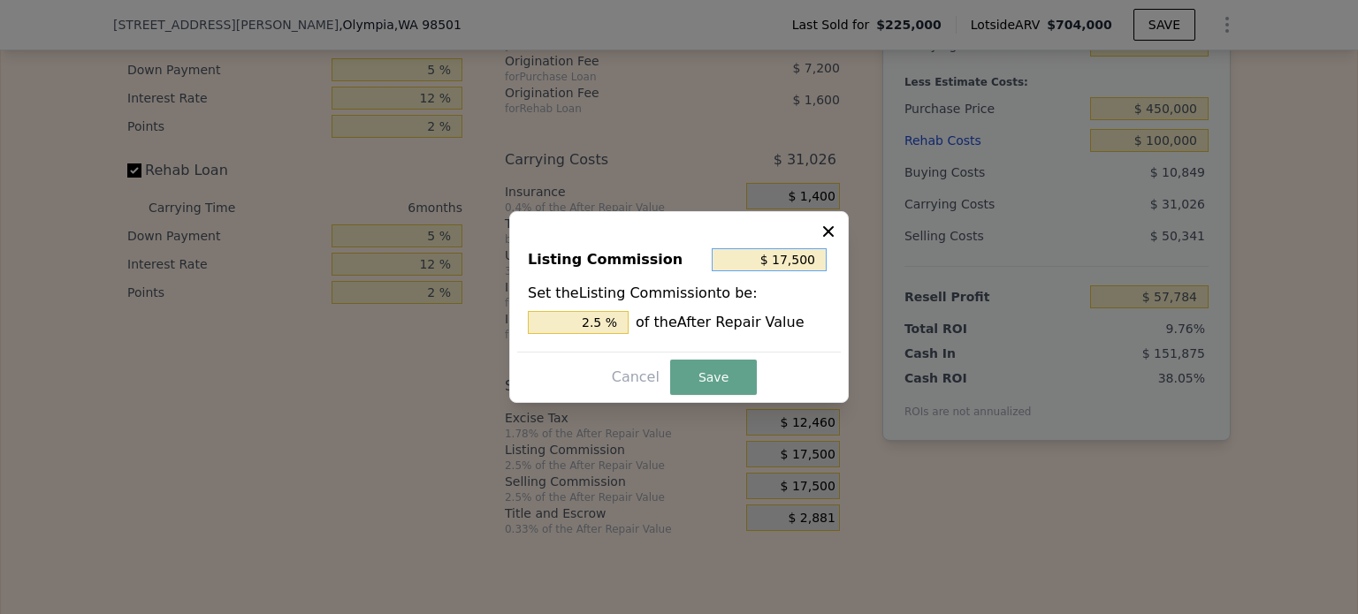
drag, startPoint x: 779, startPoint y: 258, endPoint x: 875, endPoint y: 263, distance: 96.5
click at [873, 263] on div "​ Listing Commission $ 17,500 Set the Listing Commission to be: 2.5 % of the Af…" at bounding box center [679, 307] width 1358 height 614
type input "$ 0"
type input "0 %"
type input "$ 10"
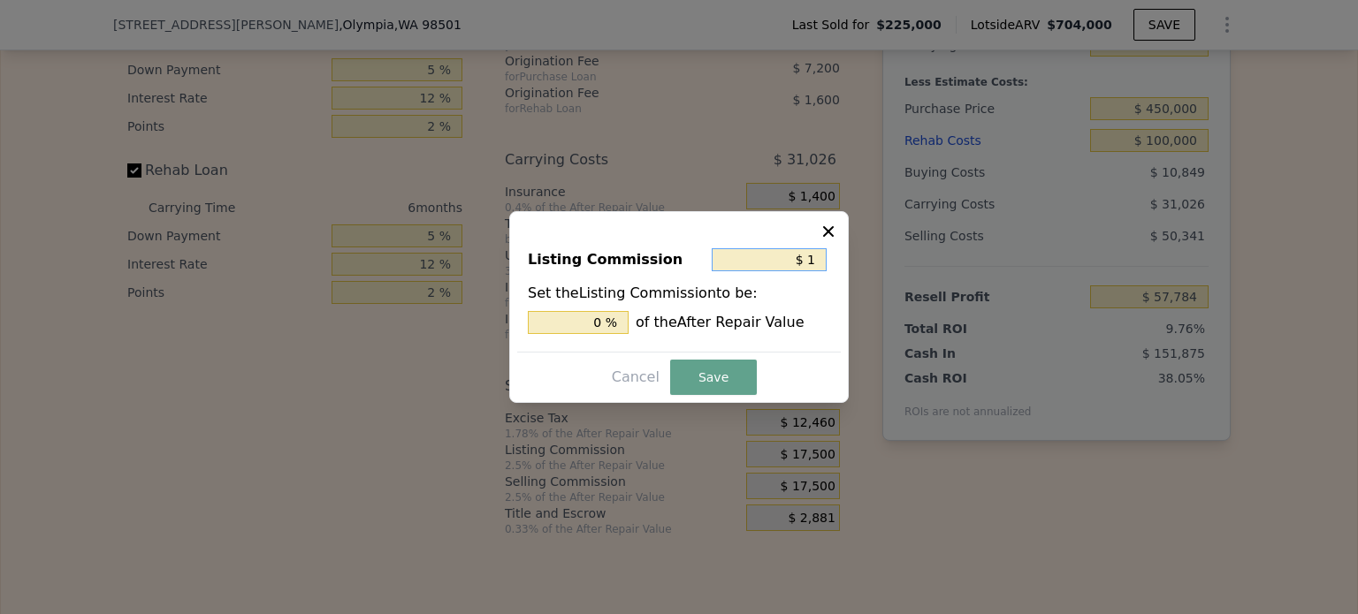
type input "0.001 %"
type input "$ 100"
type input "0.014 %"
type input "$ 1,000"
type input "0.143 %"
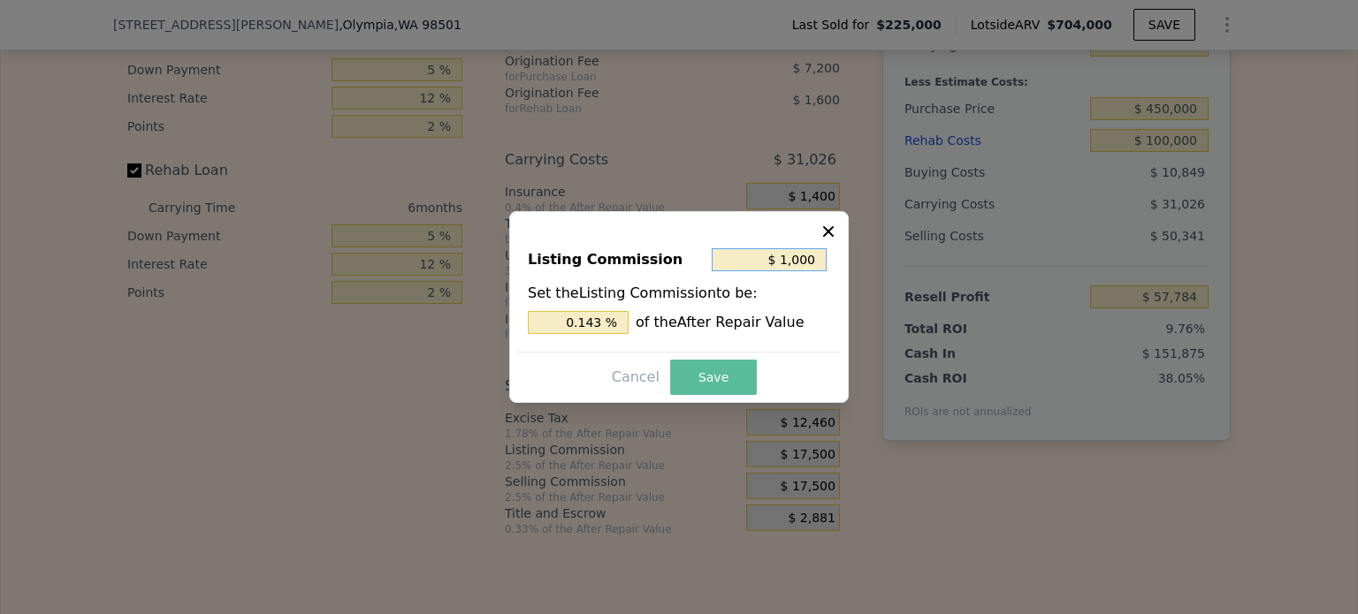
type input "$ 1,000"
click at [702, 373] on button "Save" at bounding box center [713, 377] width 87 height 35
type input "$ 74,284"
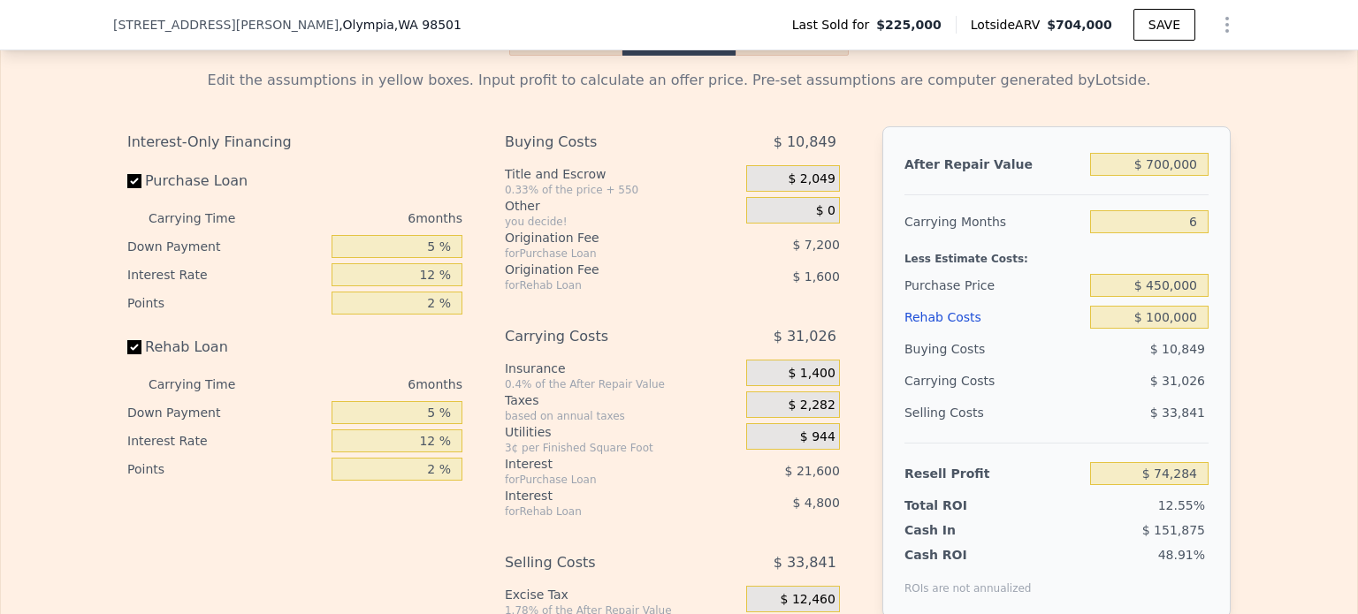
scroll to position [2652, 0]
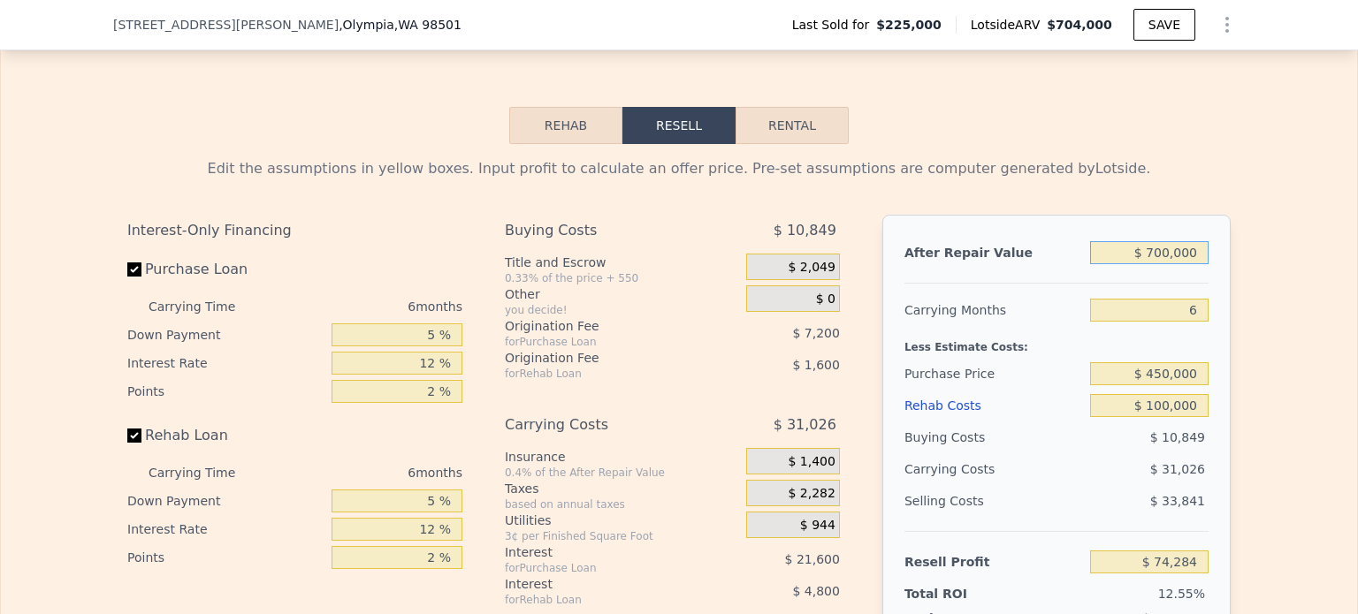
drag, startPoint x: 1152, startPoint y: 271, endPoint x: 1235, endPoint y: 272, distance: 83.1
click at [1235, 272] on div "Edit the assumptions in yellow boxes. Input profit to calculate an offer price.…" at bounding box center [678, 473] width 1131 height 658
type input "$ 73"
type input "-$ 590,955"
type input "$ 735"
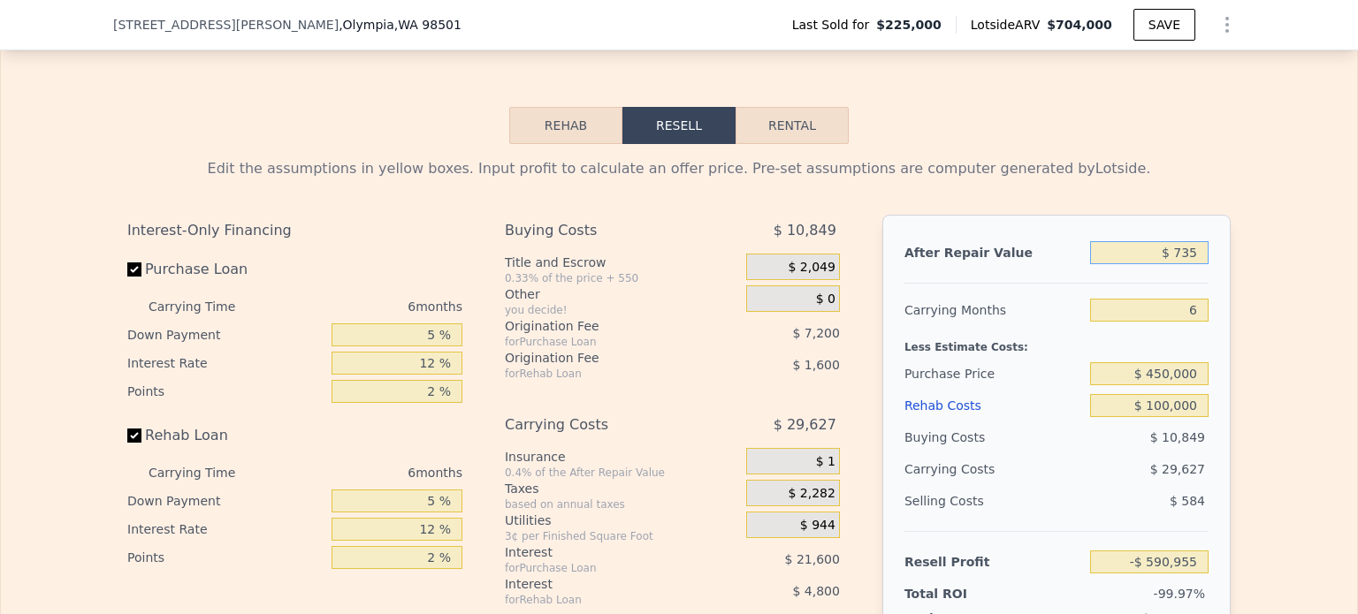
type input "-$ 590,325"
type input "$ 7,350"
type input "-$ 584,040"
type input "$ 735,000"
type input "$ 107,549"
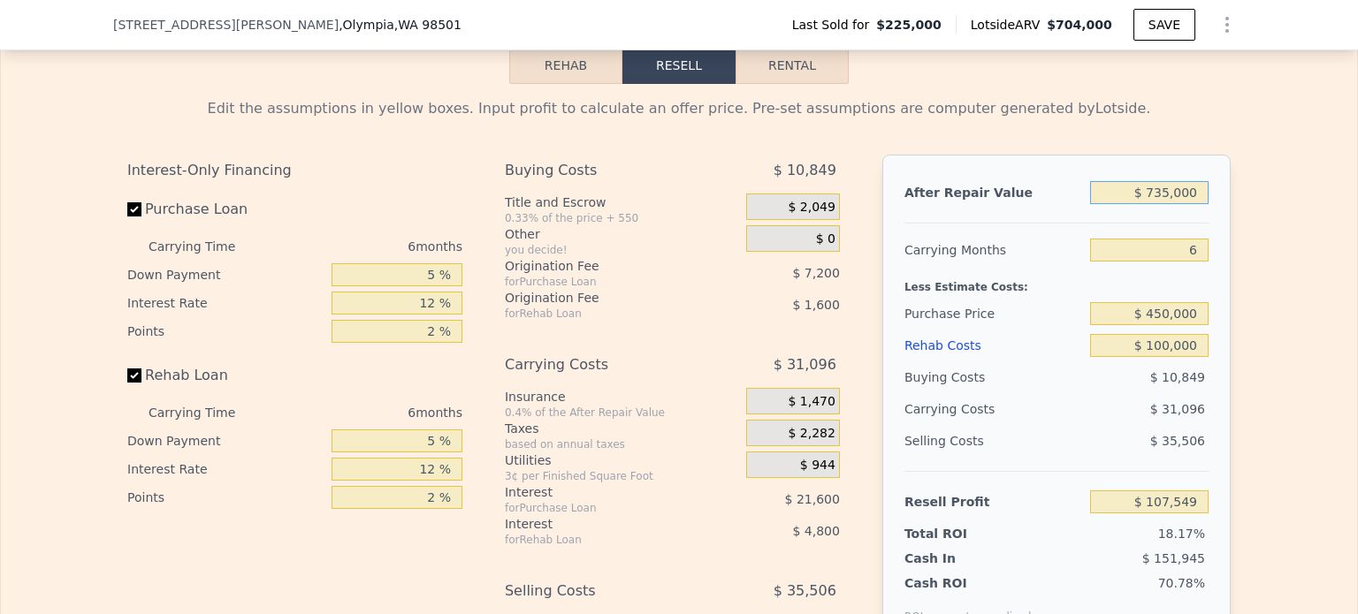
scroll to position [2829, 0]
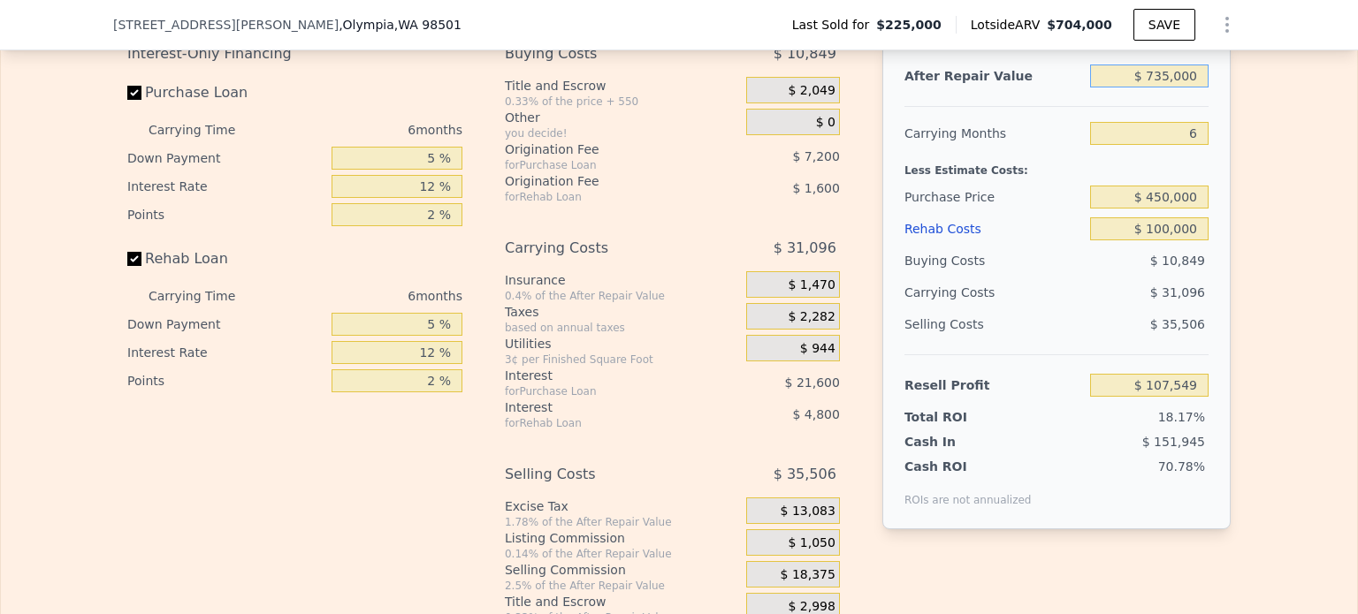
type input "$ 735,000"
click at [1259, 399] on div "Edit the assumptions in yellow boxes. Input profit to calculate an offer price.…" at bounding box center [679, 296] width 1356 height 658
